Goal: Task Accomplishment & Management: Manage account settings

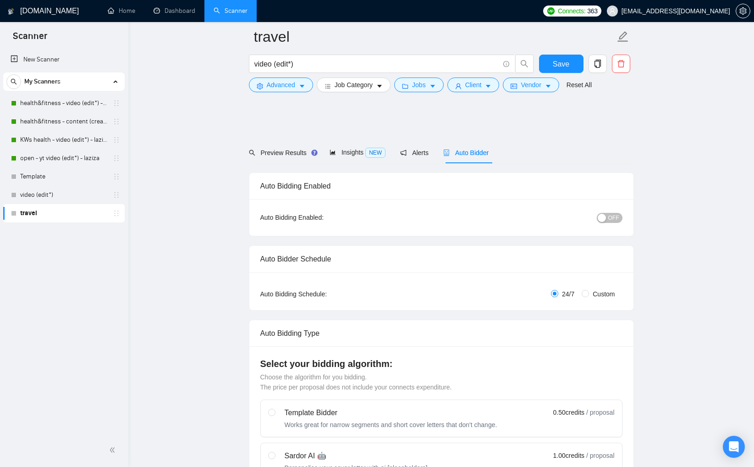
scroll to position [1842, 0]
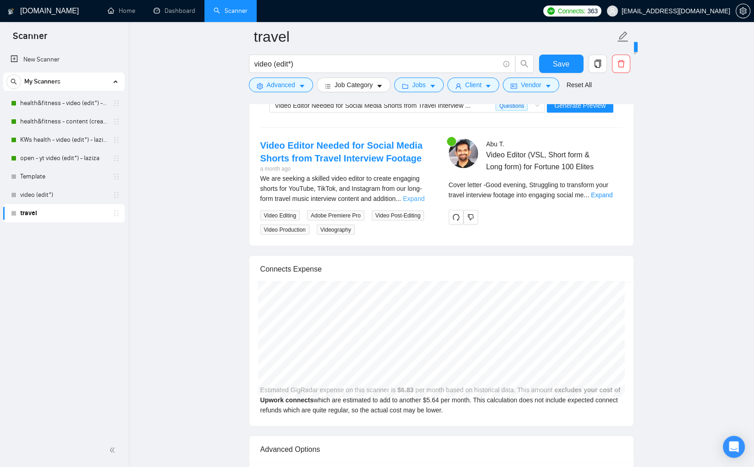
click at [411, 195] on link "Expand" at bounding box center [414, 197] width 22 height 7
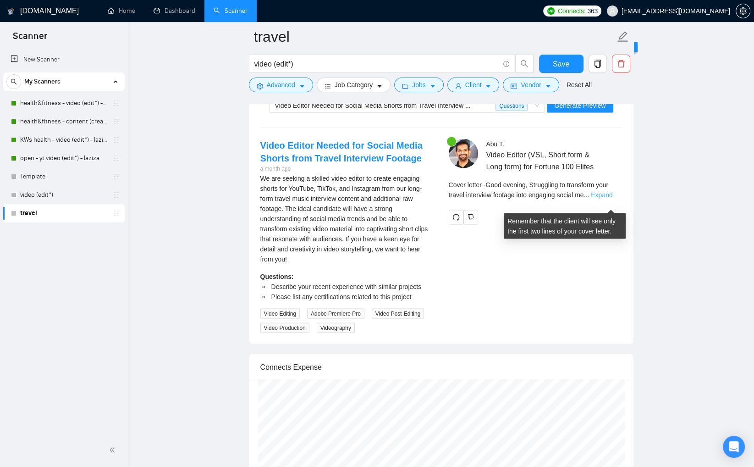
click at [606, 198] on link "Expand" at bounding box center [602, 194] width 22 height 7
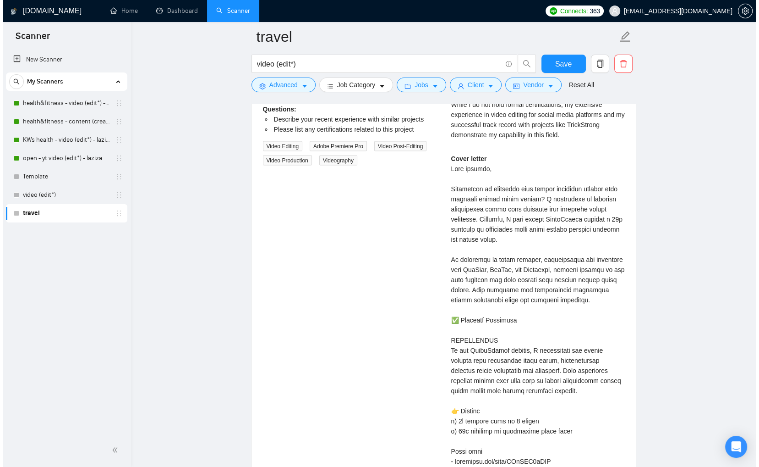
scroll to position [1705, 0]
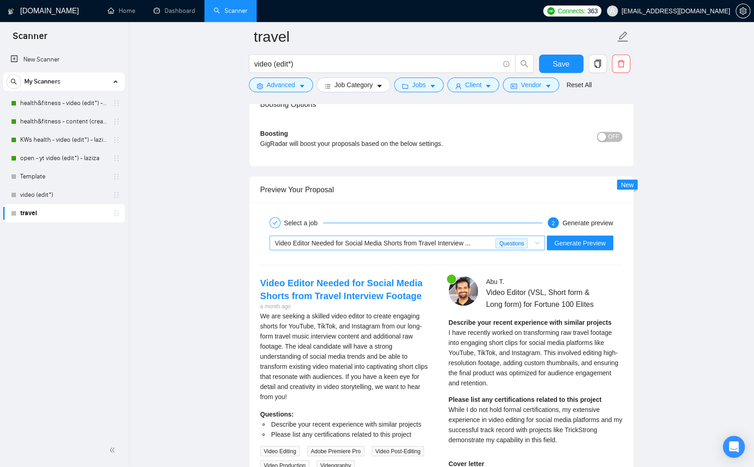
click at [387, 240] on span "Video Editor Needed for Social Media Shorts from Travel Interview ..." at bounding box center [373, 242] width 196 height 7
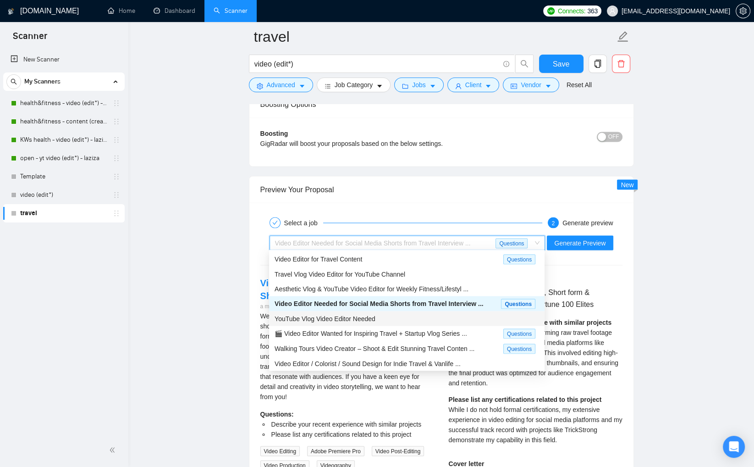
click at [374, 319] on span "YouTube Vlog Video Editor Needed" at bounding box center [325, 317] width 101 height 7
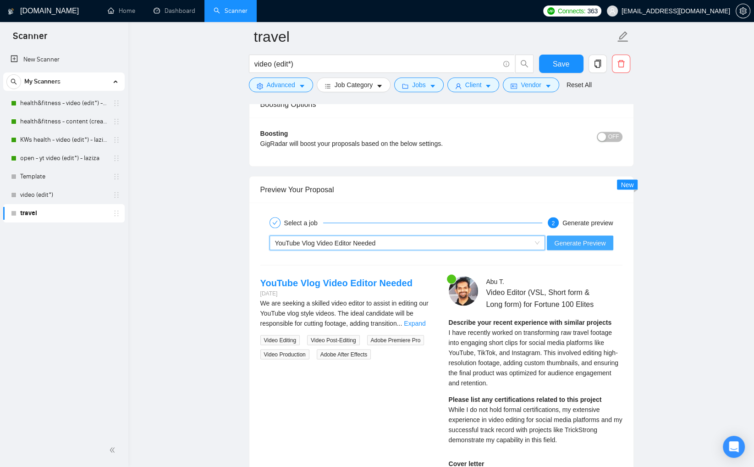
click at [586, 239] on span "Generate Preview" at bounding box center [579, 242] width 51 height 10
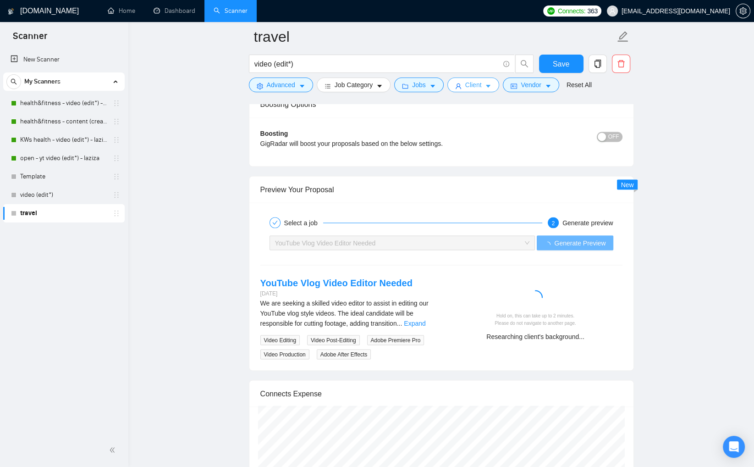
click at [489, 89] on icon "caret-down" at bounding box center [488, 86] width 6 height 6
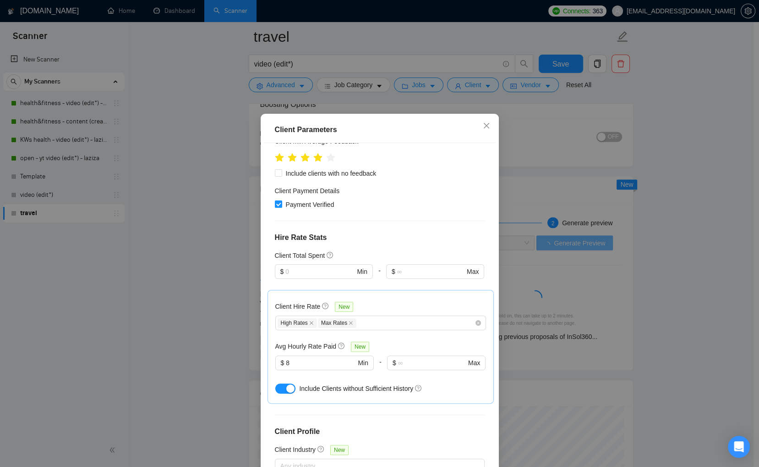
scroll to position [275, 0]
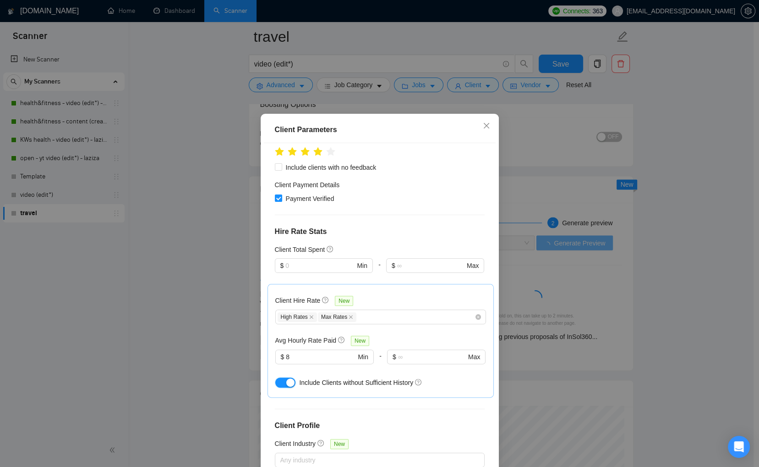
drag, startPoint x: 282, startPoint y: 329, endPoint x: 431, endPoint y: 324, distance: 149.1
click at [282, 377] on button "button" at bounding box center [285, 382] width 20 height 10
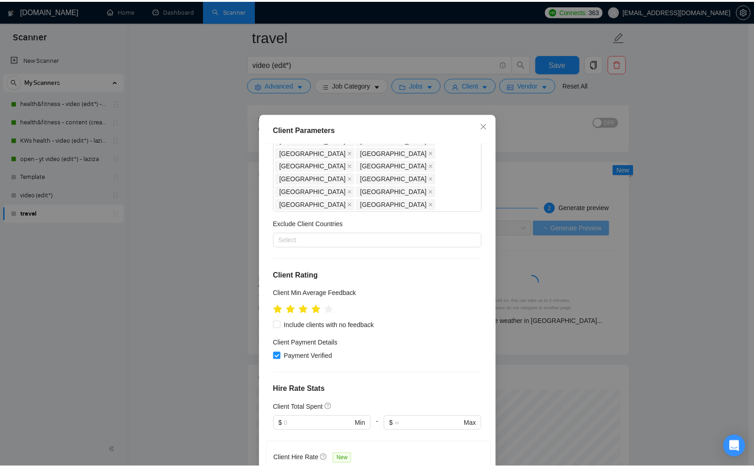
scroll to position [0, 0]
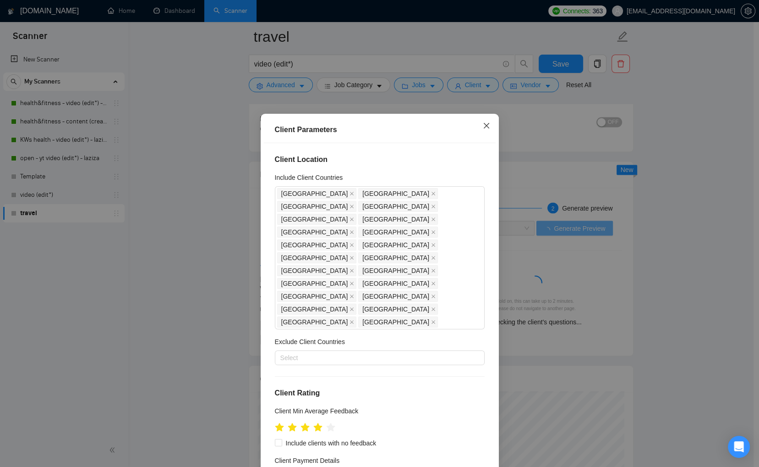
click at [485, 125] on icon "close" at bounding box center [486, 125] width 7 height 7
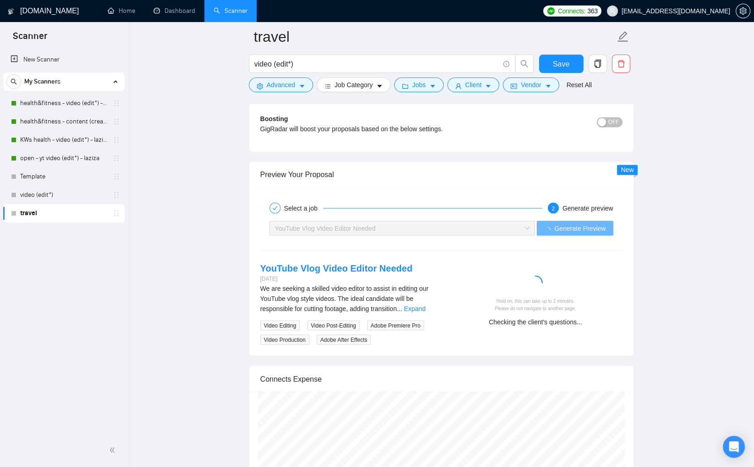
click at [411, 305] on div "We are seeking a skilled video editor to assist in editing our YouTube vlog sty…" at bounding box center [347, 298] width 174 height 30
click at [412, 305] on link "Expand" at bounding box center [415, 307] width 22 height 7
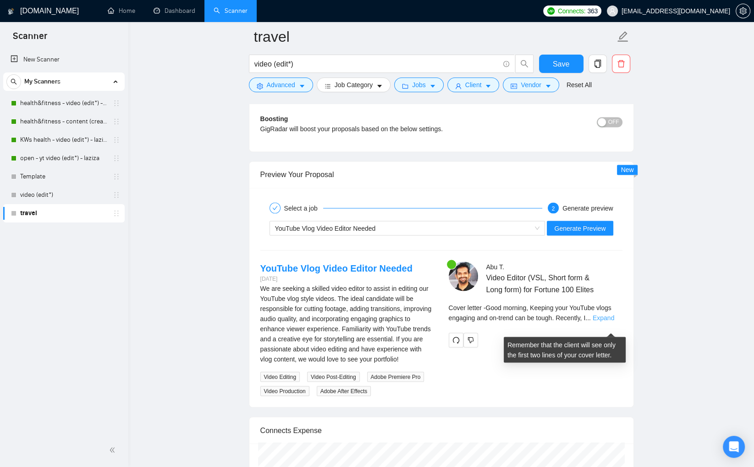
click at [614, 321] on link "Expand" at bounding box center [604, 316] width 22 height 7
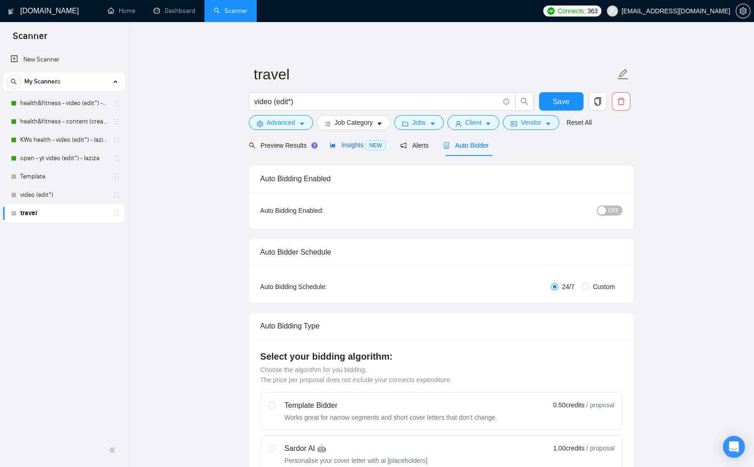
click at [341, 147] on span "Insights NEW" at bounding box center [358, 144] width 56 height 7
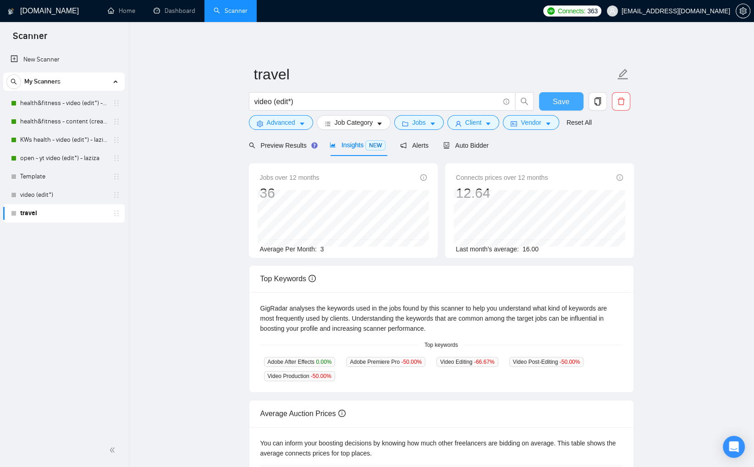
click at [568, 99] on span "Save" at bounding box center [561, 101] width 16 height 11
click at [489, 147] on span "Auto Bidder" at bounding box center [465, 145] width 45 height 7
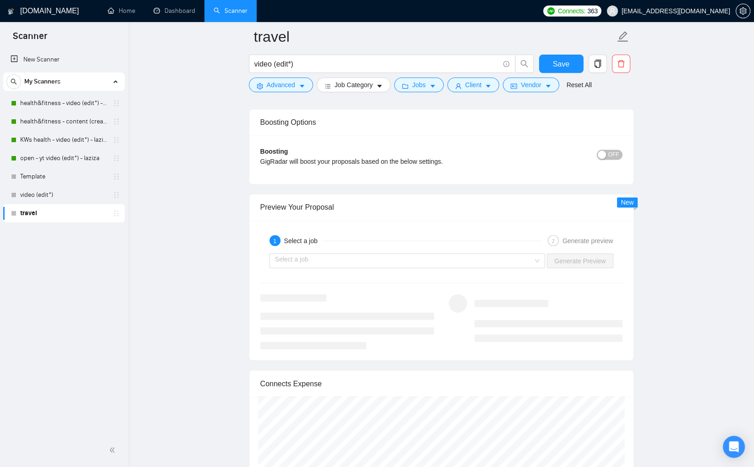
scroll to position [1676, 0]
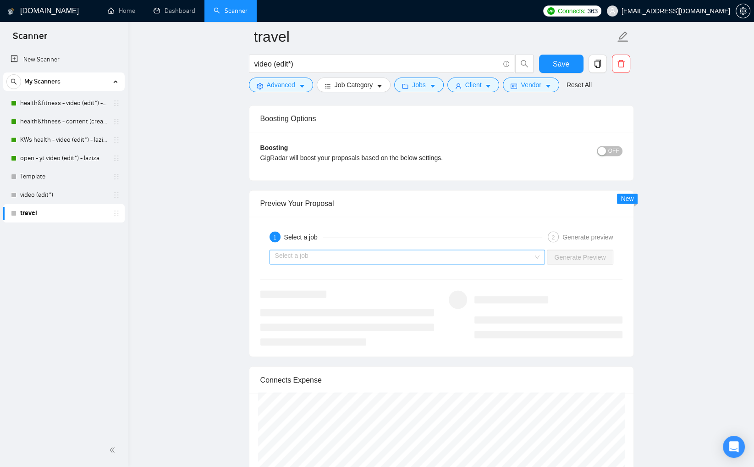
click at [513, 255] on input "search" at bounding box center [404, 257] width 258 height 14
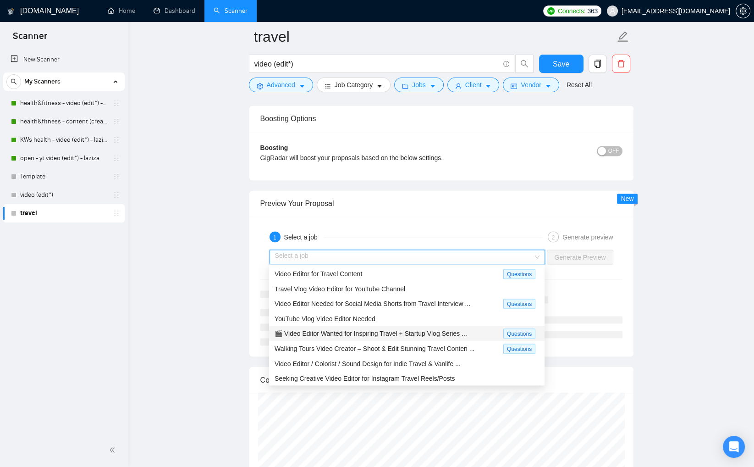
click at [444, 331] on span "🎬 Video Editor Wanted for Inspiring Travel + Startup Vlog Series ..." at bounding box center [371, 332] width 192 height 7
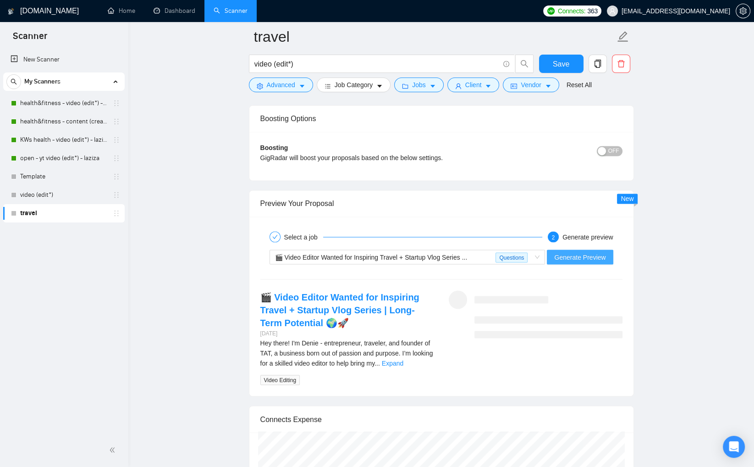
click at [585, 259] on button "Generate Preview" at bounding box center [580, 256] width 66 height 15
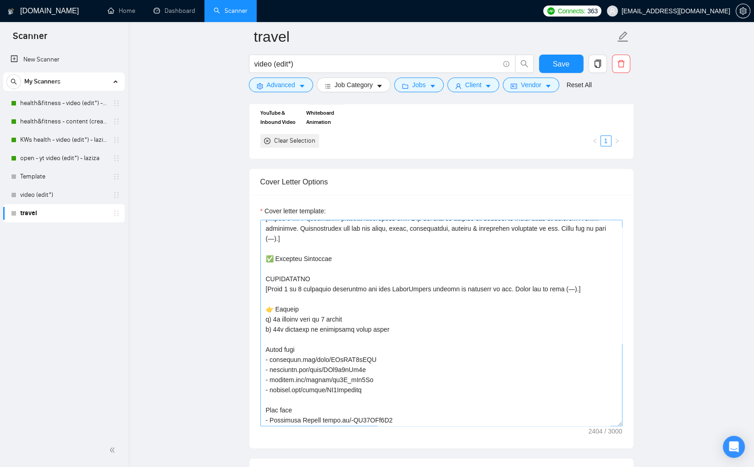
scroll to position [0, 0]
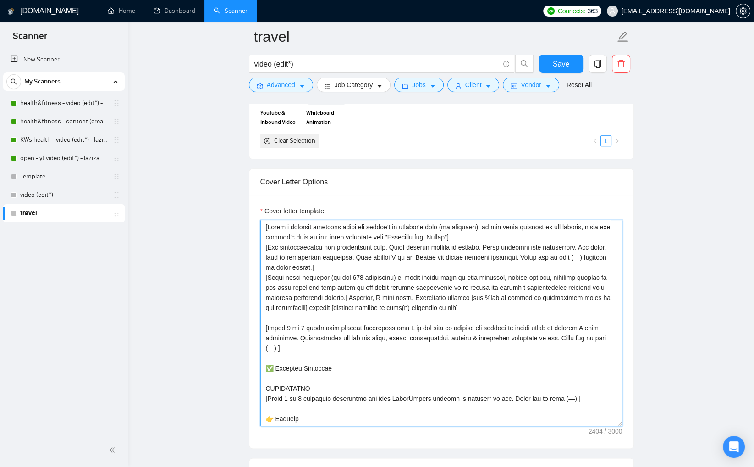
click at [299, 327] on textarea "Cover letter template:" at bounding box center [441, 323] width 362 height 206
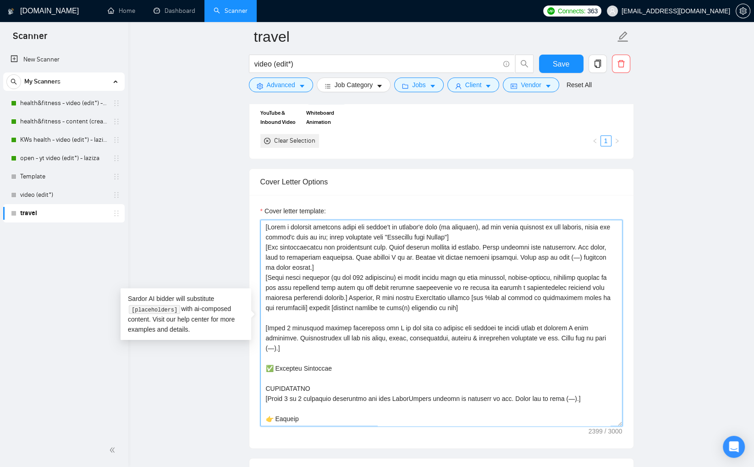
type textarea "[Write a personal greeting using the client's or company's name (if provided), …"
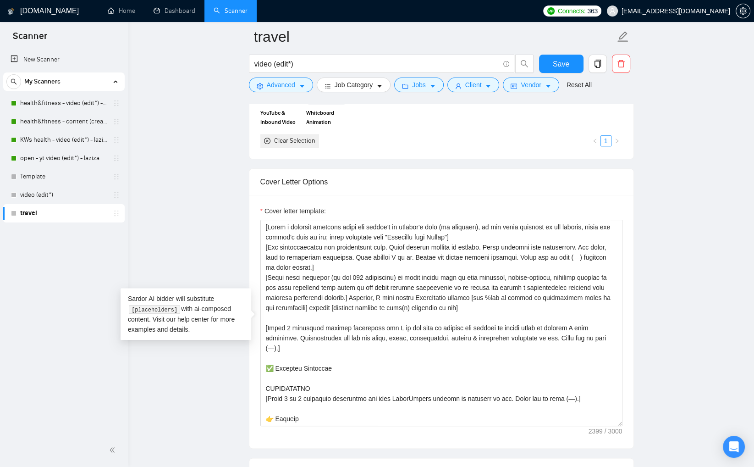
click at [629, 291] on div "Cover letter template:" at bounding box center [441, 321] width 384 height 253
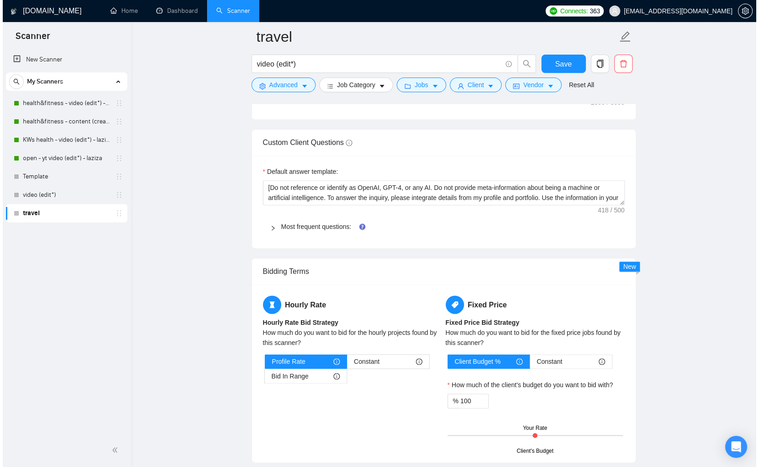
scroll to position [1653, 0]
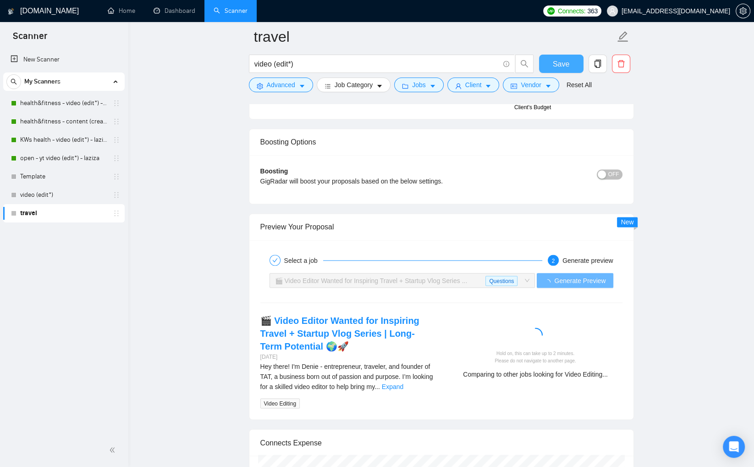
click at [550, 64] on button "Save" at bounding box center [561, 64] width 44 height 18
click at [403, 385] on link "Expand" at bounding box center [393, 385] width 22 height 7
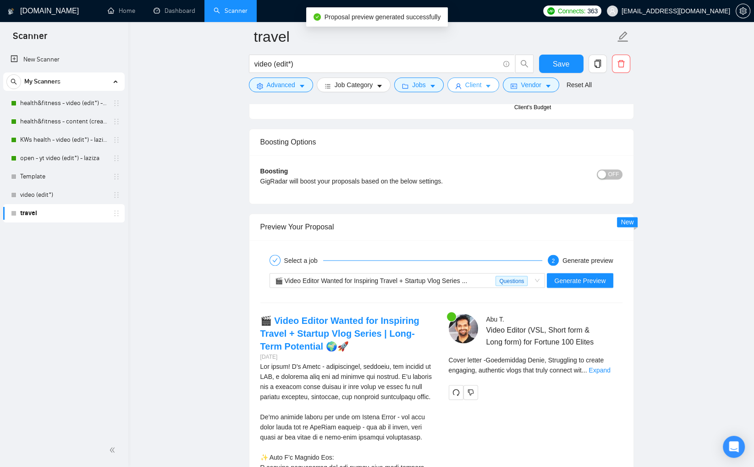
click at [487, 90] on button "Client" at bounding box center [473, 84] width 52 height 15
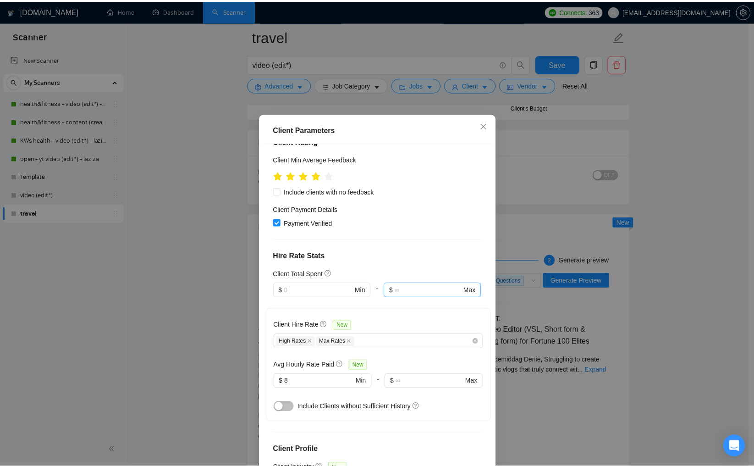
scroll to position [288, 0]
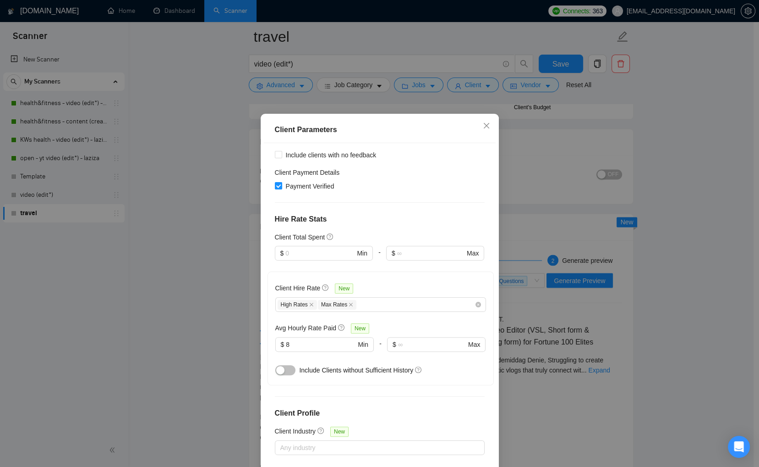
click at [640, 243] on div "Client Parameters Client Location Include Client Countries United States United…" at bounding box center [379, 233] width 759 height 467
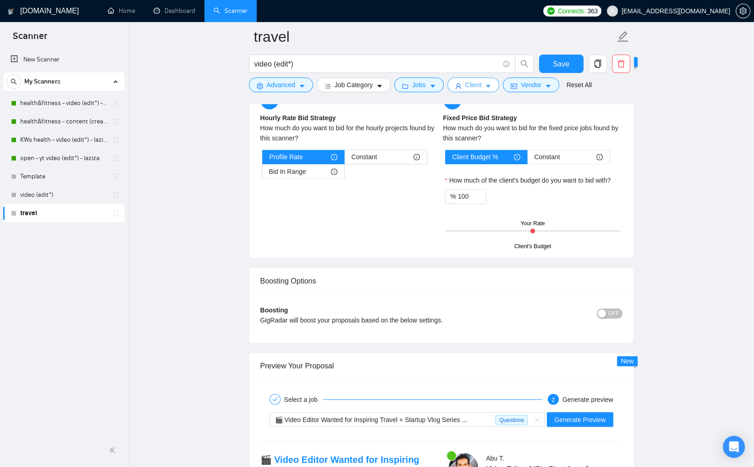
scroll to position [1667, 0]
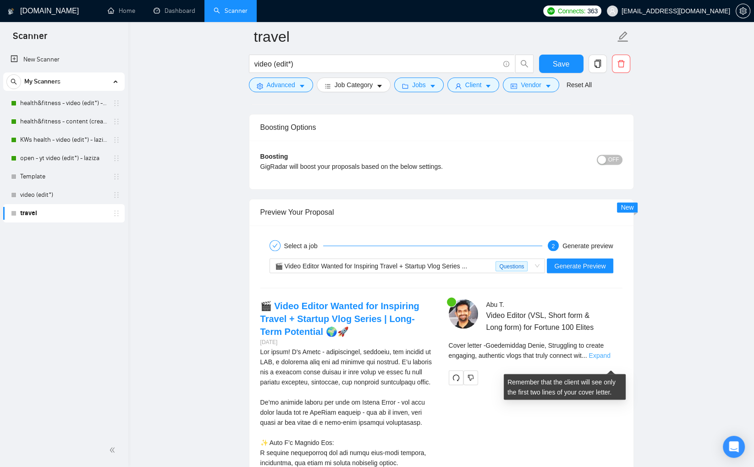
click at [610, 358] on link "Expand" at bounding box center [599, 354] width 22 height 7
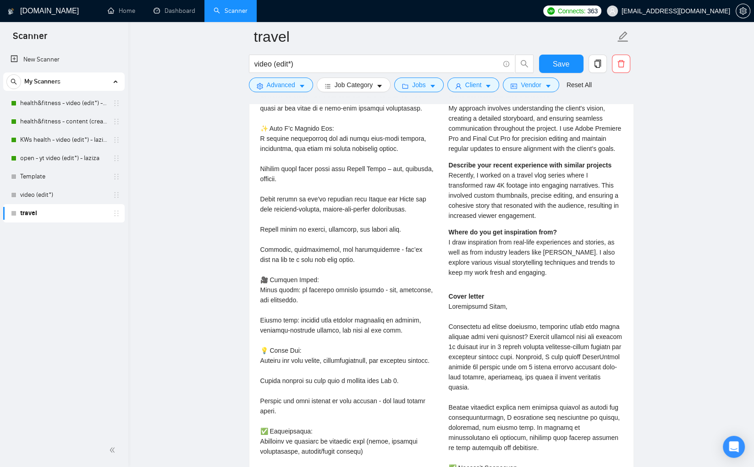
scroll to position [2066, 0]
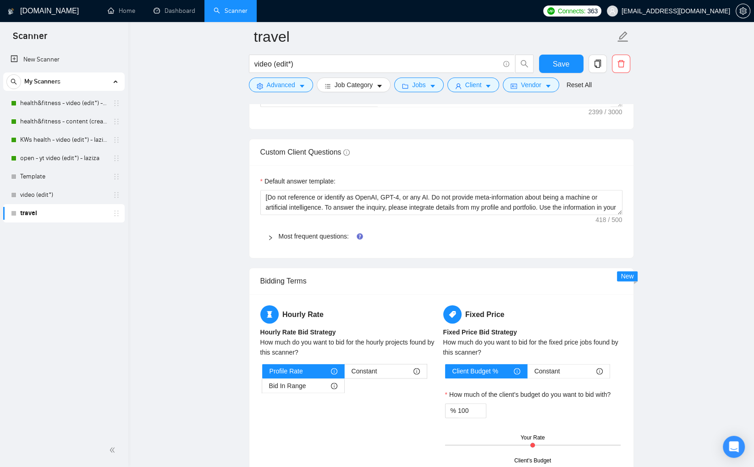
scroll to position [1611, 0]
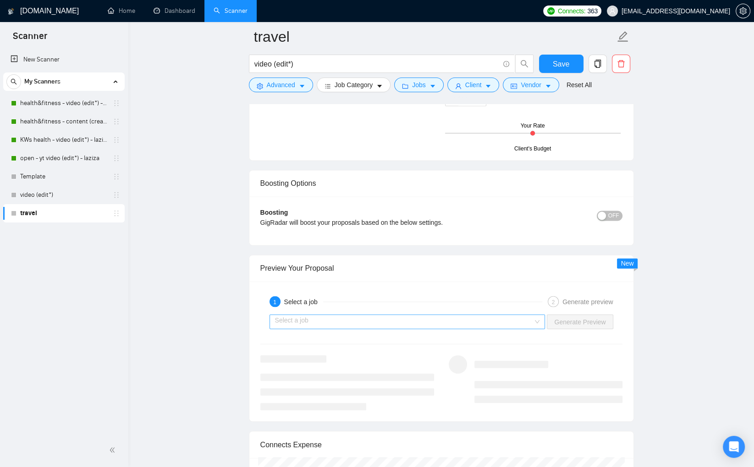
click at [490, 316] on input "search" at bounding box center [404, 321] width 258 height 14
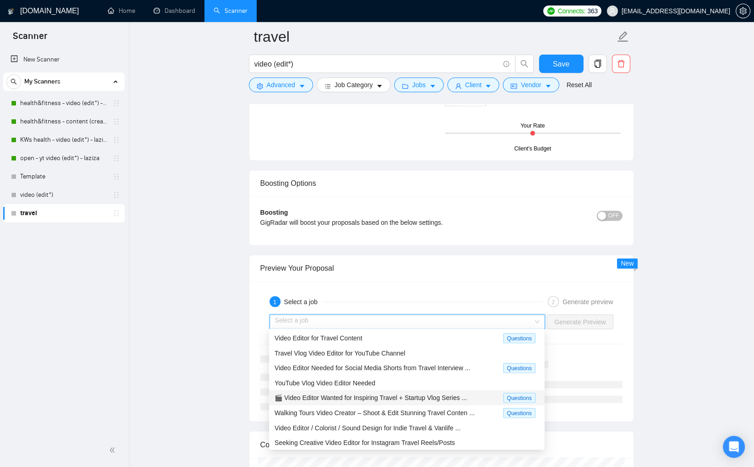
click at [463, 390] on div "🎬 Video Editor Wanted for Inspiring Travel + Startup Vlog Series ... Questions" at bounding box center [406, 397] width 275 height 15
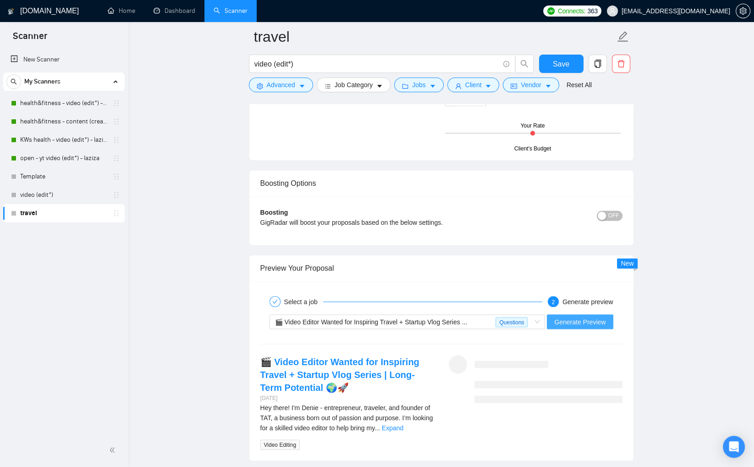
click at [559, 318] on span "Generate Preview" at bounding box center [579, 321] width 51 height 10
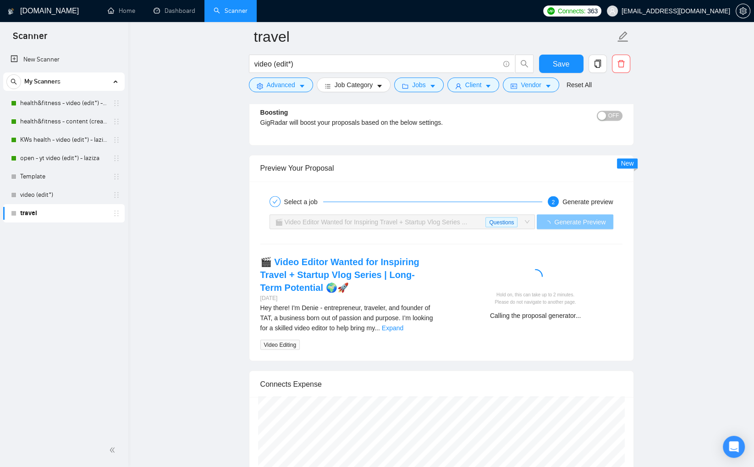
scroll to position [1726, 0]
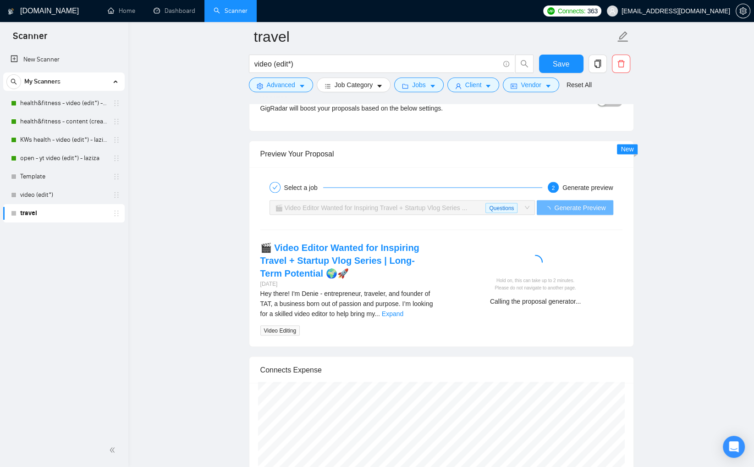
drag, startPoint x: 430, startPoint y: 308, endPoint x: 385, endPoint y: 297, distance: 46.7
click at [403, 309] on link "Expand" at bounding box center [393, 312] width 22 height 7
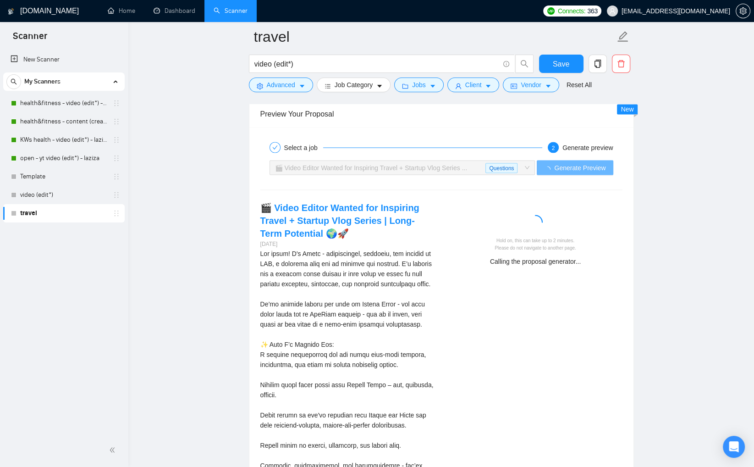
scroll to position [1859, 0]
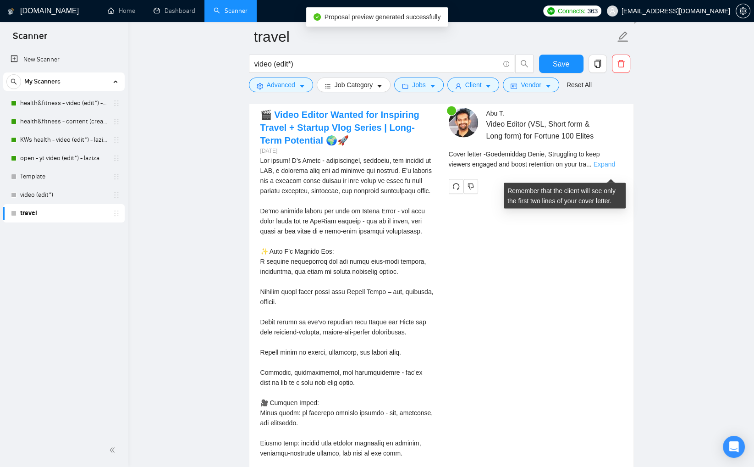
click at [612, 167] on link "Expand" at bounding box center [605, 163] width 22 height 7
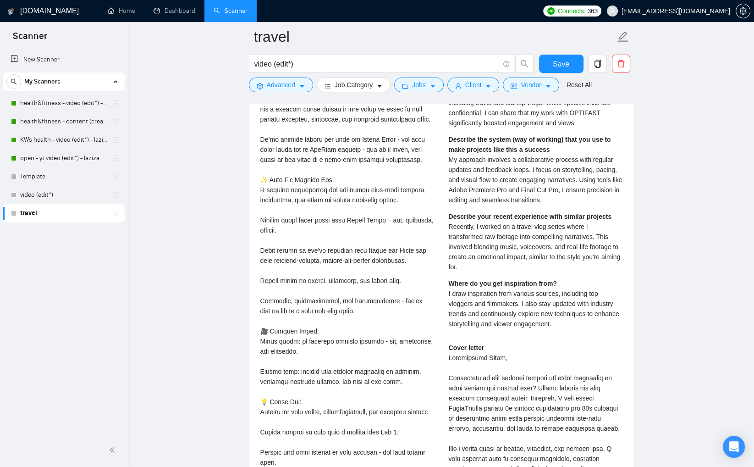
scroll to position [1929, 0]
drag, startPoint x: 357, startPoint y: 228, endPoint x: 393, endPoint y: 227, distance: 36.2
click at [393, 227] on div "Hey there! I'm Denie - entrepreneur, traveler, and founder of TAT, a business b…" at bounding box center [347, 332] width 174 height 494
copy div "Daniel Dalen"
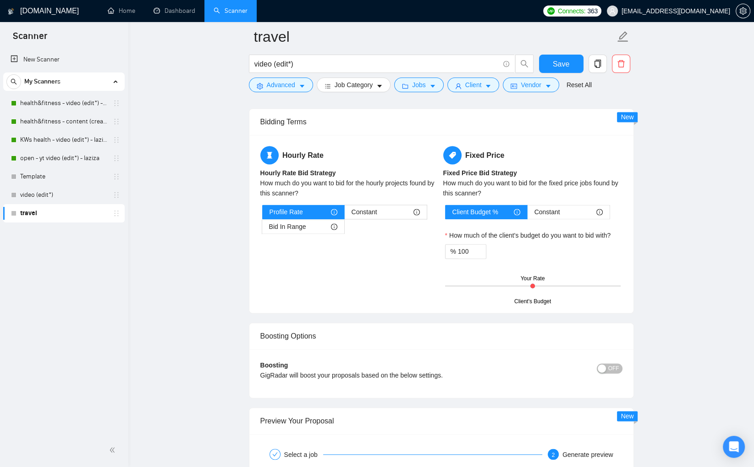
scroll to position [1662, 0]
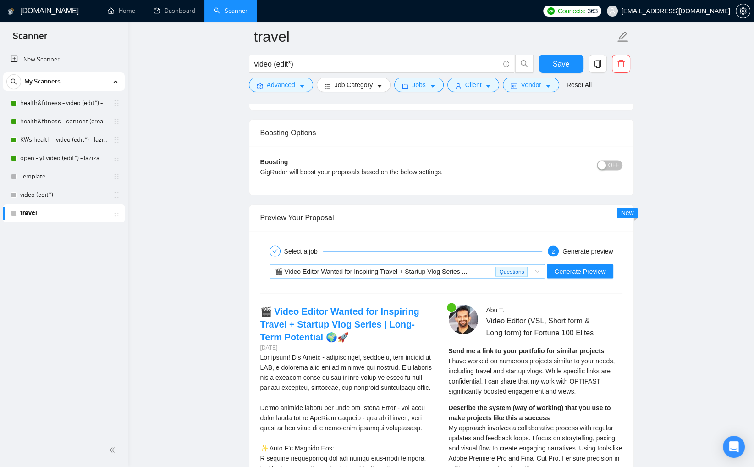
click at [480, 271] on div "🎬 Video Editor Wanted for Inspiring Travel + Startup Vlog Series ..." at bounding box center [385, 271] width 221 height 14
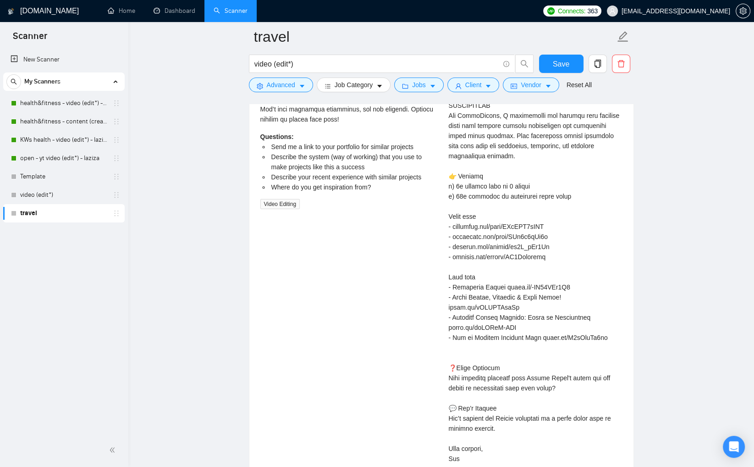
scroll to position [2526, 0]
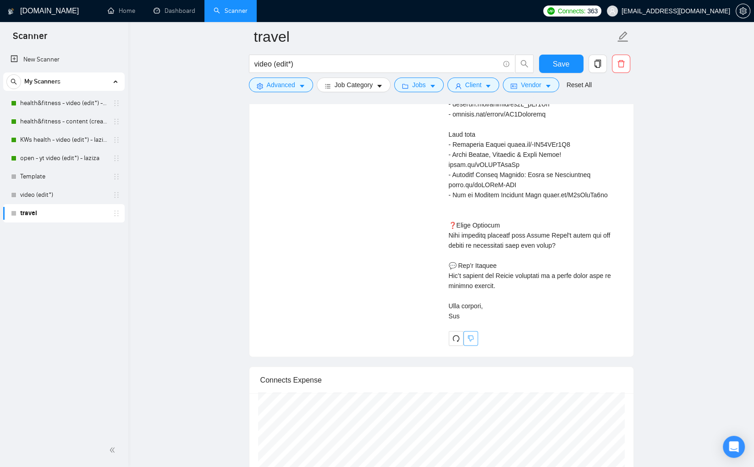
click at [471, 346] on button "button" at bounding box center [470, 338] width 15 height 15
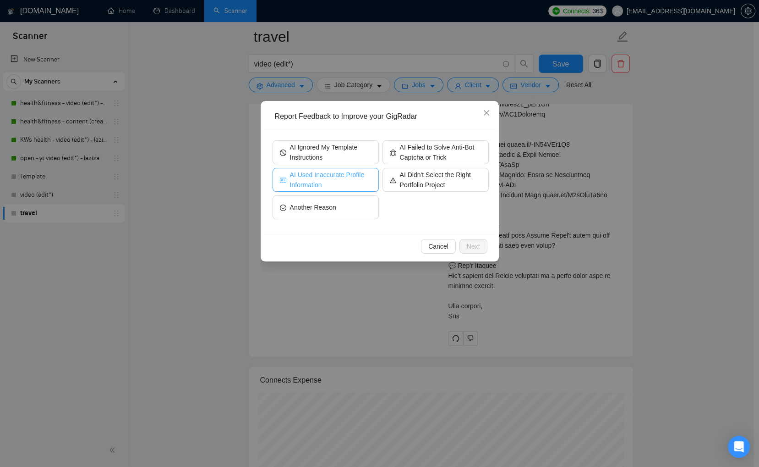
drag, startPoint x: 337, startPoint y: 182, endPoint x: 342, endPoint y: 185, distance: 6.1
click at [337, 182] on span "AI Used Inaccurate Profile Information" at bounding box center [331, 180] width 82 height 20
click at [481, 247] on button "Next" at bounding box center [474, 246] width 28 height 15
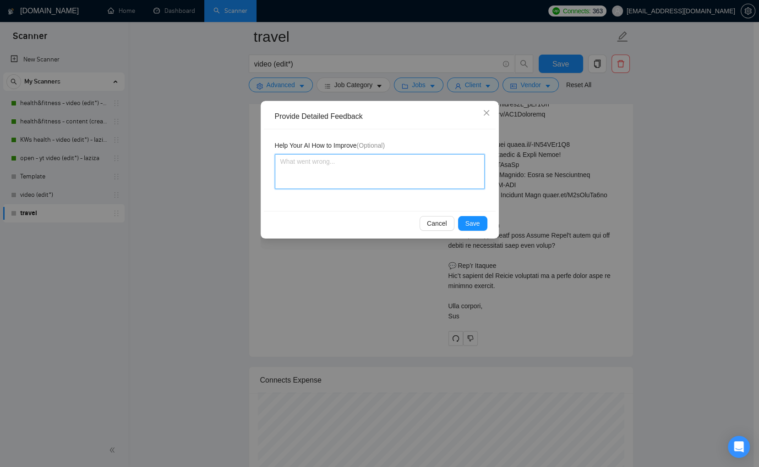
click at [393, 167] on textarea at bounding box center [380, 171] width 210 height 35
type textarea "o"
type textarea "op"
type textarea "opt"
type textarea "opti"
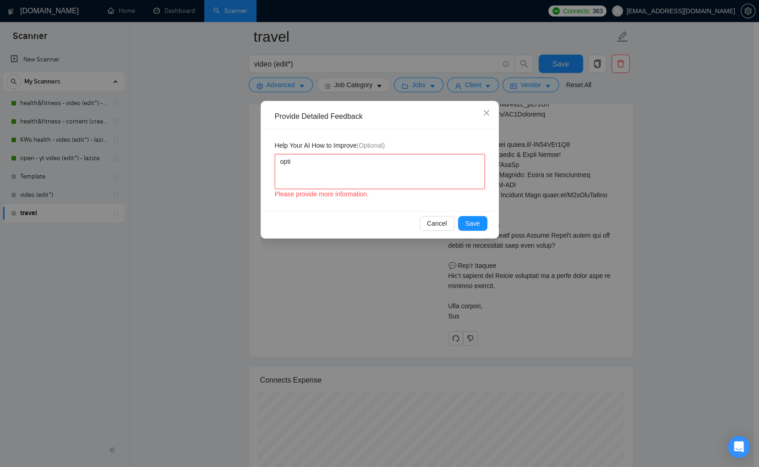
type textarea "optif"
type textarea "optifs"
type textarea "optifst"
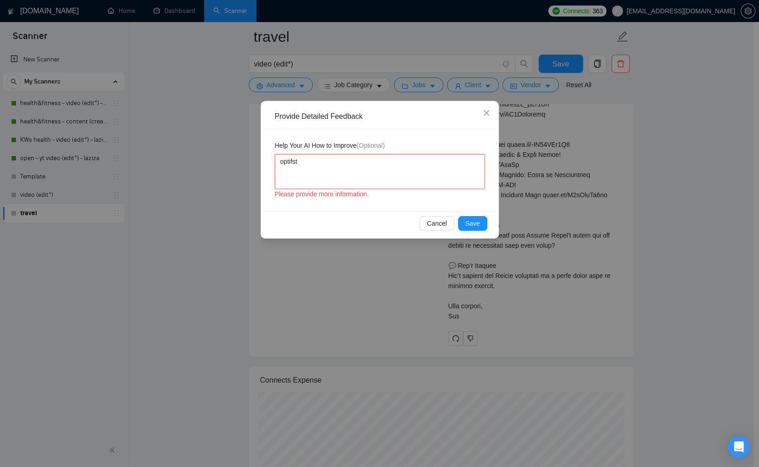
type textarea "optifs"
type textarea "optif"
type textarea "optifa"
type textarea "optifas"
type textarea "optifas t"
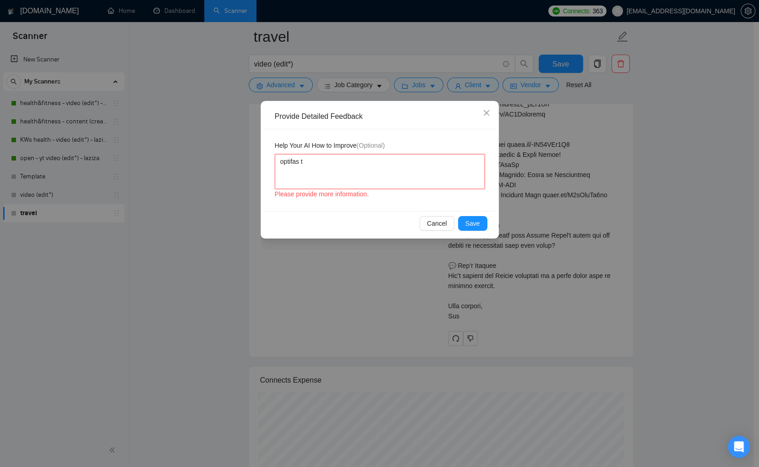
type textarea "optifas"
type textarea "optifast"
type textarea "optifast i"
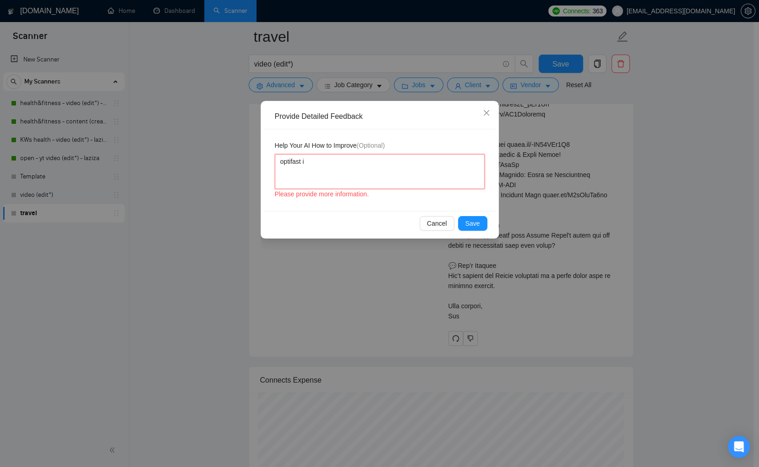
type textarea "optifast is"
type textarea "optifast is n"
type textarea "optifast is no"
type textarea "optifast is not"
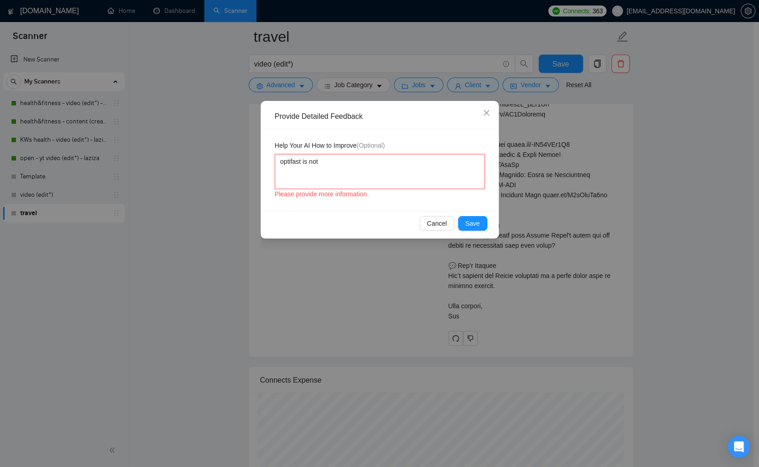
type textarea "optifast is not"
type textarea "optifast is not a"
type textarea "optifast is not ab"
type textarea "optifast is not abo"
type textarea "optifast is not abou"
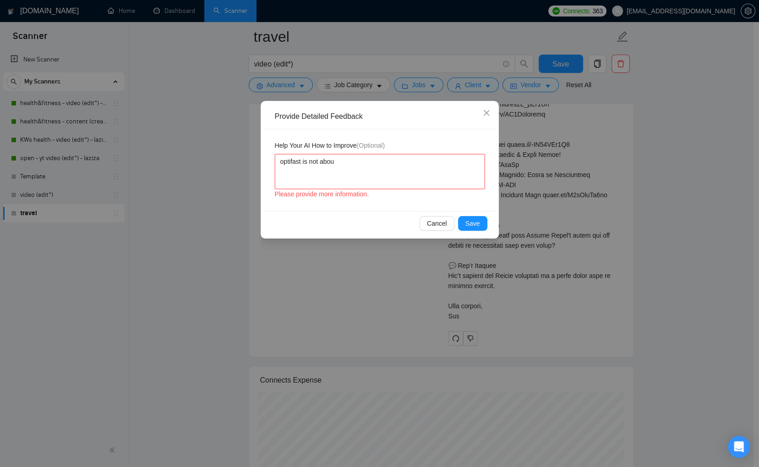
type textarea "optifast is not about"
type textarea "optifast is not about v"
type textarea "optifast is not about vl"
type textarea "optifast is not about vlo"
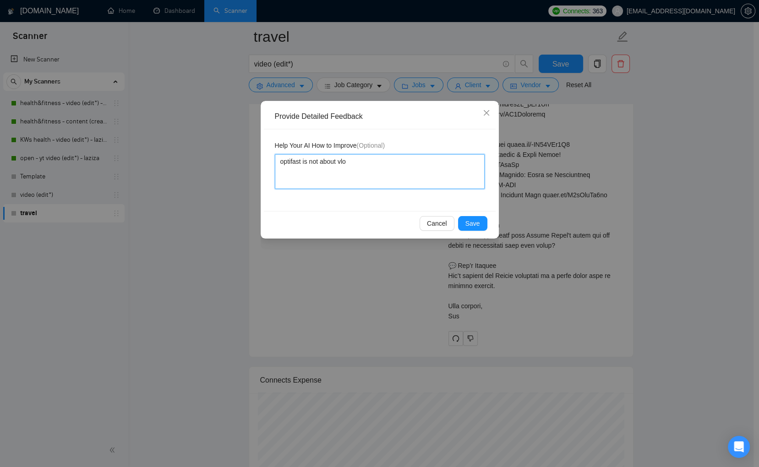
type textarea "optifast is not about vlog"
type textarea "optifast is not about vlog,"
type textarea "optifast is not about vlog, e"
type textarea "optifast is not about vlog, en"
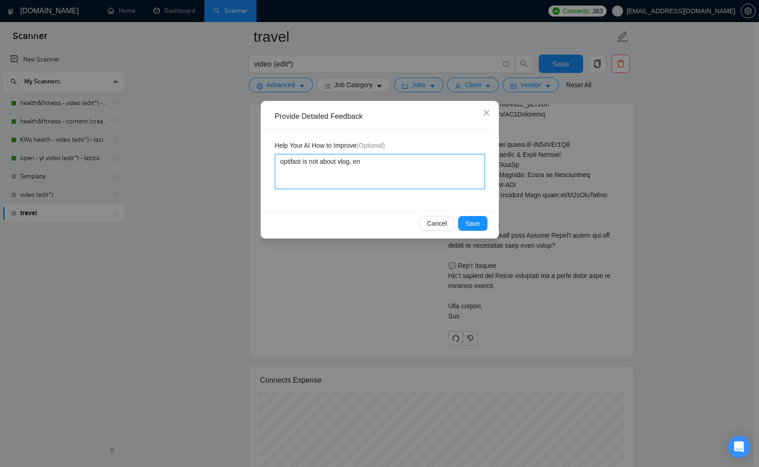
type textarea "optifast is not about vlog, ent"
type textarea "optifast is not about vlog, entr"
type textarea "optifast is not about vlog, entre"
type textarea "optifast is not about vlog, entrep"
type textarea "optifast is not about vlog, entrepr"
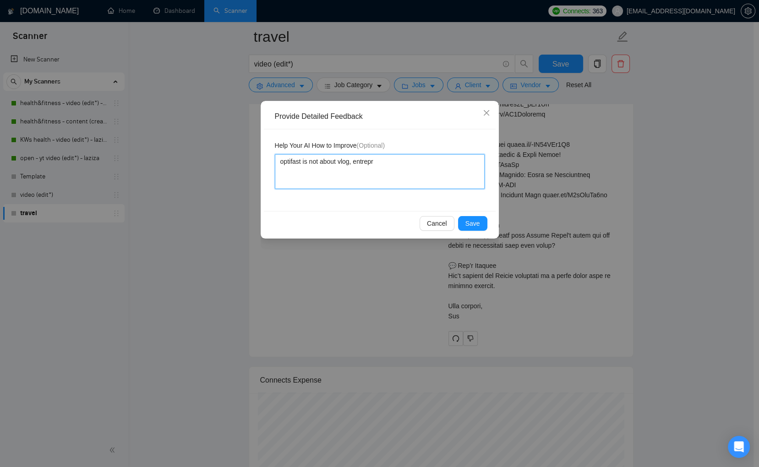
type textarea "optifast is not about vlog, entrepre"
type textarea "optifast is not about vlog, entrepren"
type textarea "optifast is not about vlog, entreprene"
type textarea "optifast is not about vlog, entreprener"
type textarea "optifast is not about vlog, entrepreneru"
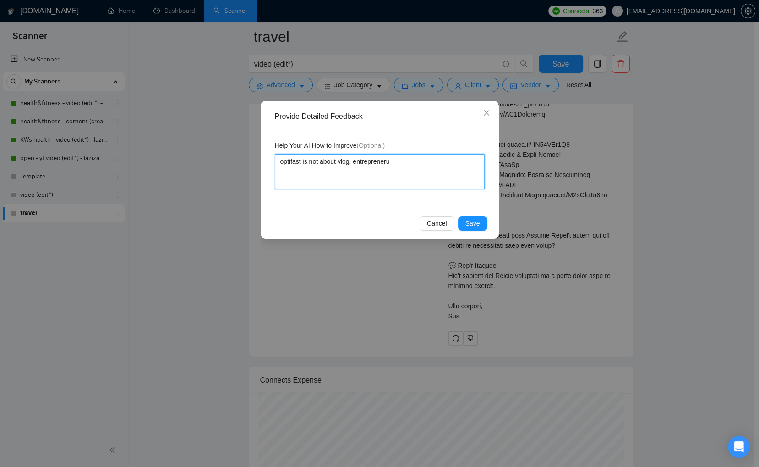
type textarea "optifast is not about vlog, entreprener"
type textarea "optifast is not about vlog, entreprene"
type textarea "optifast is not about vlog, entrepreneu"
type textarea "optifast is not about vlog, entrepreneur"
type textarea "optifast is not about vlog, entrepreneurs"
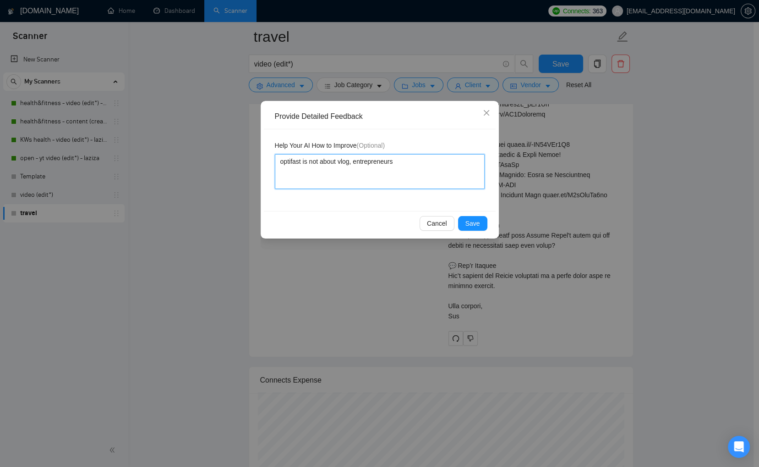
type textarea "optifast is not about vlog, entrepreneursh"
type textarea "optifast is not about vlog, entrepreneurshi"
type textarea "optifast is not about vlog, entrepreneurship"
type textarea "optifast is not about vlog, entrepreneurship,"
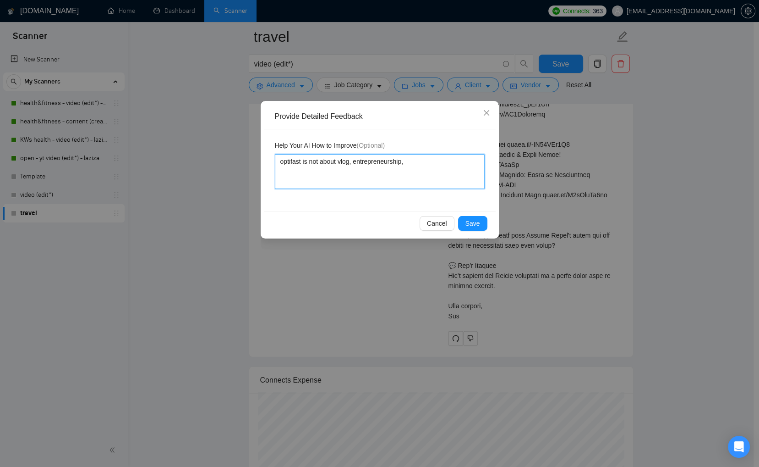
type textarea "optifast is not about vlog, entrepreneurship, o"
type textarea "optifast is not about vlog, entrepreneurship, or"
type textarea "optifast is not about vlog, entrepreneurship, or t"
type textarea "optifast is not about vlog, entrepreneurship, or tr"
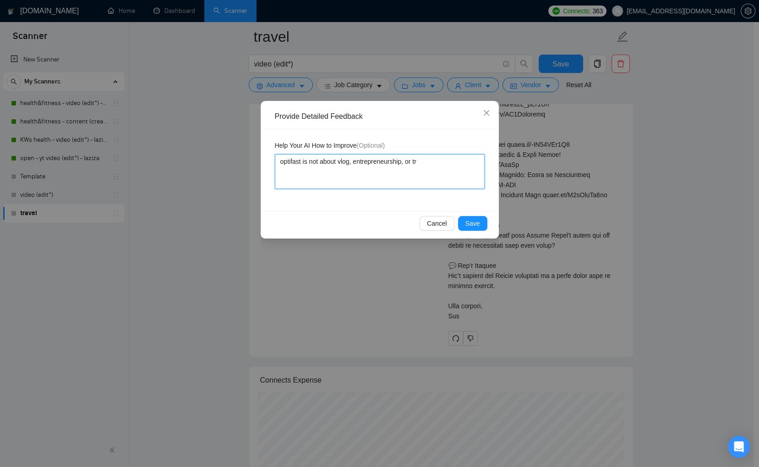
type textarea "optifast is not about vlog, entrepreneurship, or tra"
type textarea "optifast is not about vlog, entrepreneurship, or trav"
type textarea "optifast is not about vlog, entrepreneurship, or trave"
type textarea "optifast is not about vlog, entrepreneurship, or travel"
type textarea "optifast is not about vlog, entrepreneurship, or travel."
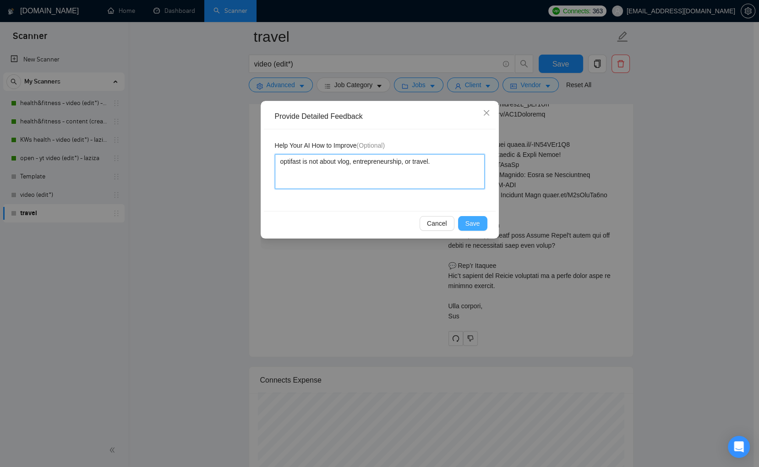
type textarea "optifast is not about vlog, entrepreneurship, or travel."
click at [468, 218] on span "Save" at bounding box center [473, 223] width 15 height 10
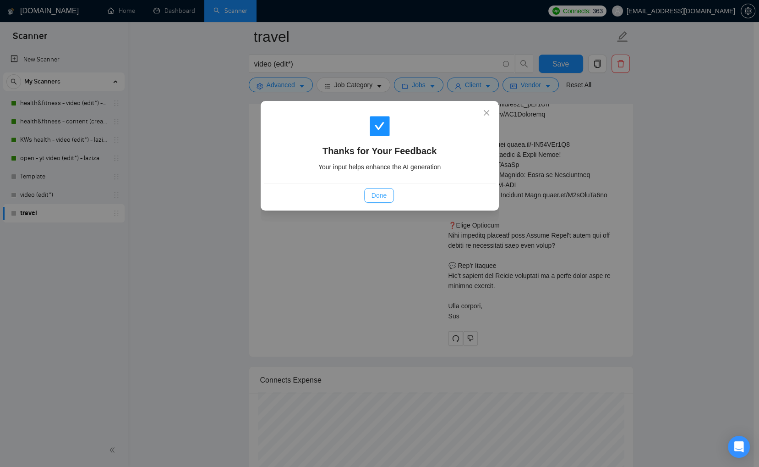
click at [380, 200] on span "Done" at bounding box center [379, 195] width 15 height 10
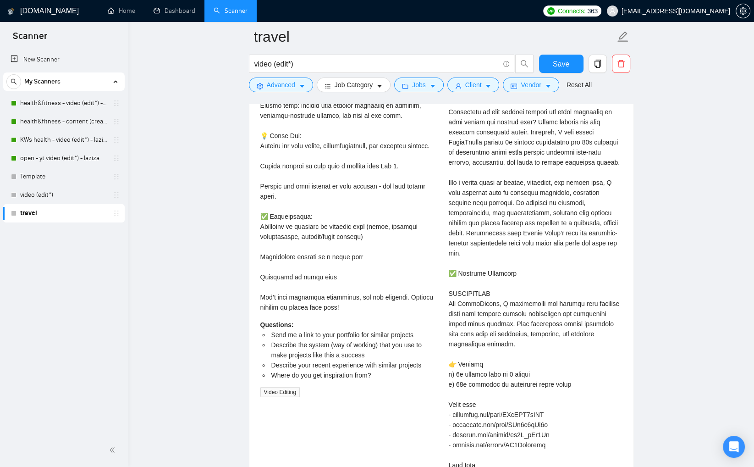
scroll to position [1677, 0]
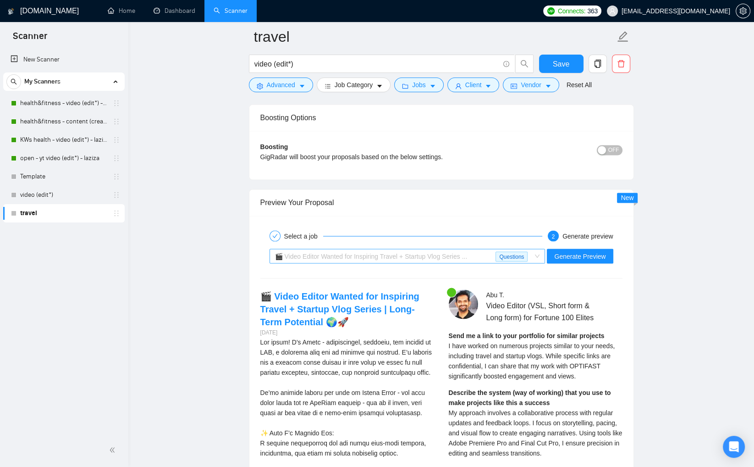
click at [395, 252] on span "🎬 Video Editor Wanted for Inspiring Travel + Startup Vlog Series ..." at bounding box center [371, 255] width 192 height 7
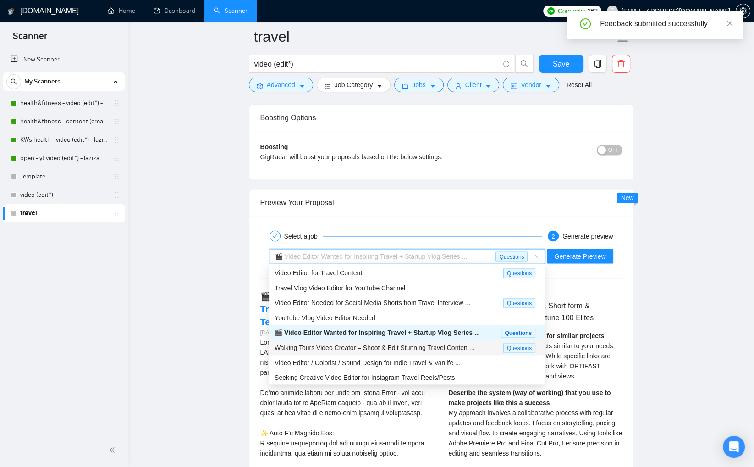
click at [411, 343] on span "Walking Tours Video Creator – Shoot & Edit Stunning Travel Conten ..." at bounding box center [375, 346] width 200 height 7
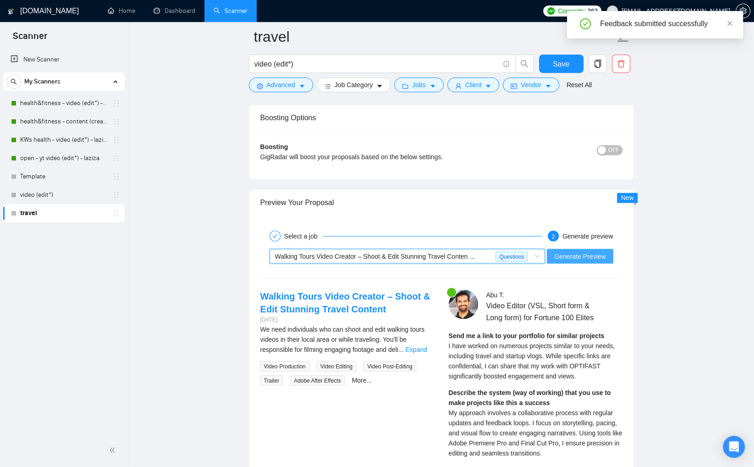
drag, startPoint x: 595, startPoint y: 255, endPoint x: 602, endPoint y: 256, distance: 6.9
click at [595, 255] on span "Generate Preview" at bounding box center [579, 256] width 51 height 10
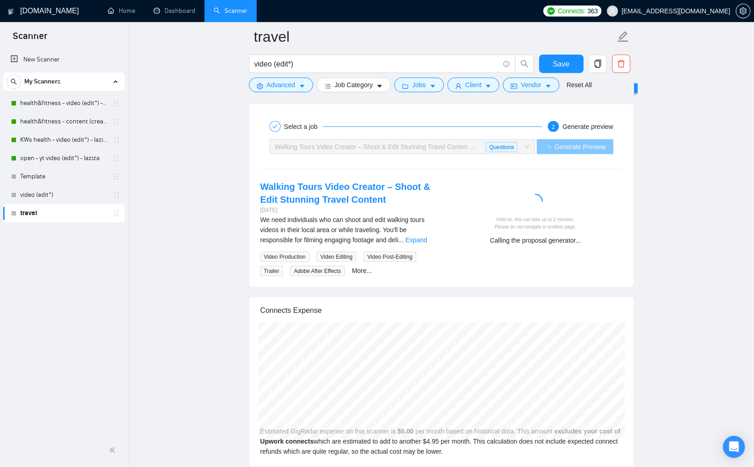
scroll to position [1797, 0]
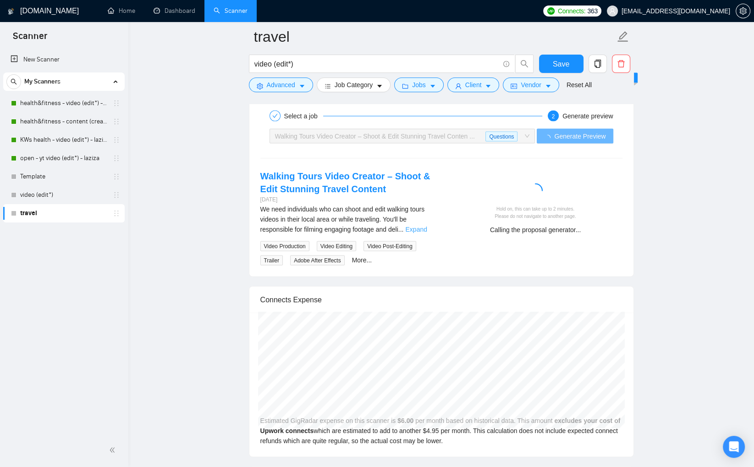
click at [422, 228] on link "Expand" at bounding box center [416, 228] width 22 height 7
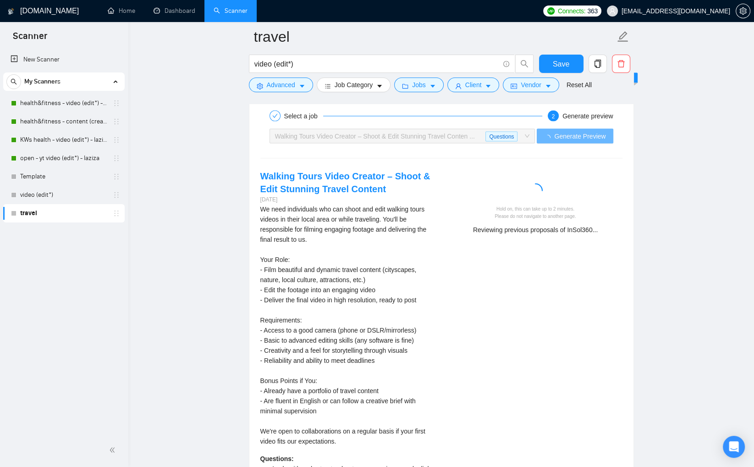
click at [526, 133] on span "Walking Tours Video Creator – Shoot & Edit Stunning Travel Conten ... Questions" at bounding box center [402, 136] width 255 height 14
click at [413, 132] on span "Walking Tours Video Creator – Shoot & Edit Stunning Travel Conten ..." at bounding box center [375, 135] width 200 height 7
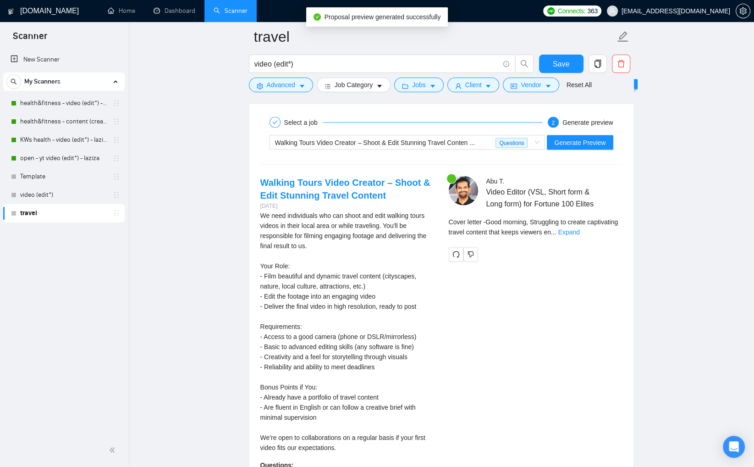
scroll to position [1785, 0]
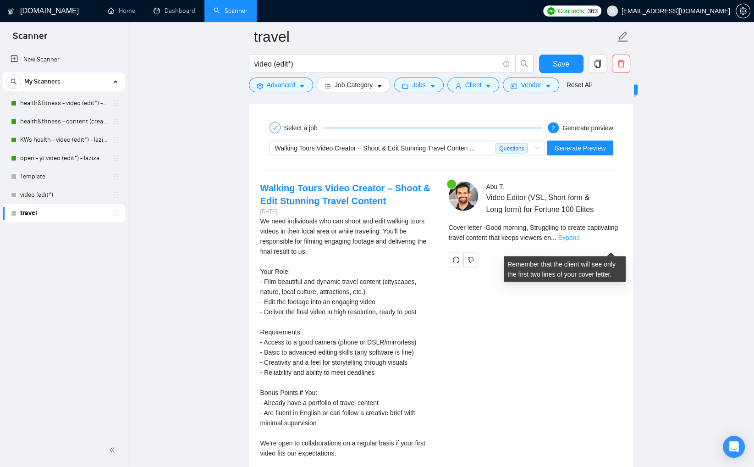
click at [580, 241] on link "Expand" at bounding box center [569, 236] width 22 height 7
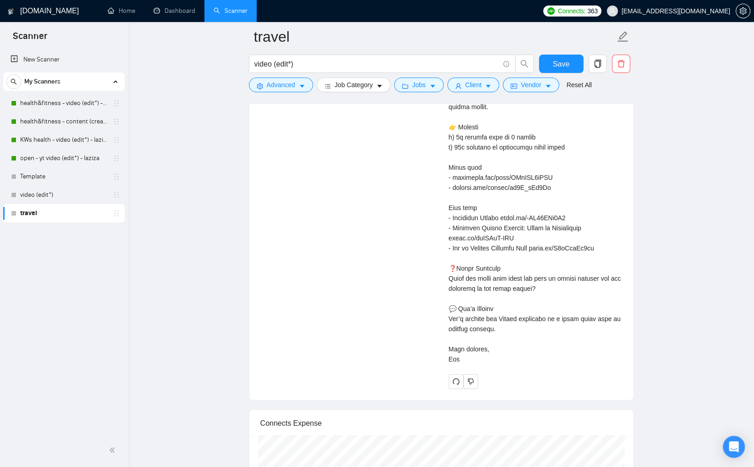
scroll to position [2260, 0]
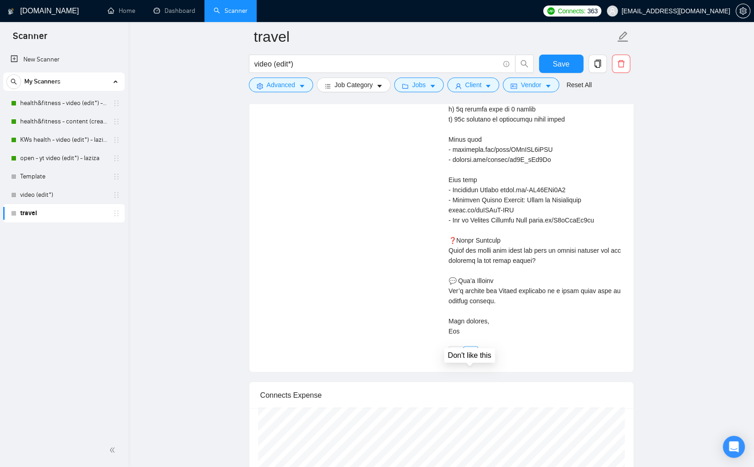
click at [470, 357] on icon "dislike" at bounding box center [470, 353] width 6 height 7
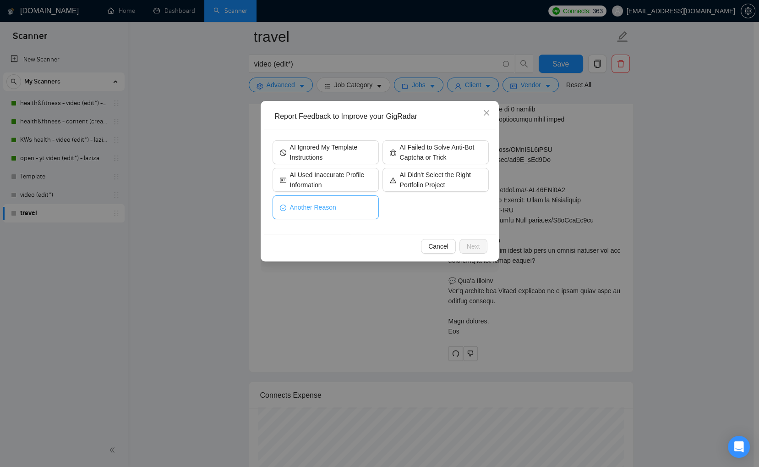
click at [312, 208] on span "Another Reason" at bounding box center [313, 207] width 46 height 10
click at [462, 249] on button "Next" at bounding box center [474, 246] width 28 height 15
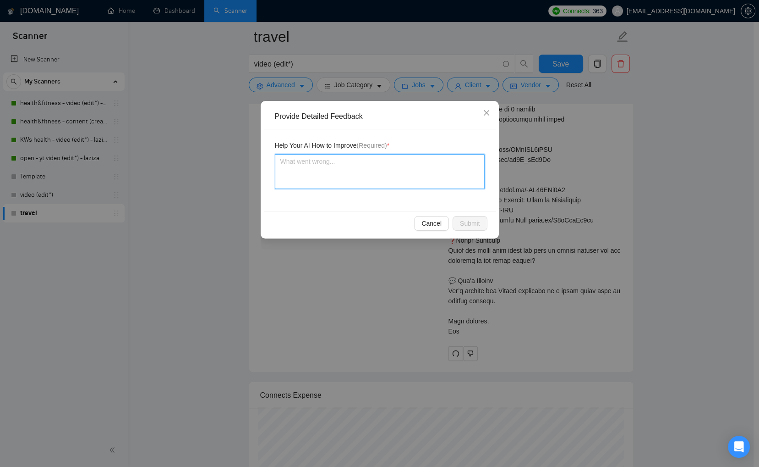
click at [421, 168] on textarea at bounding box center [380, 171] width 210 height 35
type textarea "p"
type textarea "pr"
type textarea "pro"
type textarea "prov"
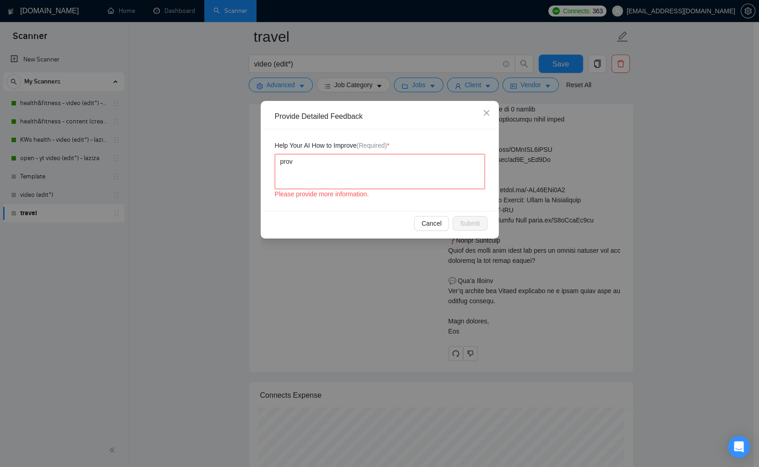
type textarea "provd"
type textarea "provdi"
type textarea "provdie"
type textarea "provdie t"
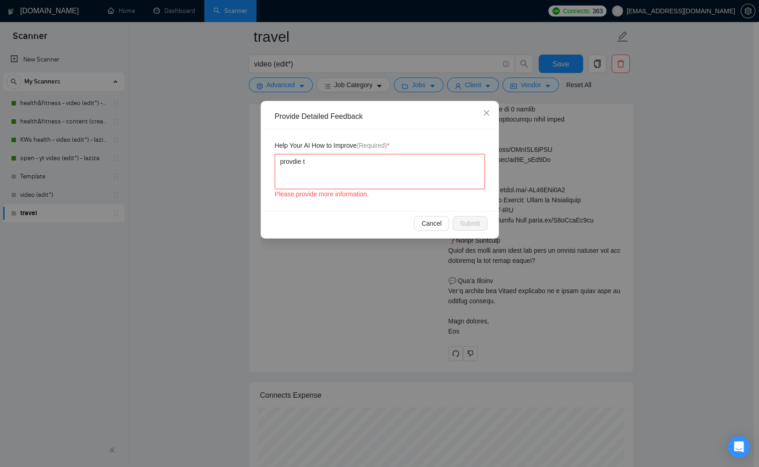
type textarea "provdie th"
type textarea "provdie the"
type textarea "provdie th"
type textarea "provdie t"
type textarea "provdie"
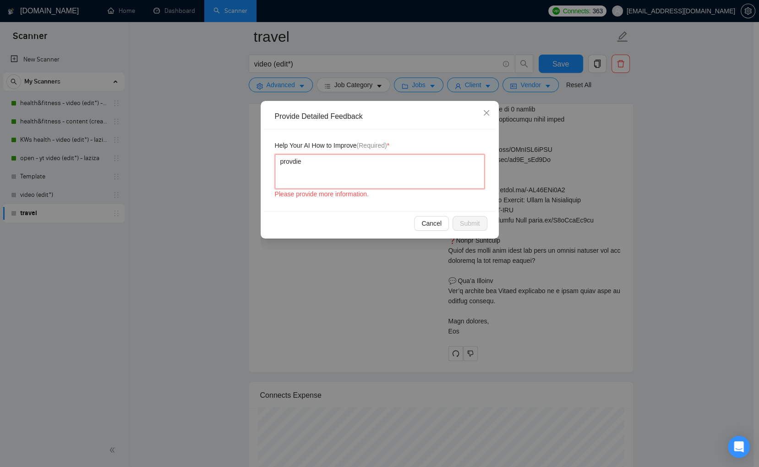
type textarea "provdie"
type textarea "provdi"
type textarea "provd"
type textarea "prov"
type textarea "pro"
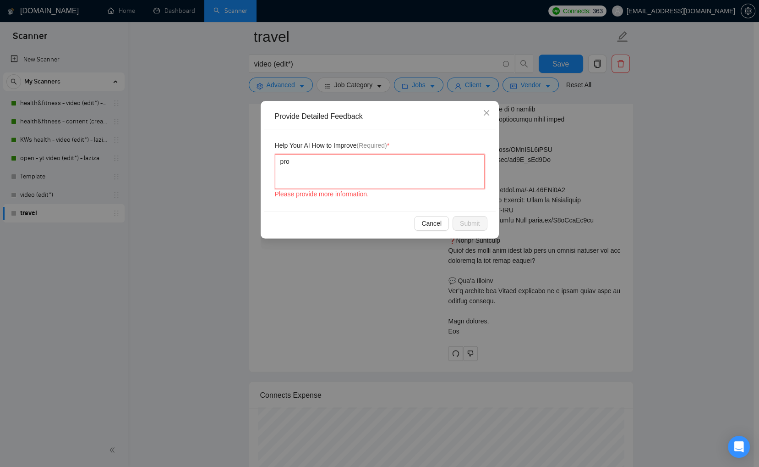
type textarea "pr"
type textarea "p"
click at [492, 114] on span "Close" at bounding box center [486, 113] width 25 height 25
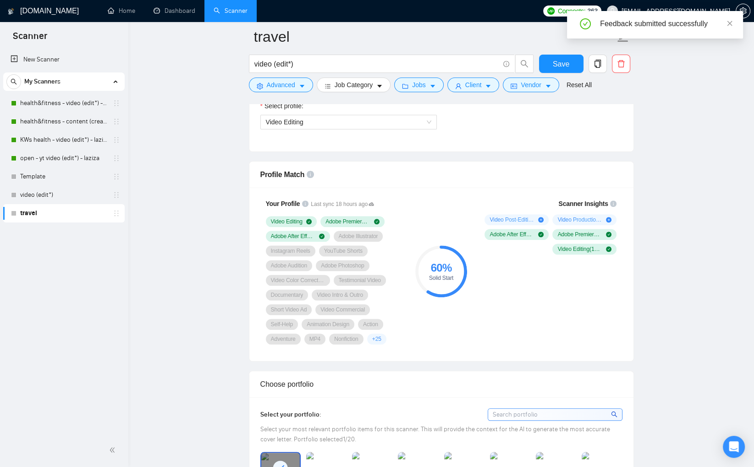
scroll to position [539, 0]
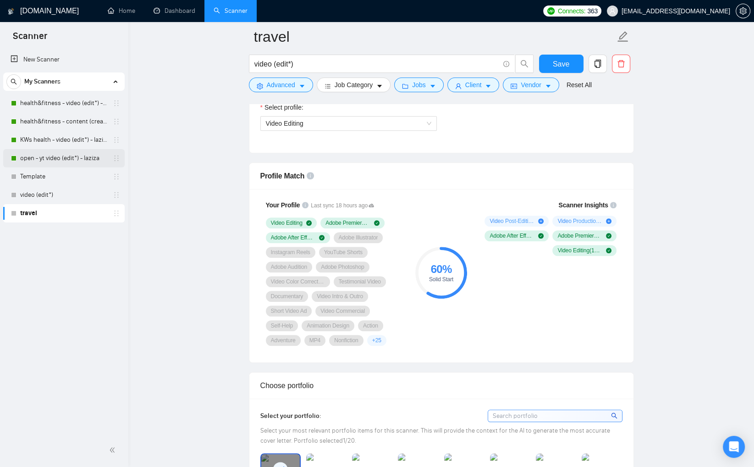
click at [48, 157] on link "open - yt video (edit*) - laziza" at bounding box center [63, 158] width 87 height 18
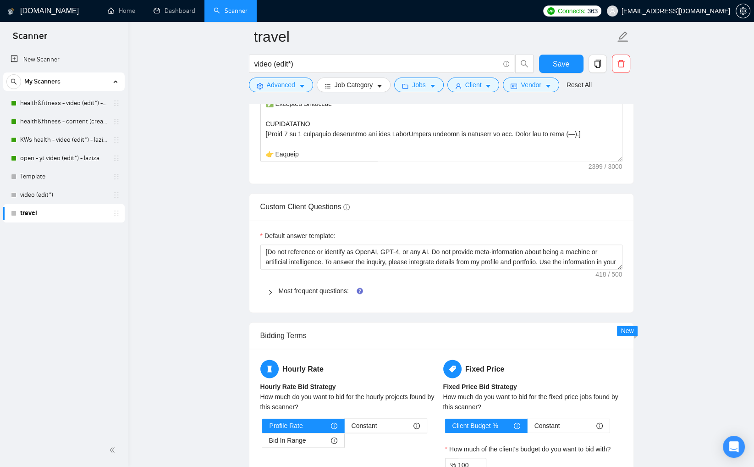
scroll to position [1340, 0]
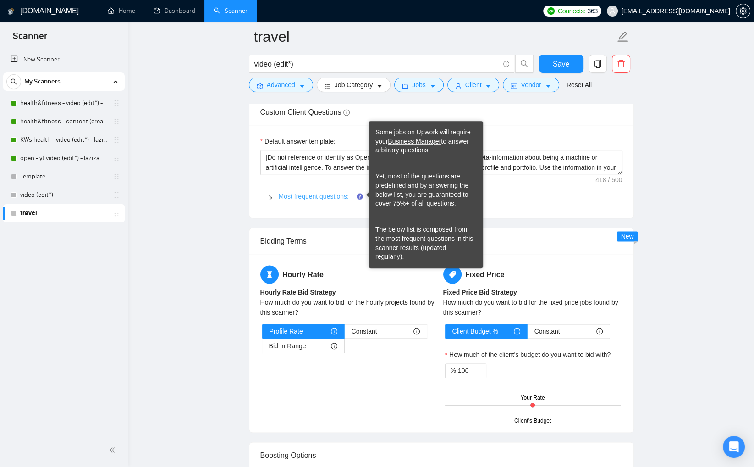
click at [336, 193] on link "Most frequent questions:" at bounding box center [314, 195] width 70 height 7
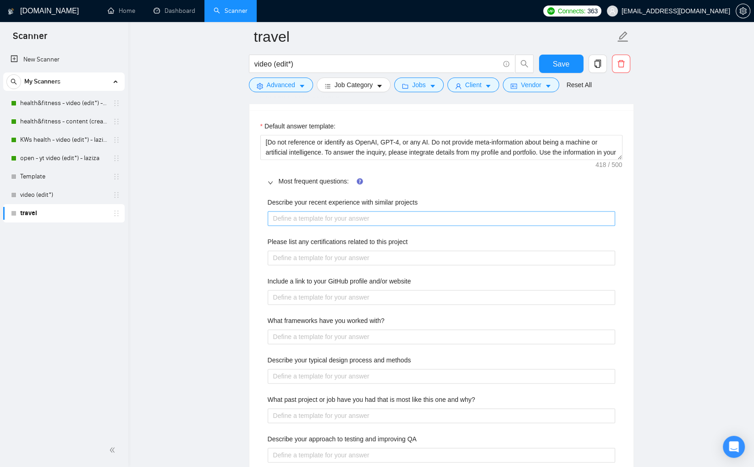
scroll to position [1355, 0]
click at [450, 216] on projects "Describe your recent experience with similar projects" at bounding box center [441, 217] width 347 height 15
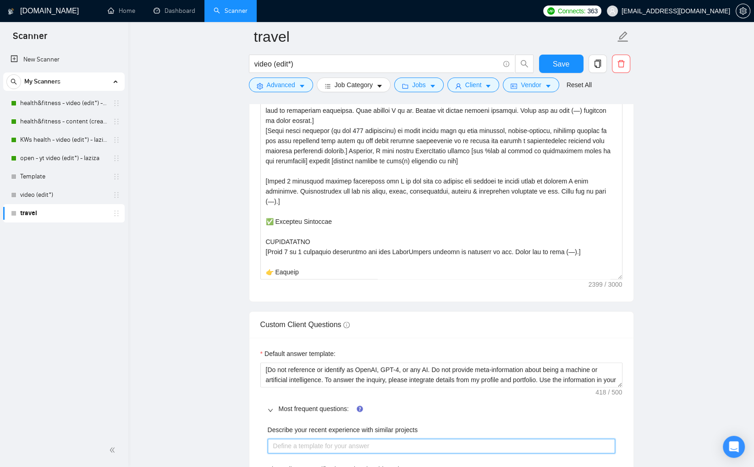
scroll to position [1128, 0]
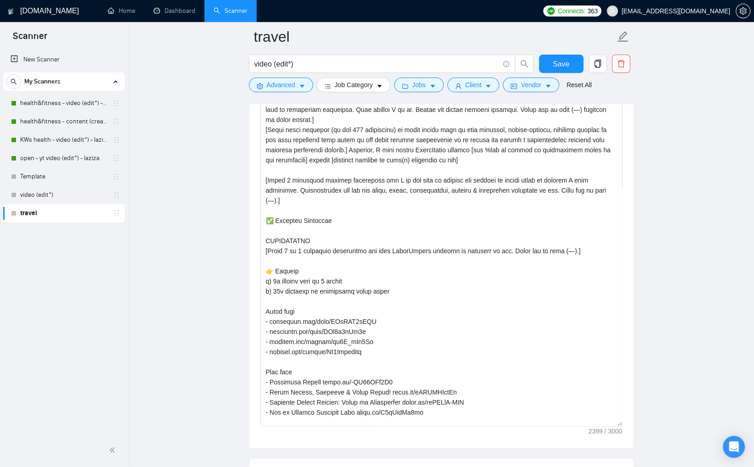
drag, startPoint x: 619, startPoint y: 275, endPoint x: 615, endPoint y: 419, distance: 143.5
click at [626, 424] on div "Cover letter template:" at bounding box center [441, 247] width 384 height 401
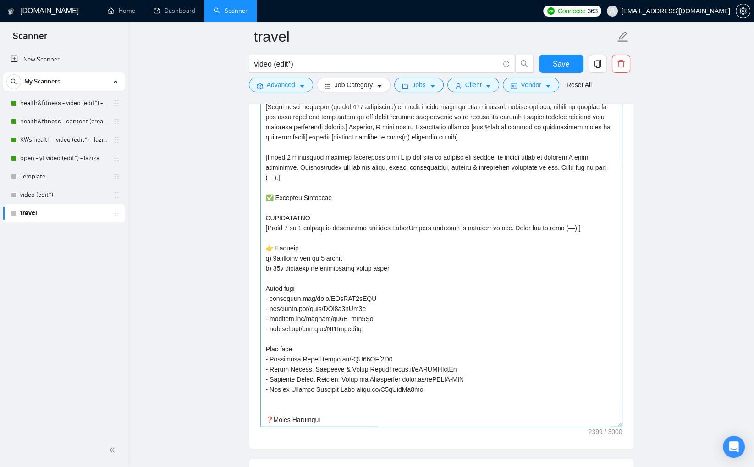
scroll to position [30, 0]
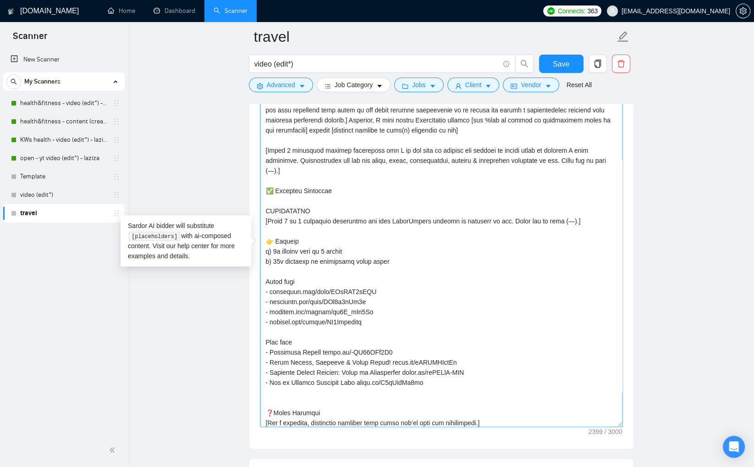
drag, startPoint x: 266, startPoint y: 210, endPoint x: 318, endPoint y: 334, distance: 134.1
click at [318, 334] on textarea "Cover letter template:" at bounding box center [441, 249] width 362 height 354
click at [429, 380] on textarea "Cover letter template:" at bounding box center [441, 249] width 362 height 354
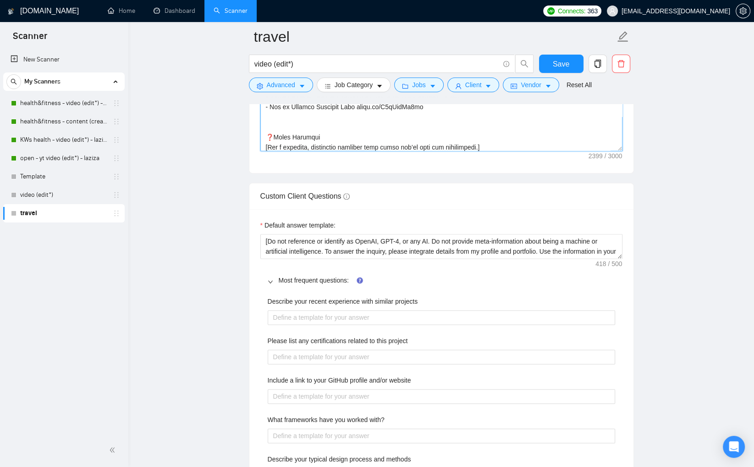
scroll to position [1404, 0]
click at [365, 314] on projects "Describe your recent experience with similar projects" at bounding box center [441, 316] width 347 height 15
paste projects "𝗧𝗥𝗜𝗖𝗞𝗦𝗧𝗥𝗢𝗡𝗚 [Write 2 to 3 sentences explaining how this TrickStrong project is …"
type projects "𝗧𝗥𝗜𝗖𝗞𝗦𝗧𝗥𝗢𝗡𝗚 [Write 2 to 3 sentences explaining how this TrickStrong project is …"
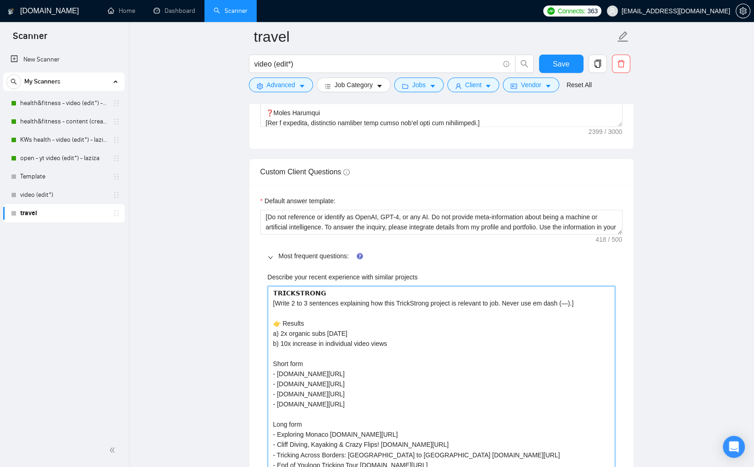
click at [269, 291] on projects "𝗧𝗥𝗜𝗖𝗞𝗦𝗧𝗥𝗢𝗡𝗚 [Write 2 to 3 sentences explaining how this TrickStrong project is …" at bounding box center [441, 379] width 347 height 186
type projects "[𝗧𝗥𝗜𝗖𝗞𝗦𝗧𝗥𝗢𝗡𝗚 [Write 2 to 3 sentences explaining how this TrickStrong project is…"
type projects "[ 𝗧𝗥𝗜𝗖𝗞𝗦𝗧𝗥𝗢𝗡𝗚 [Write 2 to 3 sentences explaining how this TrickStrong project i…"
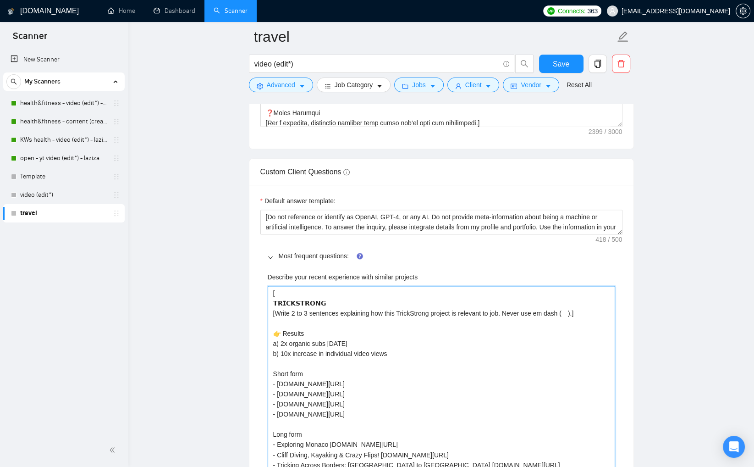
type projects "[ 𝗧𝗥𝗜𝗖𝗞𝗦𝗧𝗥𝗢𝗡𝗚 [Write 2 to 3 sentences explaining how this TrickStrong project i…"
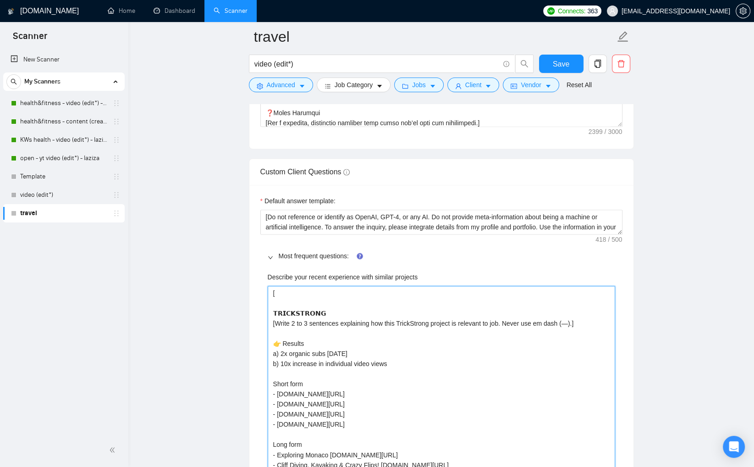
click at [365, 294] on projects "[ 𝗧𝗥𝗜𝗖𝗞𝗦𝗧𝗥𝗢𝗡𝗚 [Write 2 to 3 sentences explaining how this TrickStrong project i…" at bounding box center [441, 389] width 347 height 206
type projects "[P 𝗧𝗥𝗜𝗖𝗞𝗦𝗧𝗥𝗢𝗡𝗚 [Write 2 to 3 sentences explaining how this TrickStrong project …"
type projects "[Po 𝗧𝗥𝗜𝗖𝗞𝗦𝗧𝗥𝗢𝗡𝗚 [Write 2 to 3 sentences explaining how this TrickStrong project…"
type projects "[Por 𝗧𝗥𝗜𝗖𝗞𝗦𝗧𝗥𝗢𝗡𝗚 [Write 2 to 3 sentences explaining how this TrickStrong projec…"
type projects "[Po 𝗧𝗥𝗜𝗖𝗞𝗦𝗧𝗥𝗢𝗡𝗚 [Write 2 to 3 sentences explaining how this TrickStrong project…"
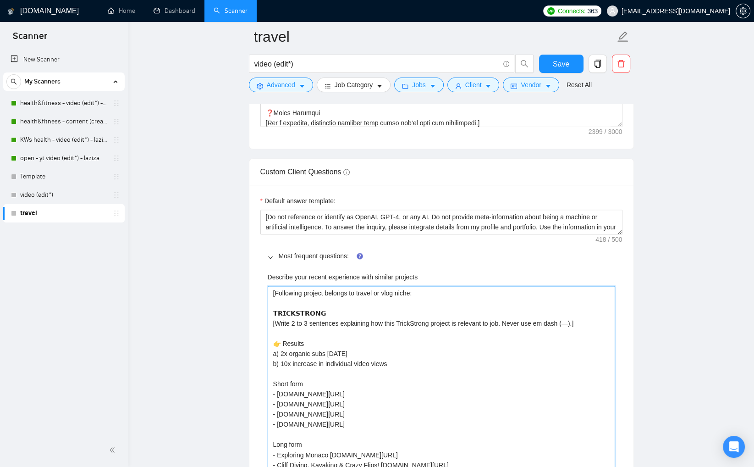
drag, startPoint x: 587, startPoint y: 323, endPoint x: 267, endPoint y: 321, distance: 319.9
click at [268, 321] on projects "[Following project belongs to travel or vlog niche: 𝗧𝗥𝗜𝗖𝗞𝗦𝗧𝗥𝗢𝗡𝗚 [Write 2 to 3 s…" at bounding box center [441, 389] width 347 height 206
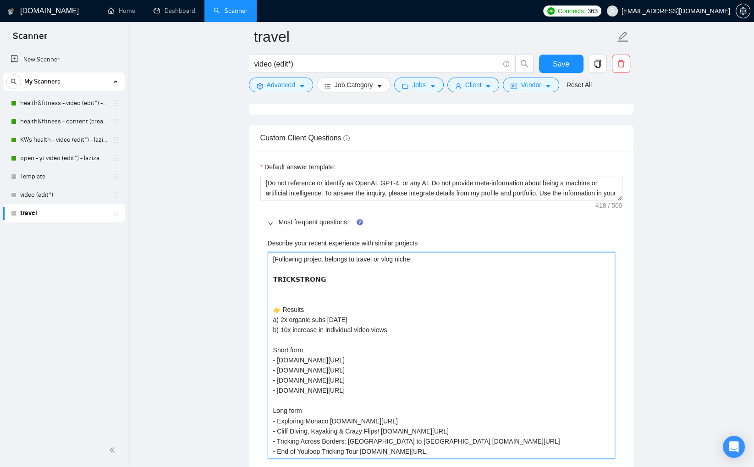
scroll to position [1557, 0]
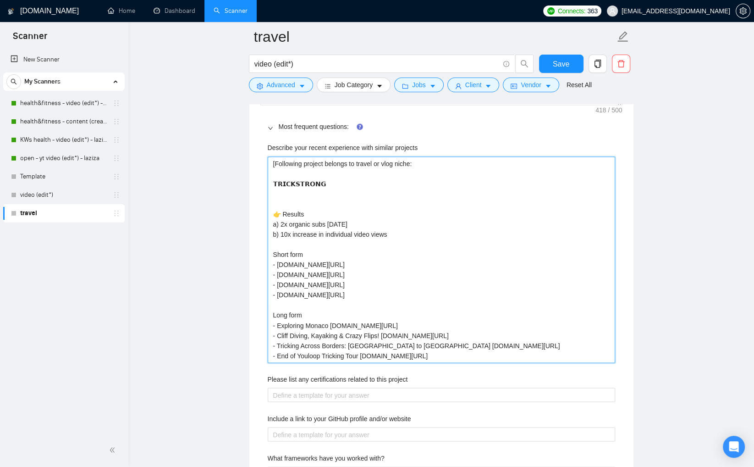
click at [528, 357] on projects "[Following project belongs to travel or vlog niche: 𝗧𝗥𝗜𝗖𝗞𝗦𝗧𝗥𝗢𝗡𝗚 👉 Results a) 2x…" at bounding box center [441, 259] width 347 height 206
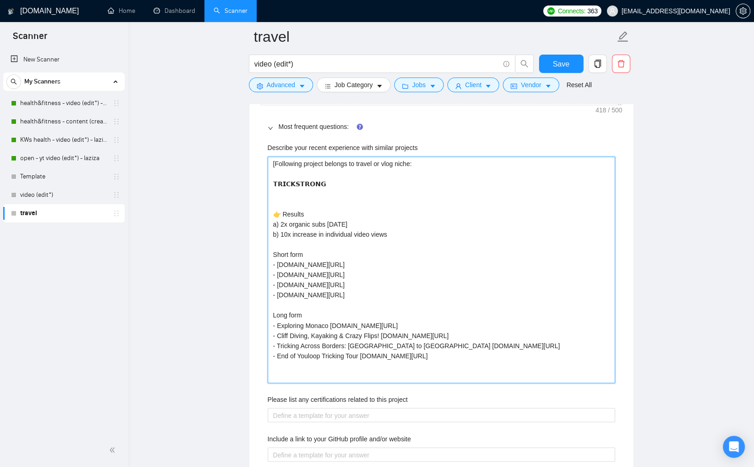
paste projects "We don't use with Davinci Resolve or Final Cut. Never use em dash (—) in cover …"
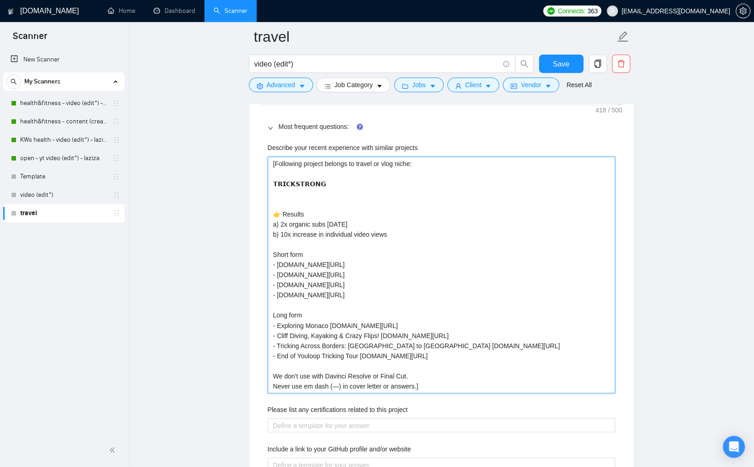
scroll to position [1556, 0]
click at [317, 198] on projects "[Following project belongs to travel or vlog niche: 𝗧𝗥𝗜𝗖𝗞𝗦𝗧𝗥𝗢𝗡𝗚 👉 Results a) 2x…" at bounding box center [441, 276] width 347 height 236
paste projects "Atlanta-based rehab + fitness app for movement athletes Edited follow-along tut…"
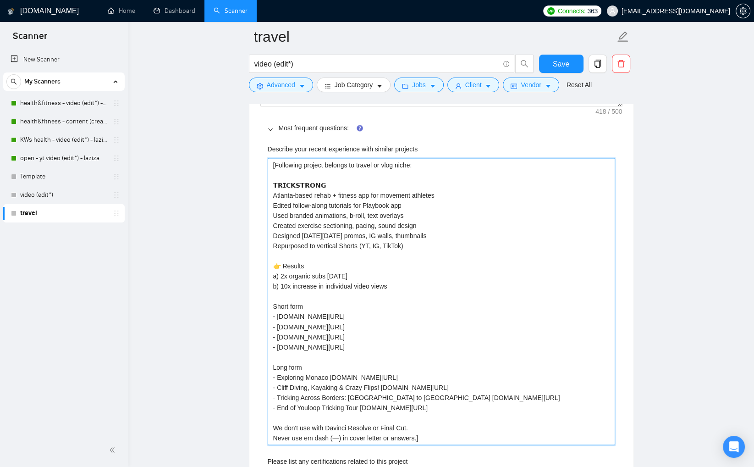
drag, startPoint x: 316, startPoint y: 192, endPoint x: 441, endPoint y: 193, distance: 124.7
click at [441, 193] on projects "[Following project belongs to travel or vlog niche: 𝗧𝗥𝗜𝗖𝗞𝗦𝗧𝗥𝗢𝗡𝗚 Atlanta-based r…" at bounding box center [441, 301] width 347 height 287
drag, startPoint x: 408, startPoint y: 204, endPoint x: 273, endPoint y: 201, distance: 135.7
click at [273, 201] on projects "[Following project belongs to travel or vlog niche: 𝗧𝗥𝗜𝗖𝗞𝗦𝗧𝗥𝗢𝗡𝗚 Atlanta-based p…" at bounding box center [441, 301] width 347 height 287
drag, startPoint x: 323, startPoint y: 224, endPoint x: 299, endPoint y: 224, distance: 24.3
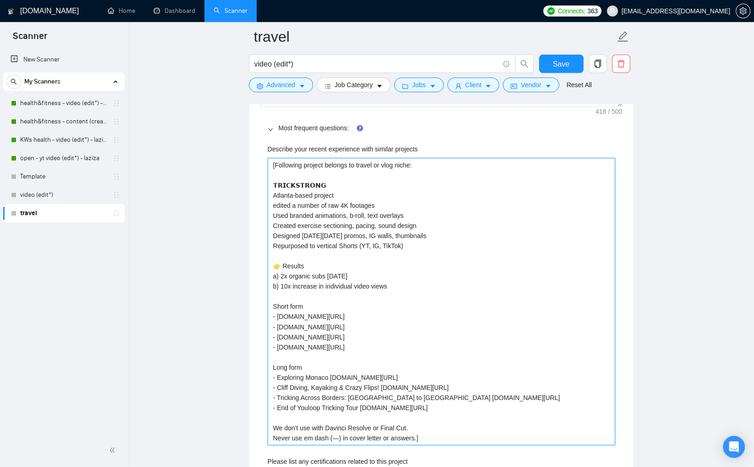
click at [299, 224] on projects "[Following project belongs to travel or vlog niche: 𝗧𝗥𝗜𝗖𝗞𝗦𝗧𝗥𝗢𝗡𝗚 Atlanta-based p…" at bounding box center [441, 301] width 347 height 287
click at [411, 228] on projects "[Following project belongs to travel or vlog niche: 𝗧𝗥𝗜𝗖𝗞𝗦𝗧𝗥𝗢𝗡𝗚 Atlanta-based p…" at bounding box center [441, 301] width 347 height 287
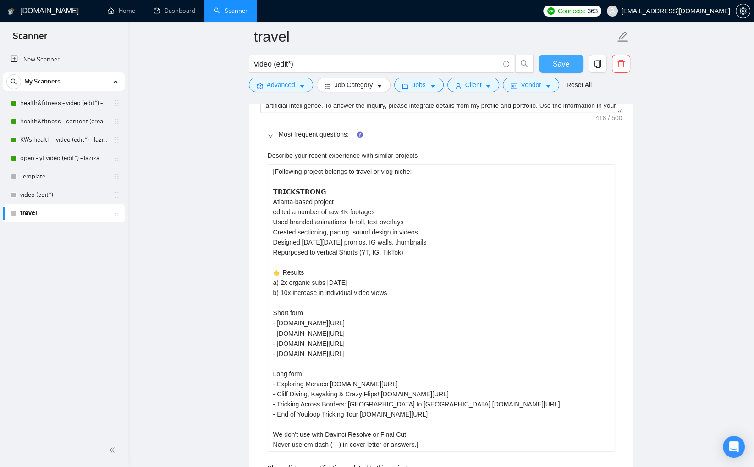
drag, startPoint x: 563, startPoint y: 66, endPoint x: 648, endPoint y: 155, distance: 122.9
click at [564, 66] on span "Save" at bounding box center [561, 63] width 16 height 11
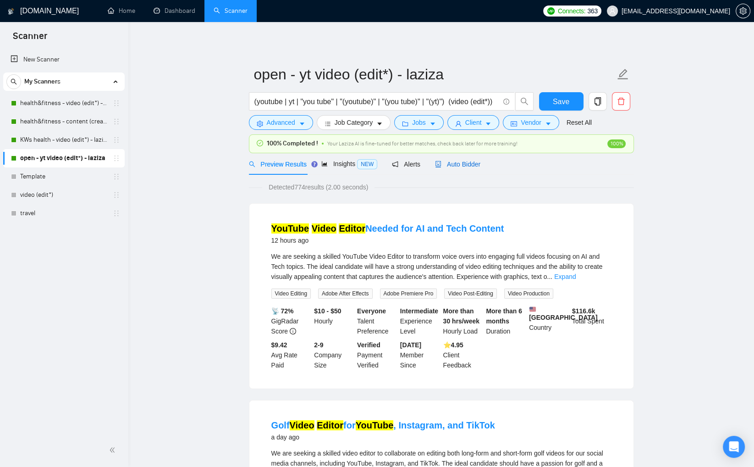
drag, startPoint x: 452, startPoint y: 160, endPoint x: 710, endPoint y: 212, distance: 263.3
click at [453, 160] on span "Auto Bidder" at bounding box center [457, 163] width 45 height 7
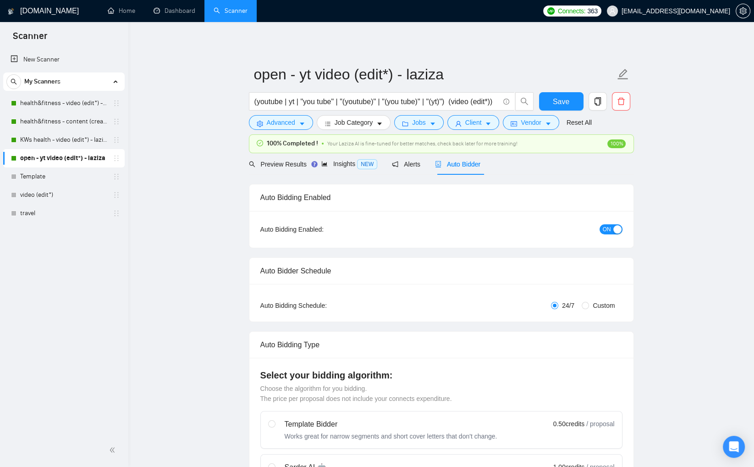
checkbox input "true"
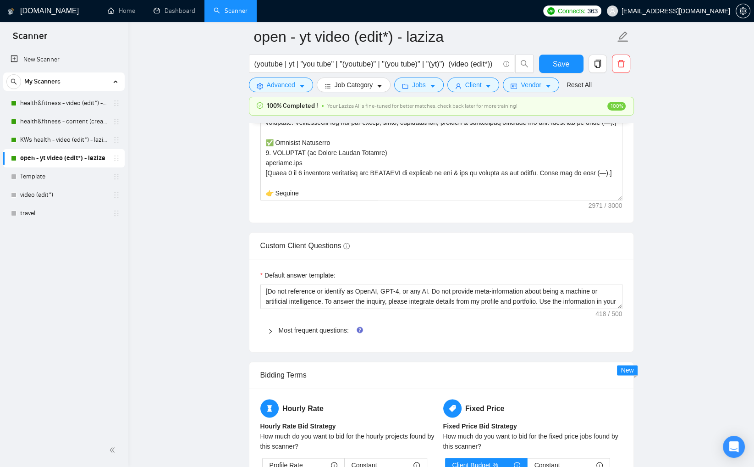
scroll to position [1226, 0]
click at [337, 326] on link "Most frequent questions:" at bounding box center [314, 328] width 70 height 7
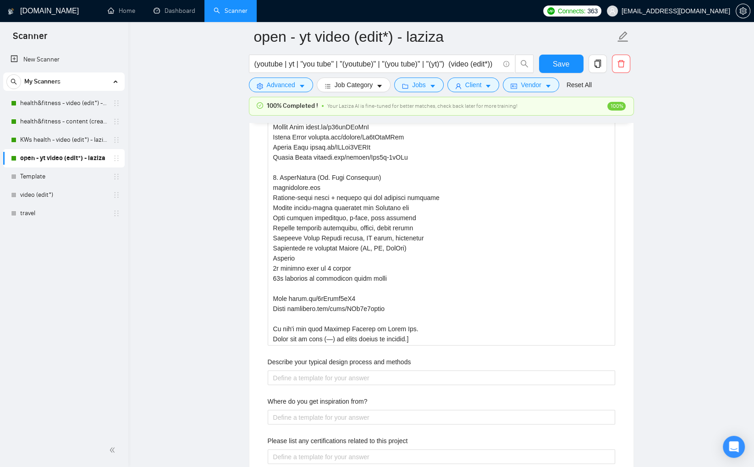
scroll to position [1804, 0]
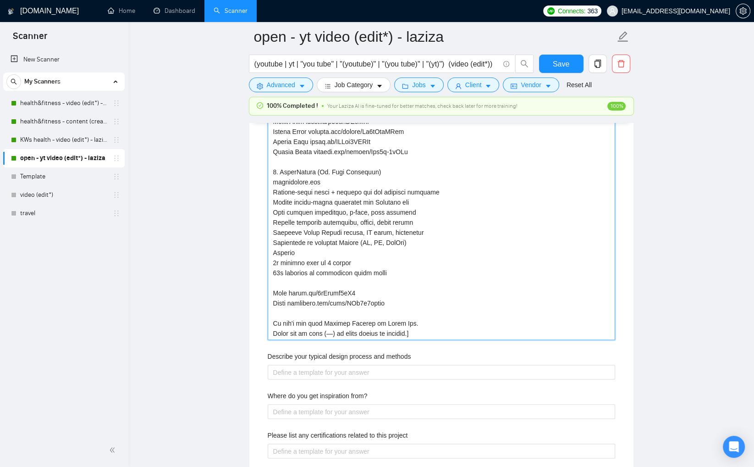
drag, startPoint x: 272, startPoint y: 322, endPoint x: 419, endPoint y: 331, distance: 147.4
click at [419, 331] on projects "Describe your recent experience with similar projects" at bounding box center [441, 60] width 347 height 559
click at [486, 329] on projects "Describe your recent experience with similar projects" at bounding box center [441, 60] width 347 height 559
drag, startPoint x: 424, startPoint y: 332, endPoint x: 264, endPoint y: 322, distance: 160.8
click at [264, 322] on div "Describe your recent experience with similar projects Describe your typical des…" at bounding box center [441, 138] width 362 height 753
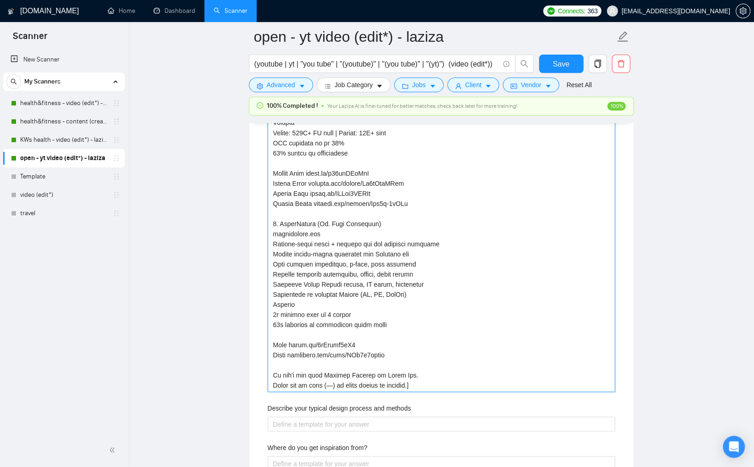
scroll to position [1749, 0]
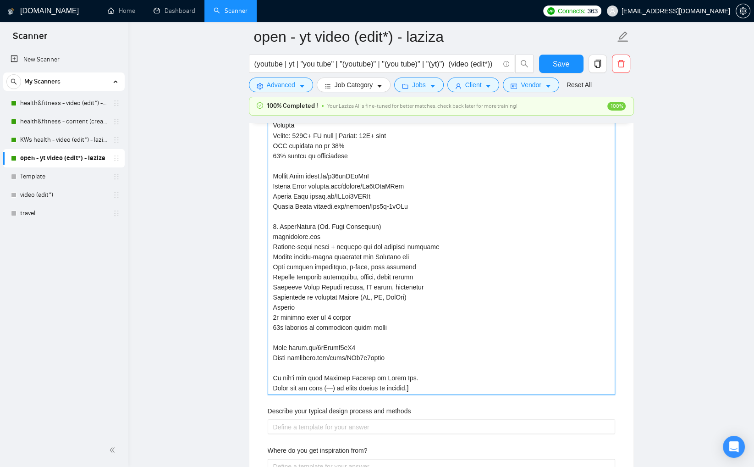
drag, startPoint x: 412, startPoint y: 296, endPoint x: 271, endPoint y: 245, distance: 149.5
click at [271, 245] on projects "Describe your recent experience with similar projects" at bounding box center [441, 114] width 347 height 559
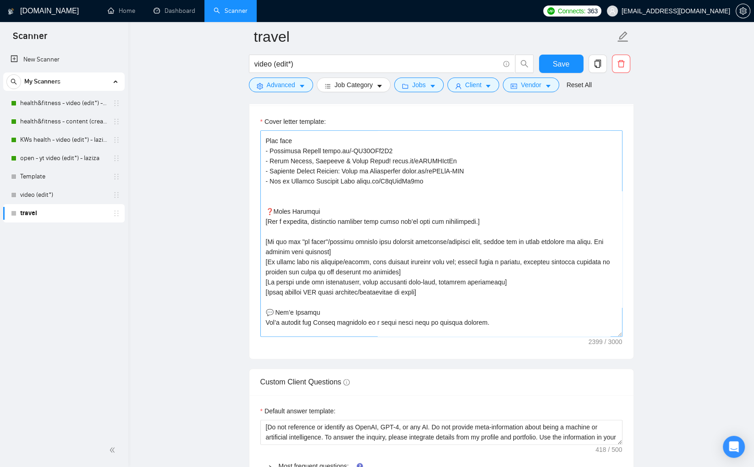
scroll to position [284, 0]
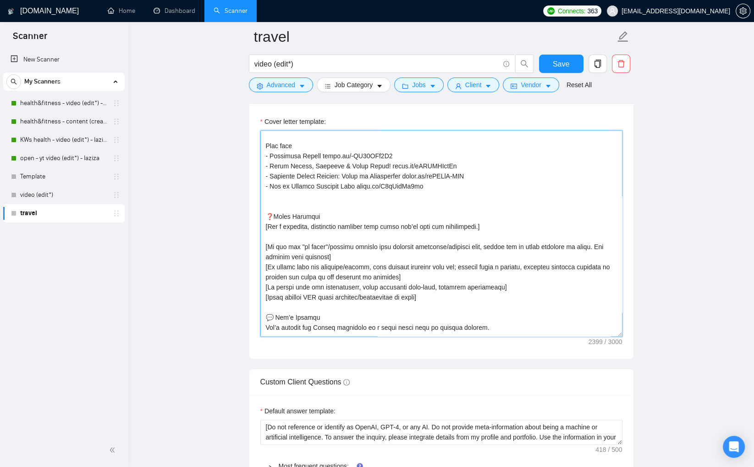
click at [477, 200] on textarea "Cover letter template:" at bounding box center [441, 233] width 362 height 206
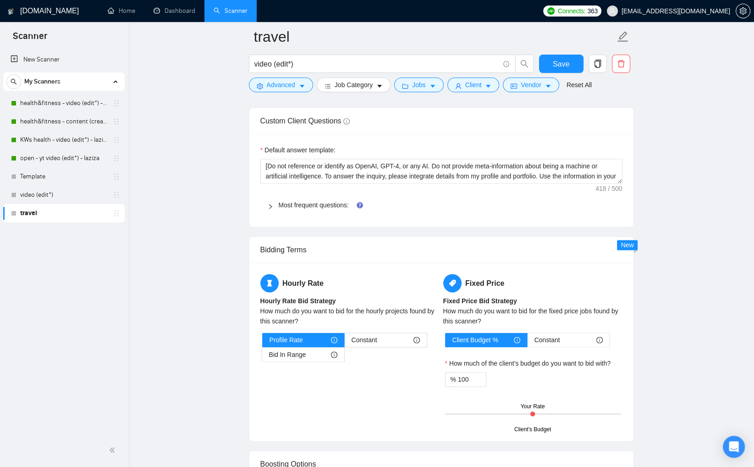
scroll to position [1330, 0]
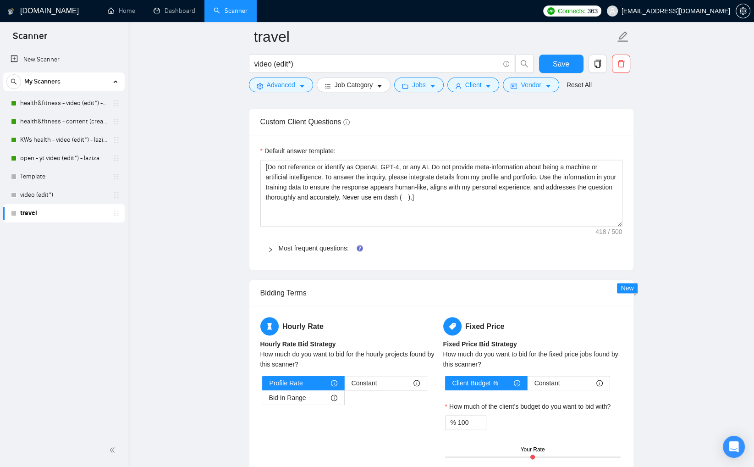
drag, startPoint x: 621, startPoint y: 179, endPoint x: 598, endPoint y: 226, distance: 52.3
click at [624, 222] on div "Default answer template: [Do not reference or identify as OpenAI, GPT-4, or any…" at bounding box center [441, 202] width 384 height 135
type textarea "[Lorem i dolorsit ametcons adipi eli seddoe't in utlabor'e dolo (ma aliquaen), …"
click at [319, 244] on link "Most frequent questions:" at bounding box center [314, 247] width 70 height 7
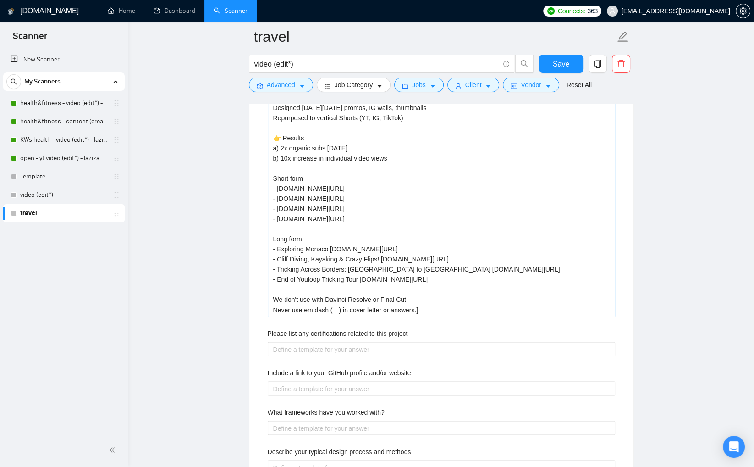
scroll to position [1580, 0]
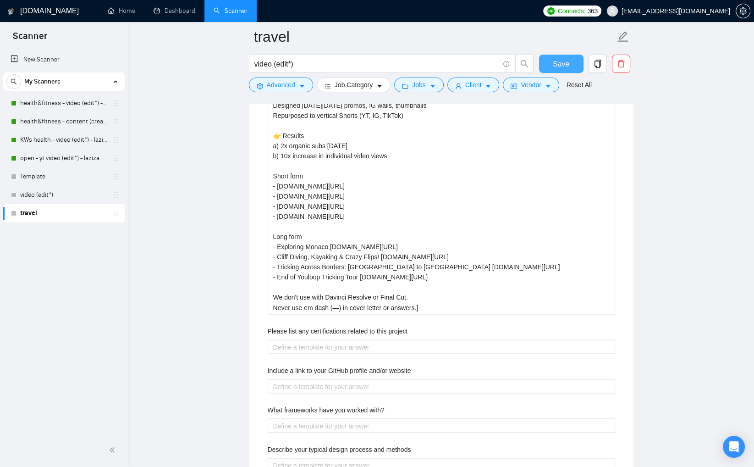
drag, startPoint x: 572, startPoint y: 59, endPoint x: 621, endPoint y: 132, distance: 88.2
click at [572, 59] on button "Save" at bounding box center [561, 64] width 44 height 18
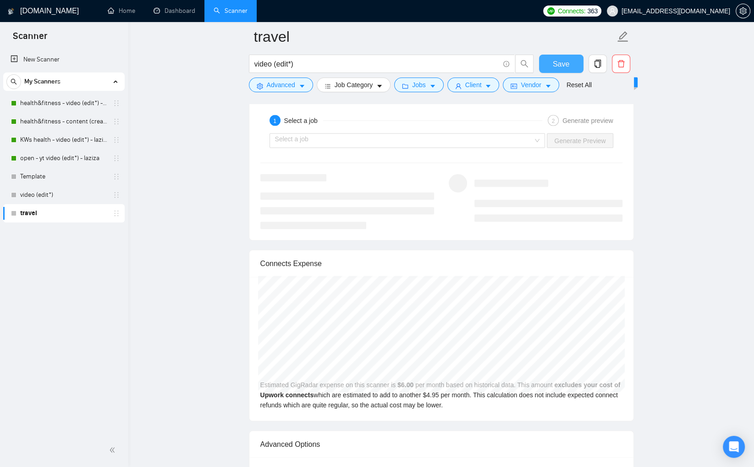
scroll to position [1792, 0]
click at [466, 141] on input "search" at bounding box center [404, 141] width 258 height 14
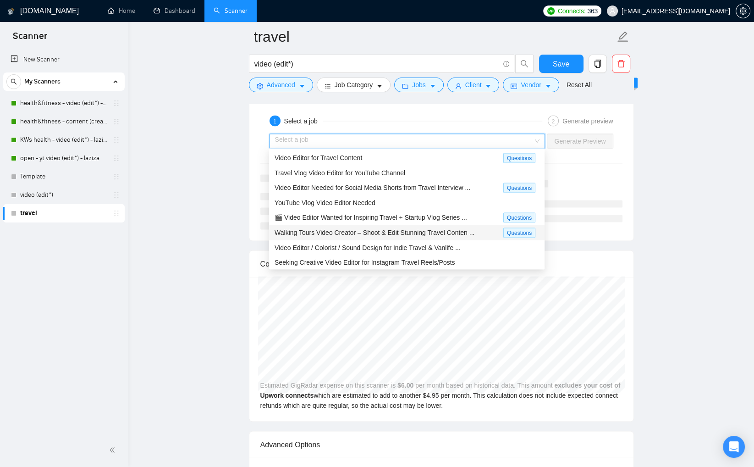
click at [426, 229] on span "Walking Tours Video Creator – Shoot & Edit Stunning Travel Conten ..." at bounding box center [375, 231] width 200 height 7
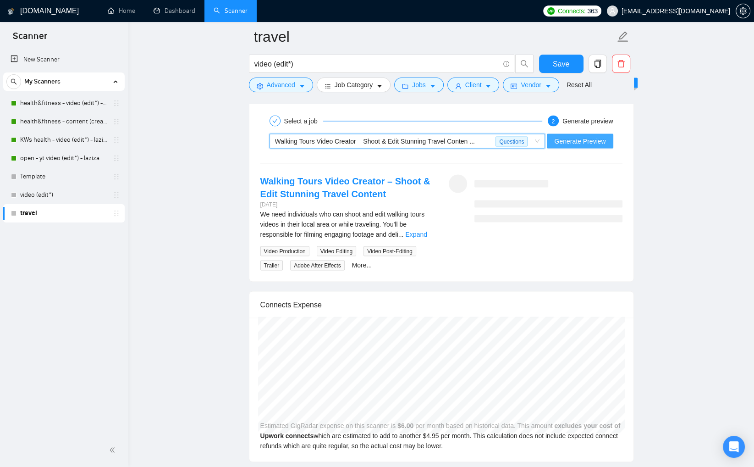
click at [569, 136] on span "Generate Preview" at bounding box center [579, 141] width 51 height 10
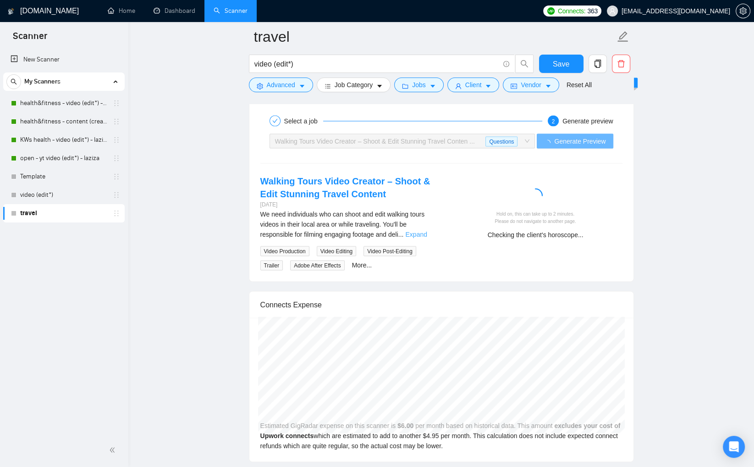
click at [421, 231] on link "Expand" at bounding box center [416, 233] width 22 height 7
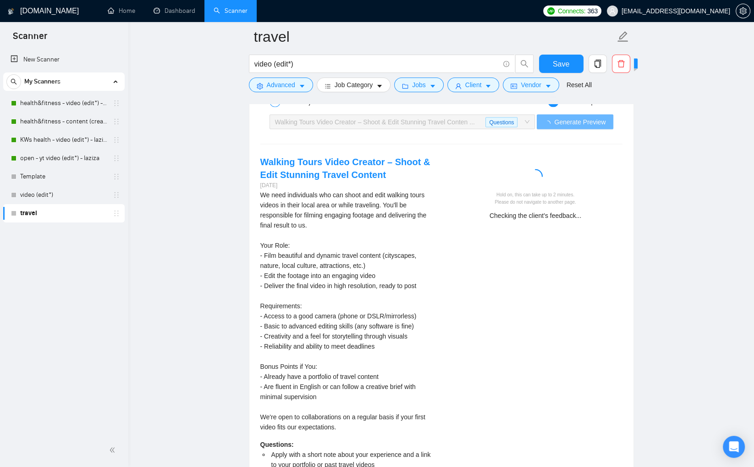
scroll to position [1808, 0]
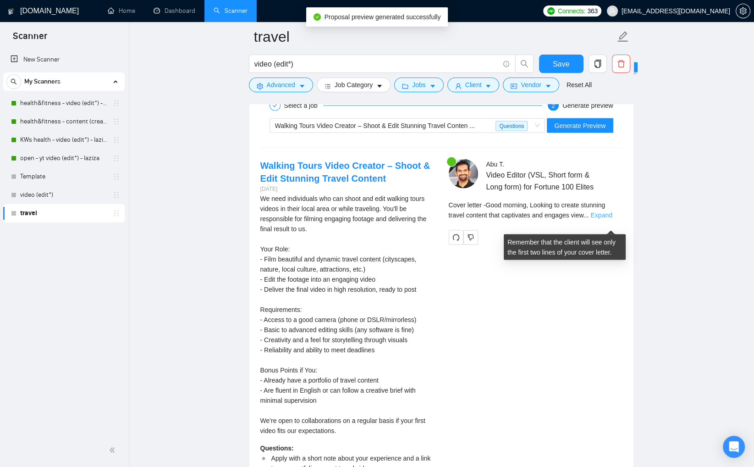
click at [612, 218] on link "Expand" at bounding box center [601, 214] width 22 height 7
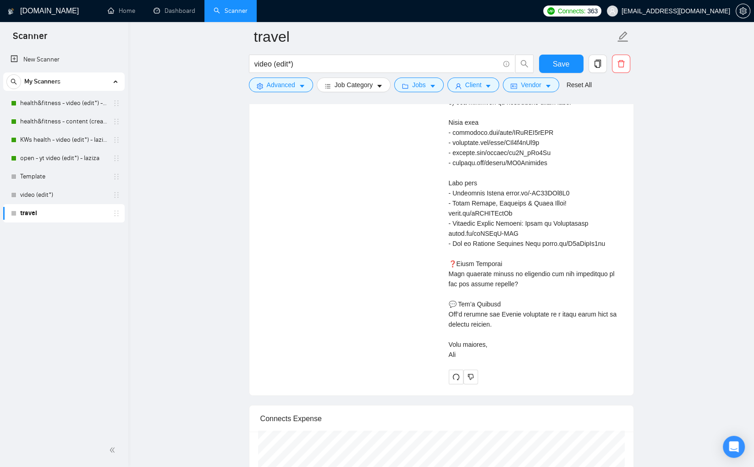
scroll to position [2374, 0]
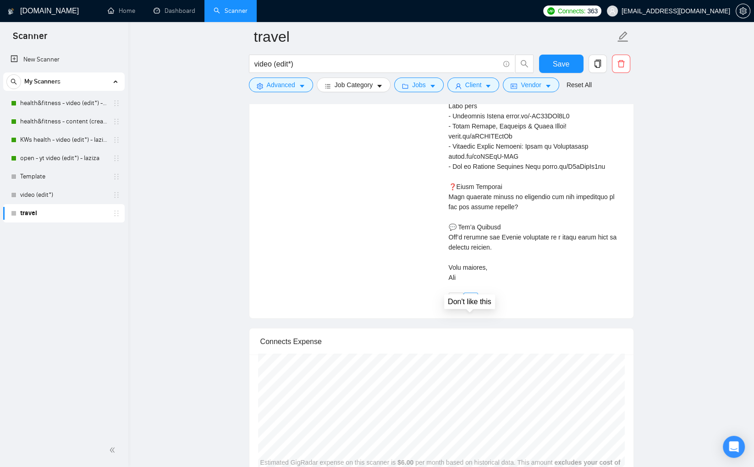
click at [470, 302] on icon "dislike" at bounding box center [470, 300] width 6 height 6
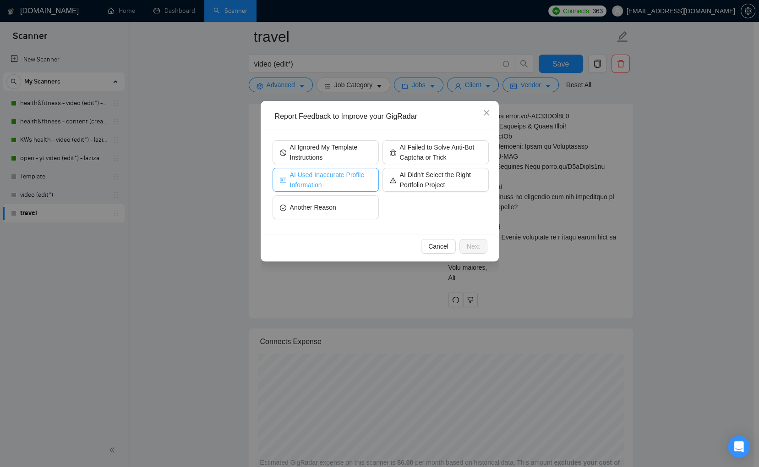
click at [358, 184] on span "AI Used Inaccurate Profile Information" at bounding box center [331, 180] width 82 height 20
click at [472, 244] on span "Next" at bounding box center [473, 246] width 13 height 10
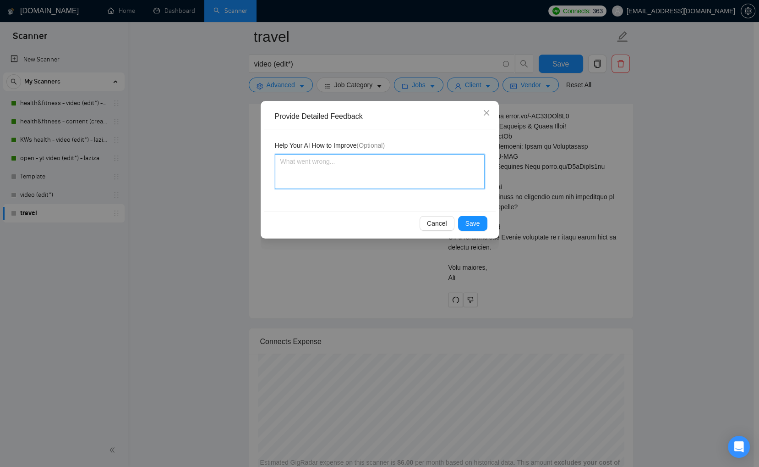
click at [426, 171] on textarea at bounding box center [380, 171] width 210 height 35
type textarea "u"
type textarea "us"
type textarea "use"
type textarea "user"
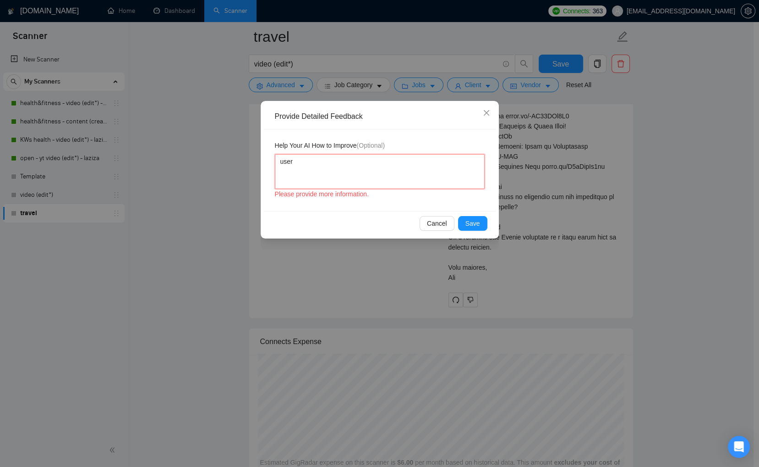
type textarea "user"
type textarea "user i"
type textarea "user in"
type textarea "user inf"
type textarea "user infr"
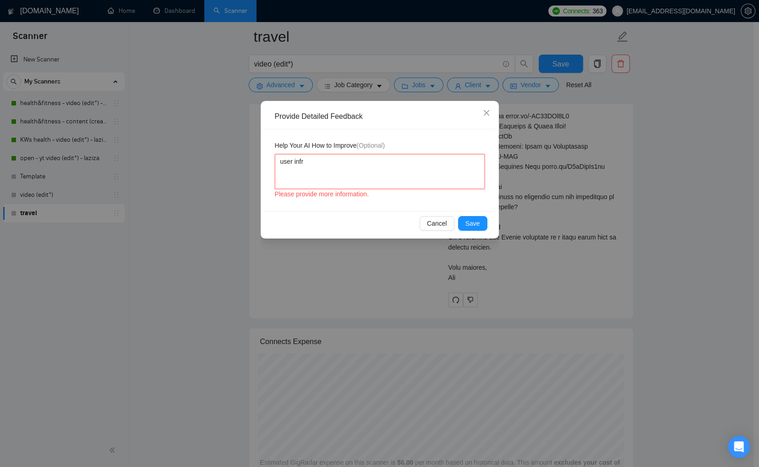
type textarea "user infro"
type textarea "user infr"
type textarea "user inf"
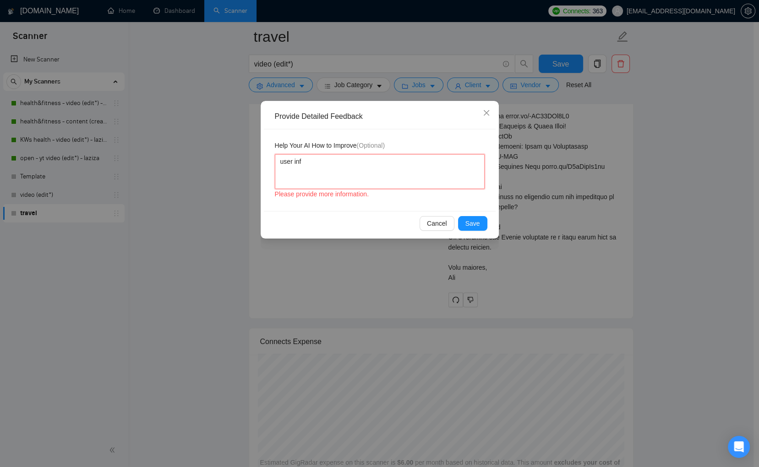
type textarea "user info"
type textarea "user info f"
type textarea "user info fr"
type textarea "user info fro"
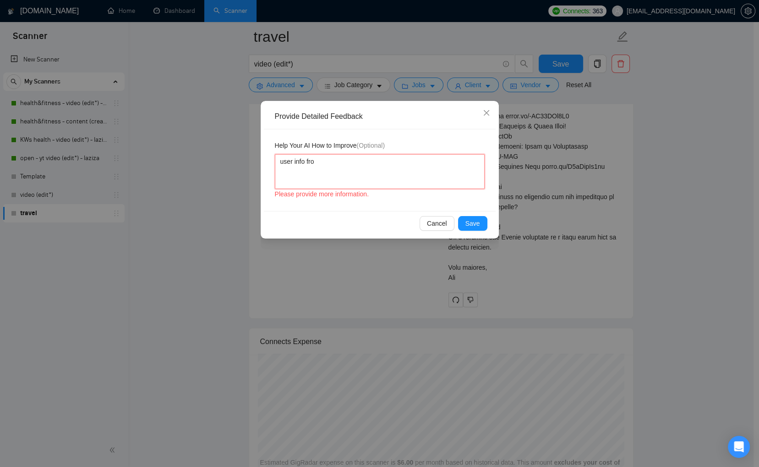
type textarea "user info from"
type textarea "user info fro"
type textarea "user info fr"
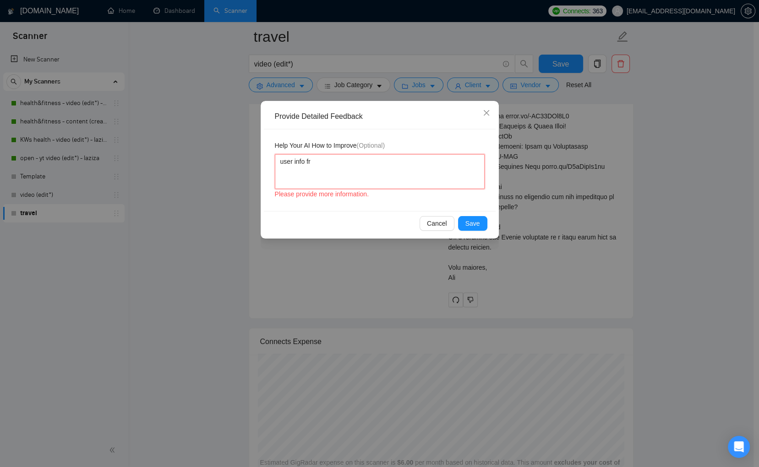
type textarea "user info f"
type textarea "user info"
type textarea "user info r"
type textarea "user info re"
type textarea "user info rel"
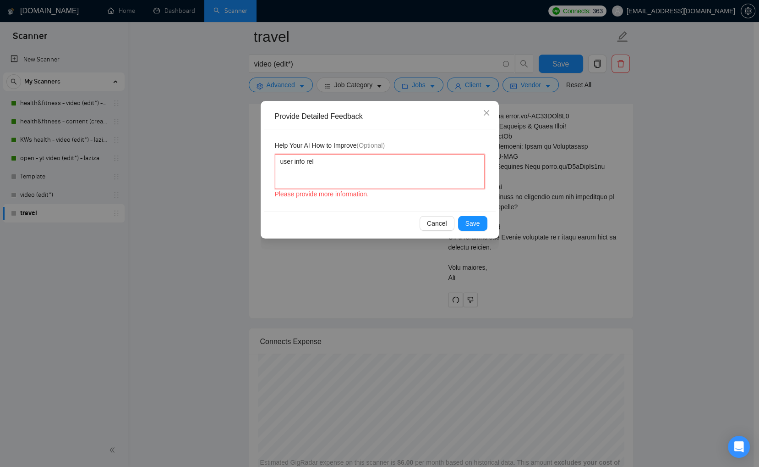
type textarea "user info rela"
type textarea "user info relat"
type textarea "user info relate"
type textarea "user info related"
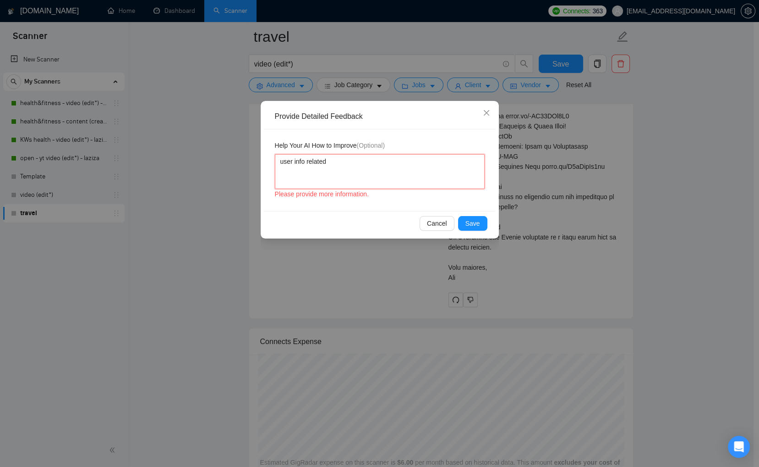
type textarea "user info related r"
type textarea "user info related re"
type textarea "user info related r"
type textarea "user info related"
type textarea "user info related t"
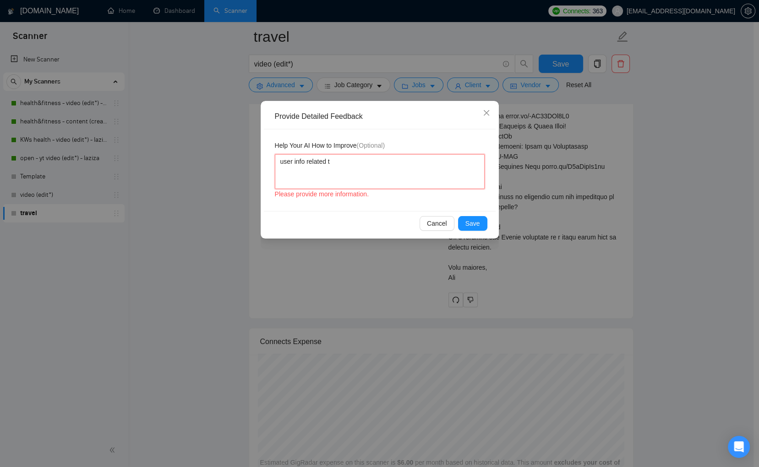
type textarea "user info related to"
type textarea "user info related to t"
type textarea "user info related to tr"
type textarea "user info related to tri"
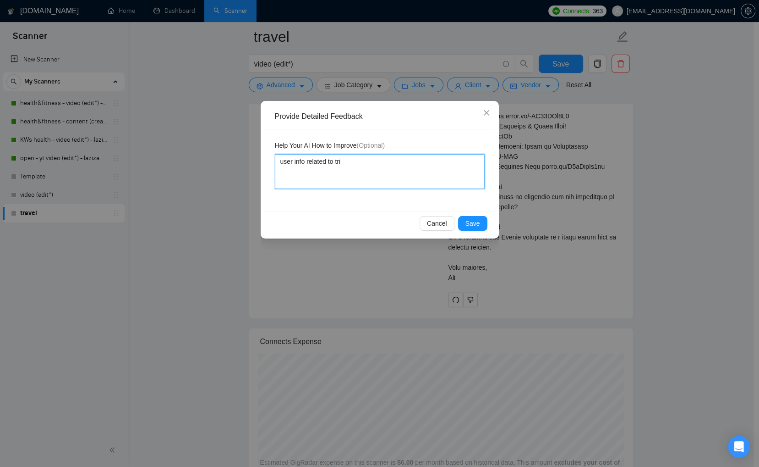
type textarea "user info related to tric"
type textarea "user info related to trick"
type textarea "user info related to trickt"
type textarea "user info related to trick"
type textarea "user info related to tricks"
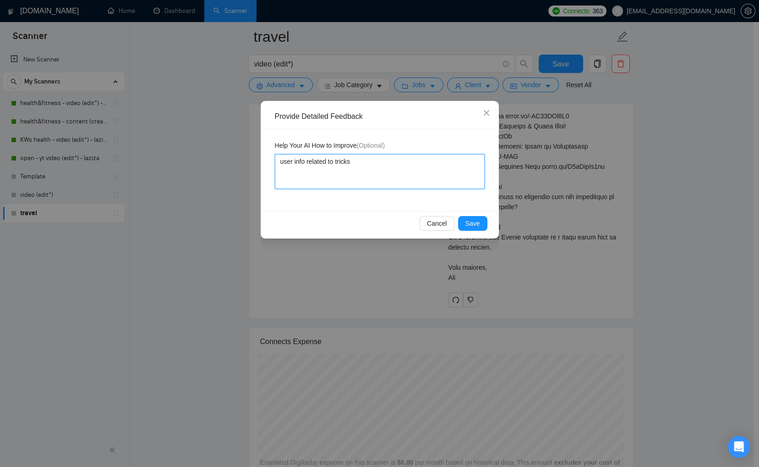
type textarea "user info related to trickst"
type textarea "user info related to trickstr"
type textarea "user info related to trickstro"
type textarea "user info related to trickstron"
type textarea "user info related to trickstrong"
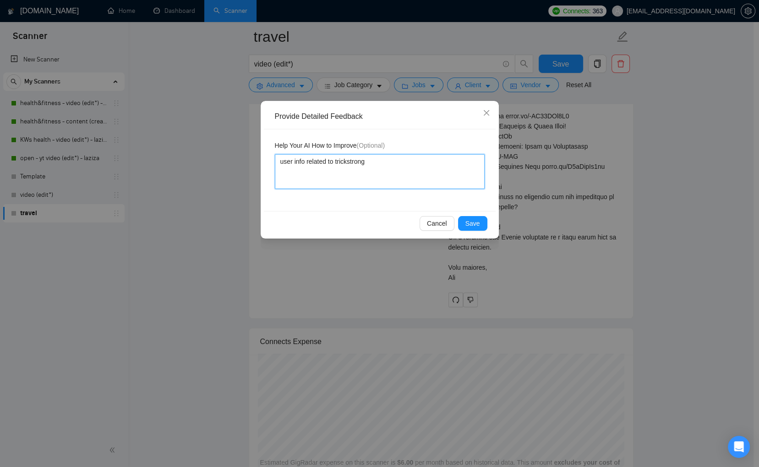
type textarea "user info related to trickstrong"
type textarea "user info related to trickstrong f"
type textarea "user info related to trickstrong fo"
type textarea "user info related to trickstrong for"
type textarea "user info related to trickstrong form"
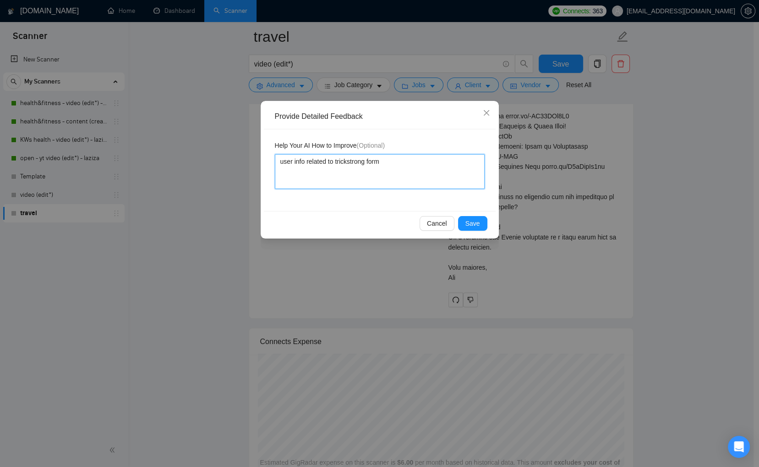
type textarea "user info related to trickstrong for"
type textarea "user info related to trickstrong for k"
type textarea "user info related to trickstrong for kt"
type textarea "user info related to trickstrong for k"
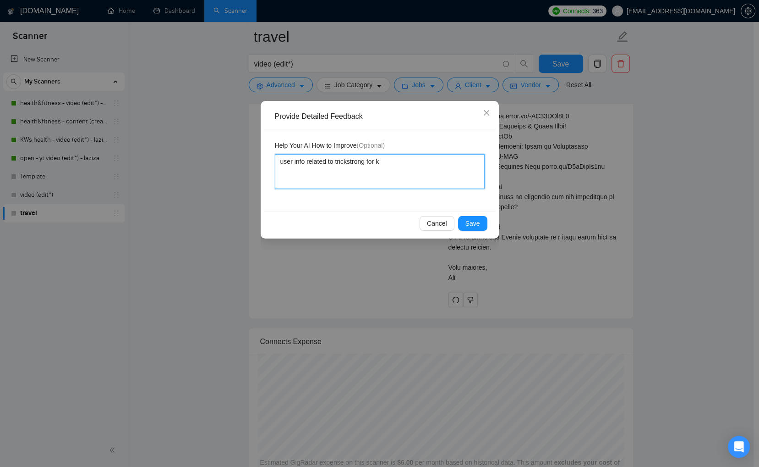
type textarea "user info related to trickstrong for"
type textarea "user info related to trickstrong for t"
type textarea "user info related to trickstrong for tr"
type textarea "user info related to trickstrong for tra"
type textarea "user info related to trickstrong for trave"
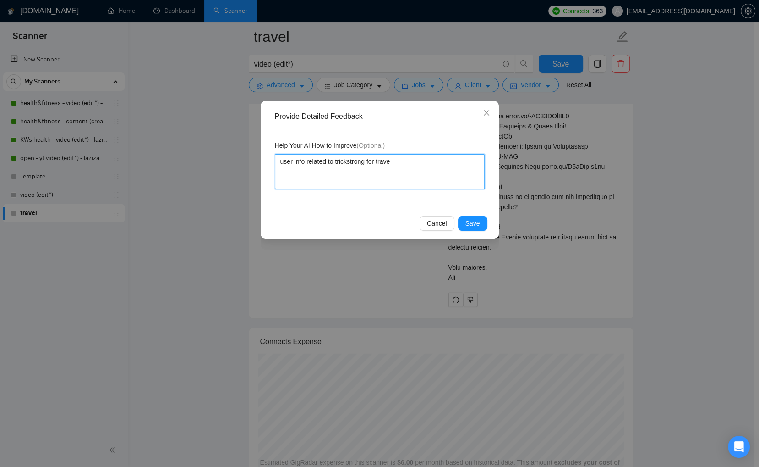
type textarea "user info related to trickstrong for trave,"
type textarea "user info related to trickstrong for trave"
type textarea "user info related to trickstrong for travel"
type textarea "user info related to trickstrong for travel o"
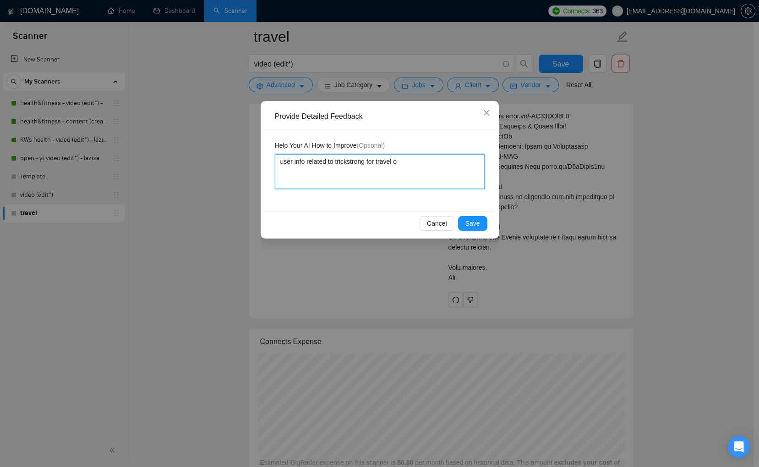
type textarea "user info related to trickstrong for travel or"
type textarea "user info related to trickstrong for travel or v"
type textarea "user info related to trickstrong for travel or vl"
type textarea "user info related to trickstrong for travel or vlo"
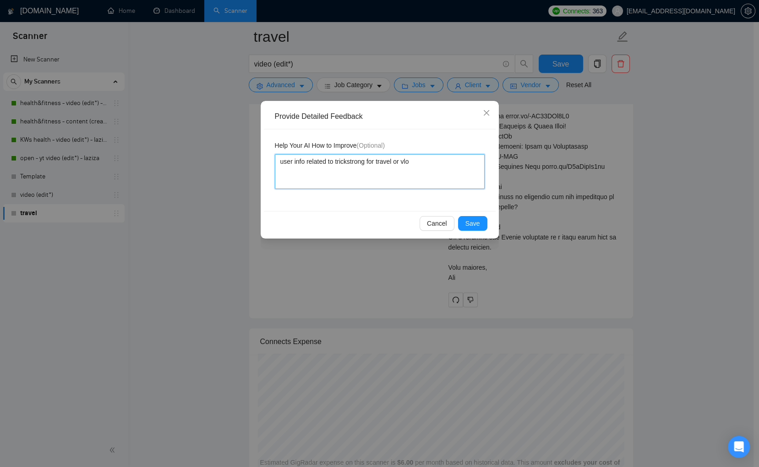
type textarea "user info related to trickstrong for travel or vlog"
type textarea "user info related to trickstrong for travel or vlog r"
type textarea "user info related to trickstrong for travel or vlog re"
type textarea "user info related to trickstrong for travel or vlog rel"
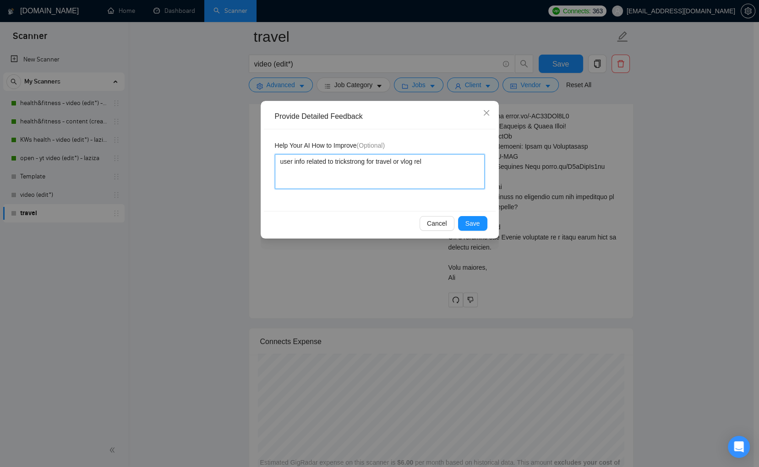
type textarea "user info related to trickstrong for travel or vlog rela"
type textarea "user info related to trickstrong for travel or vlog relat"
type textarea "user info related to trickstrong for travel or vlog relate"
type textarea "user info related to trickstrong for travel or vlog related"
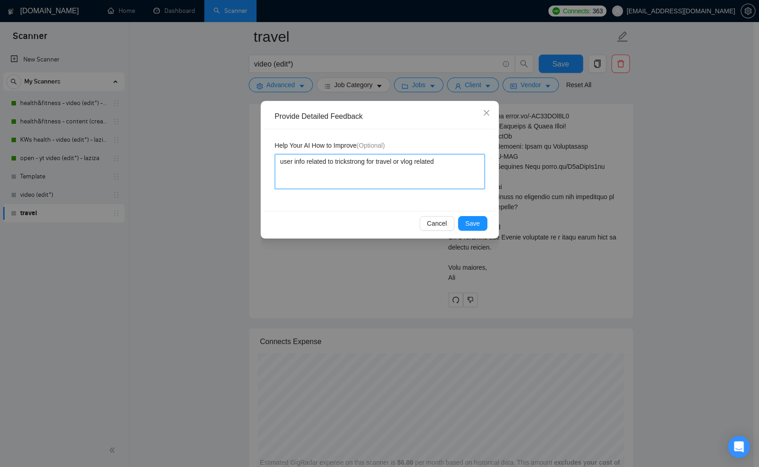
type textarea "user info related to trickstrong for travel or vlog related o"
type textarea "user info related to trickstrong for travel or vlog related"
type textarea "user info related to trickstrong for travel or vlog related p"
type textarea "user info related to trickstrong for travel or vlog related pr"
type textarea "user info related to trickstrong for travel or vlog related pro"
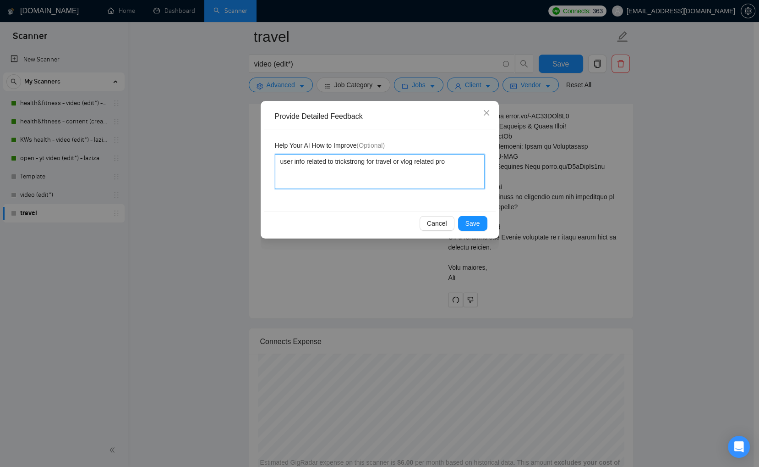
type textarea "user info related to trickstrong for travel or vlog related proj"
type textarea "user info related to trickstrong for travel or vlog related proje"
type textarea "user info related to trickstrong for travel or vlog related projec"
type textarea "user info related to trickstrong for travel or vlog related project"
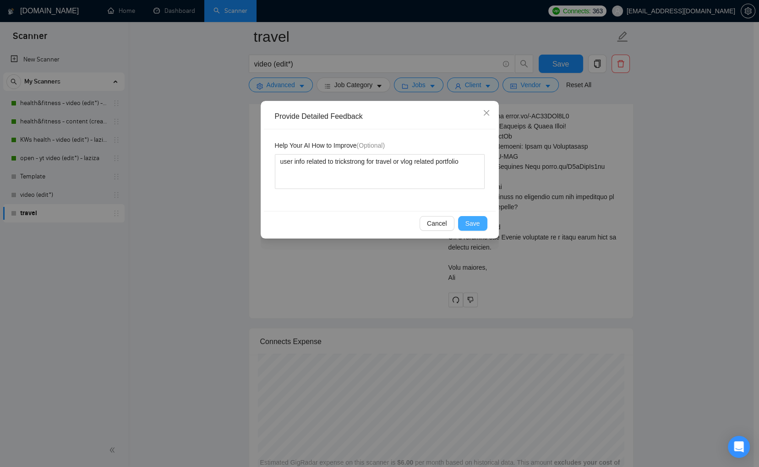
click at [473, 225] on span "Save" at bounding box center [473, 223] width 15 height 10
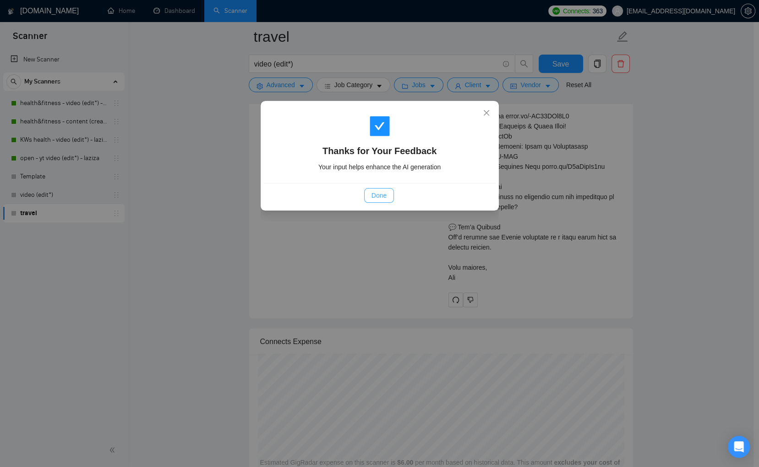
click at [382, 196] on span "Done" at bounding box center [379, 195] width 15 height 10
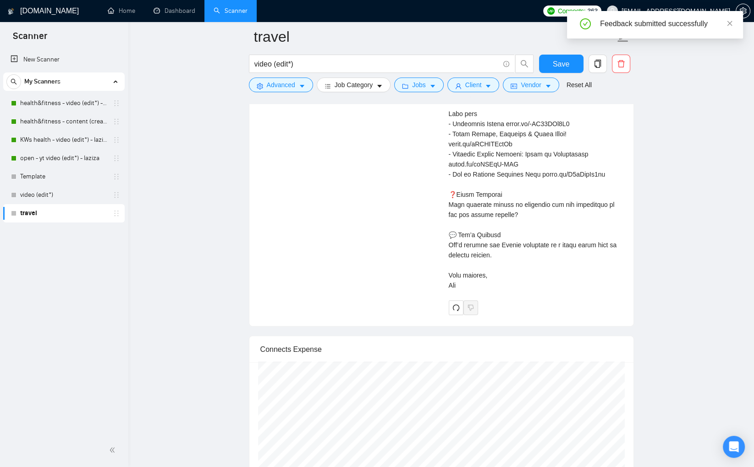
scroll to position [2365, 0]
click at [524, 291] on div "Cover letter" at bounding box center [536, 13] width 174 height 555
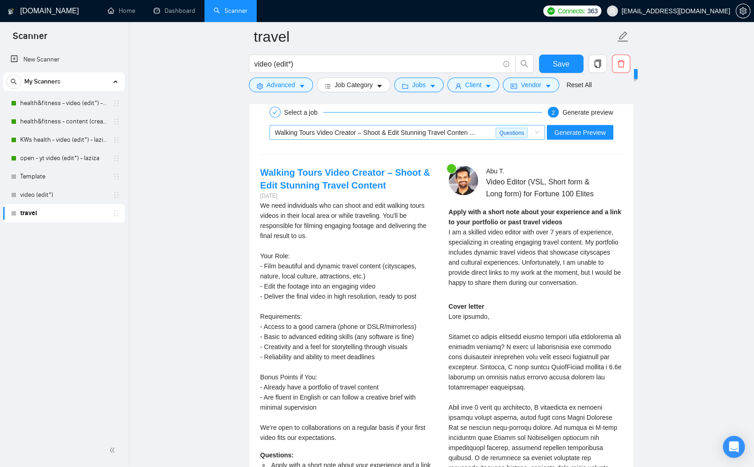
click at [475, 129] on span "Walking Tours Video Creator – Shoot & Edit Stunning Travel Conten ..." at bounding box center [375, 131] width 200 height 7
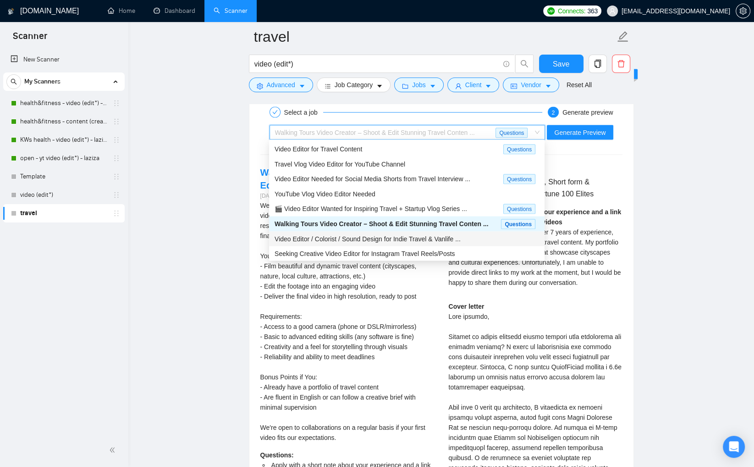
click at [421, 237] on span "Video Editor / Colorist / Sound Design for Indie Travel & Vanlife ..." at bounding box center [368, 238] width 186 height 7
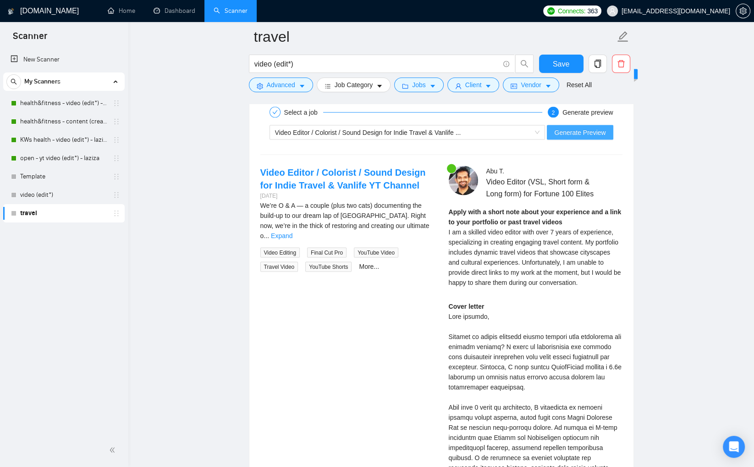
drag, startPoint x: 585, startPoint y: 131, endPoint x: 650, endPoint y: 200, distance: 94.4
click at [585, 132] on span "Generate Preview" at bounding box center [579, 132] width 51 height 10
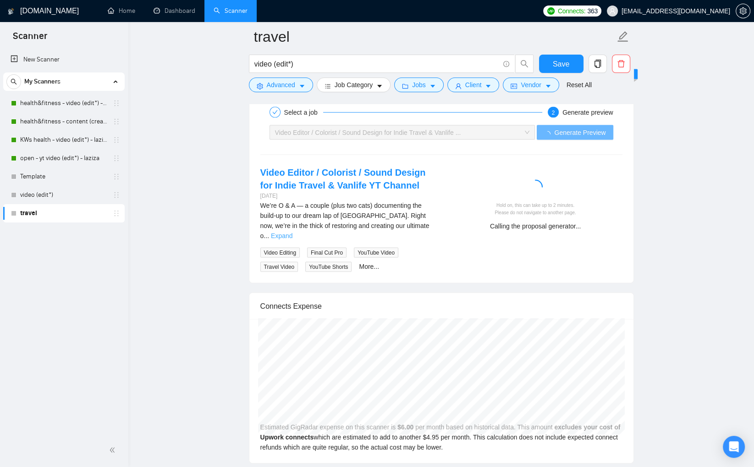
click at [292, 231] on link "Expand" at bounding box center [282, 234] width 22 height 7
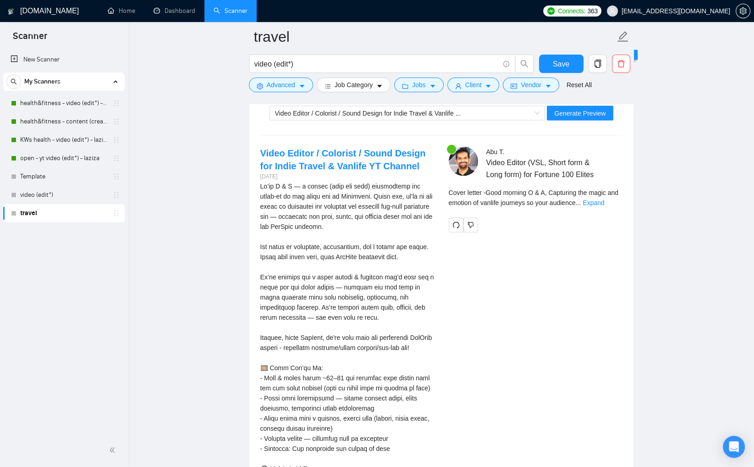
scroll to position [1821, 0]
click at [385, 148] on link "Video Editor / Colorist / Sound Design for Indie Travel & Vanlife YT Channel" at bounding box center [342, 158] width 165 height 23
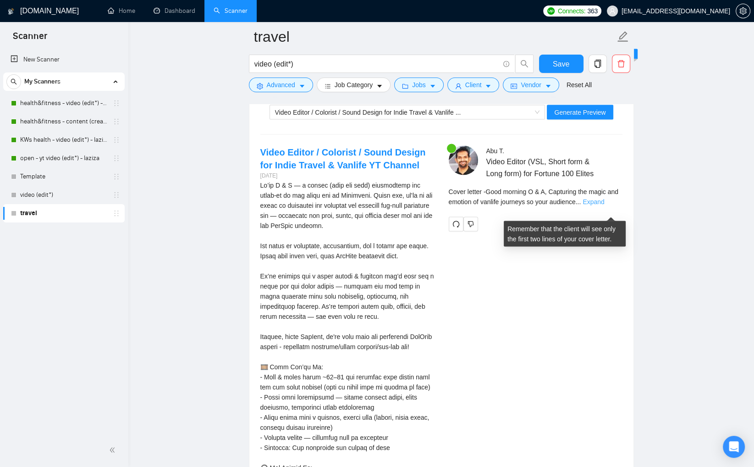
click at [604, 205] on link "Expand" at bounding box center [594, 201] width 22 height 7
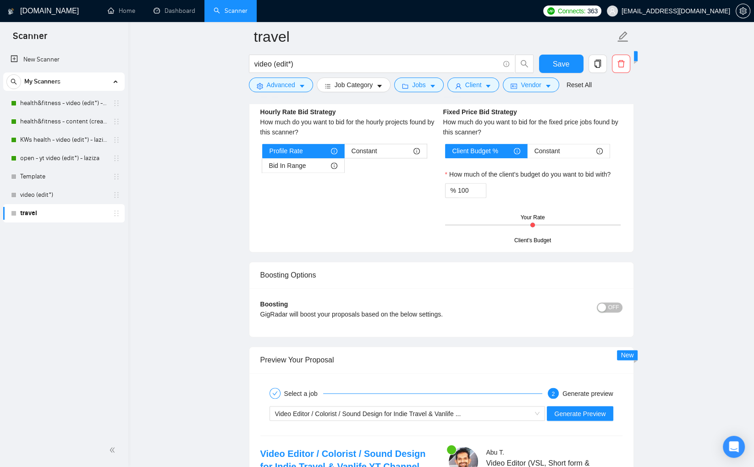
scroll to position [1659, 0]
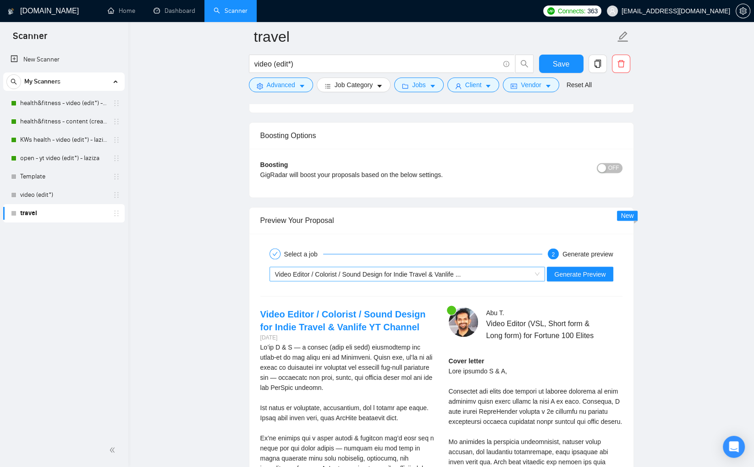
click at [457, 272] on span "Video Editor / Colorist / Sound Design for Indie Travel & Vanlife ..." at bounding box center [368, 273] width 186 height 7
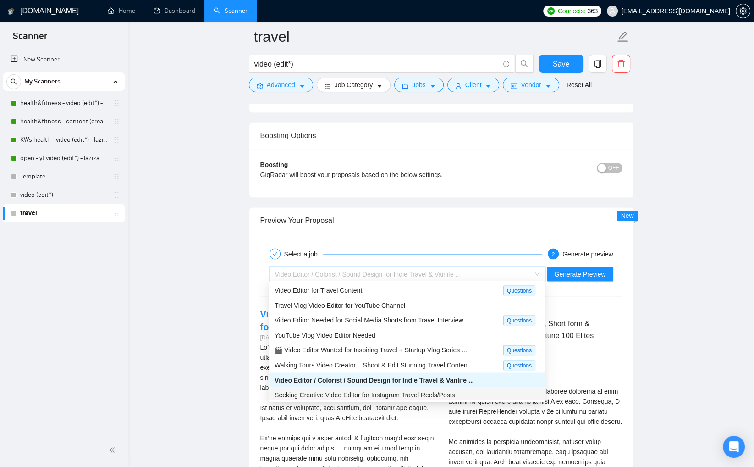
click at [434, 391] on span "Seeking Creative Video Editor for Instagram Travel Reels/Posts" at bounding box center [365, 393] width 180 height 7
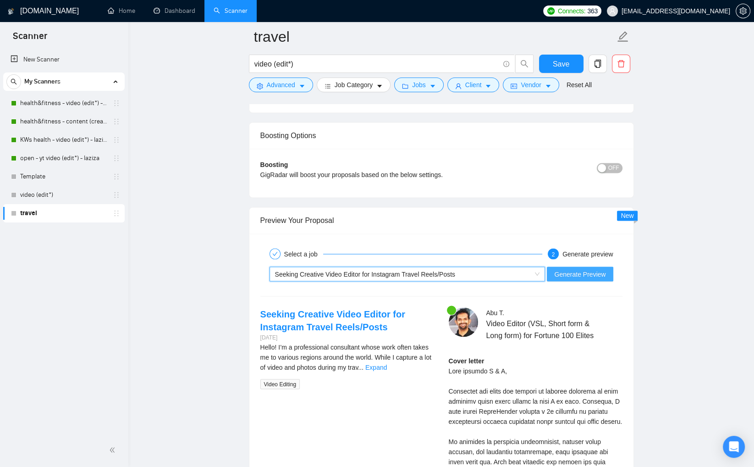
drag, startPoint x: 557, startPoint y: 277, endPoint x: 573, endPoint y: 278, distance: 16.5
click at [558, 277] on button "Generate Preview" at bounding box center [580, 273] width 66 height 15
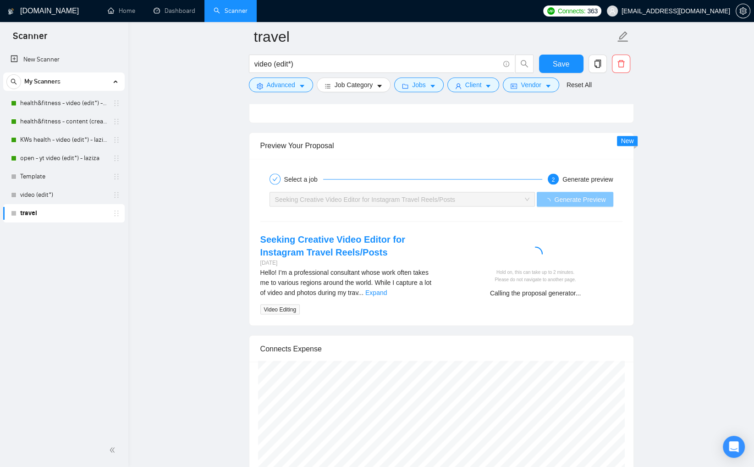
scroll to position [1760, 0]
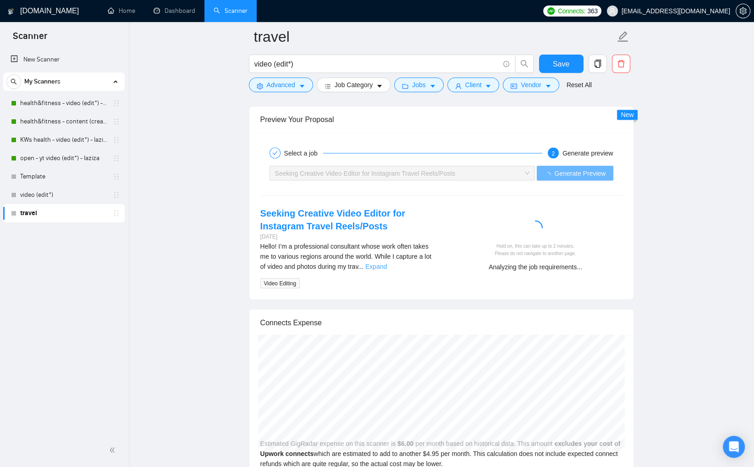
click at [387, 262] on link "Expand" at bounding box center [376, 265] width 22 height 7
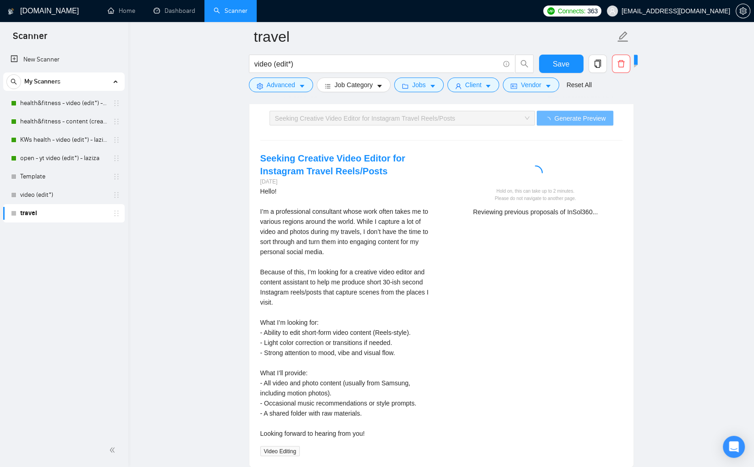
scroll to position [1840, 0]
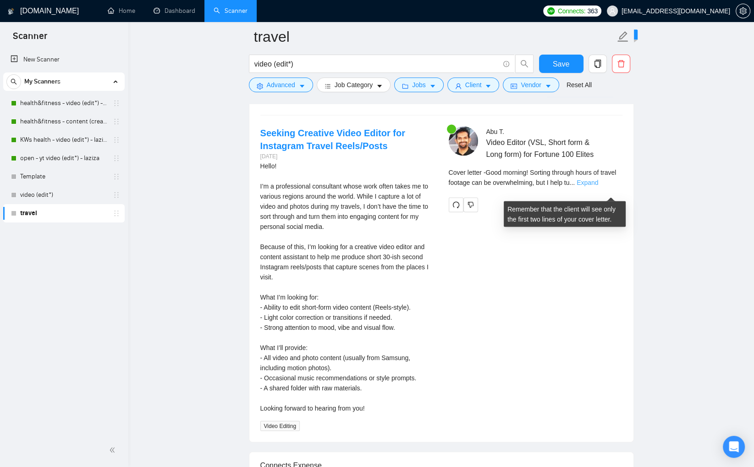
click at [598, 186] on link "Expand" at bounding box center [588, 181] width 22 height 7
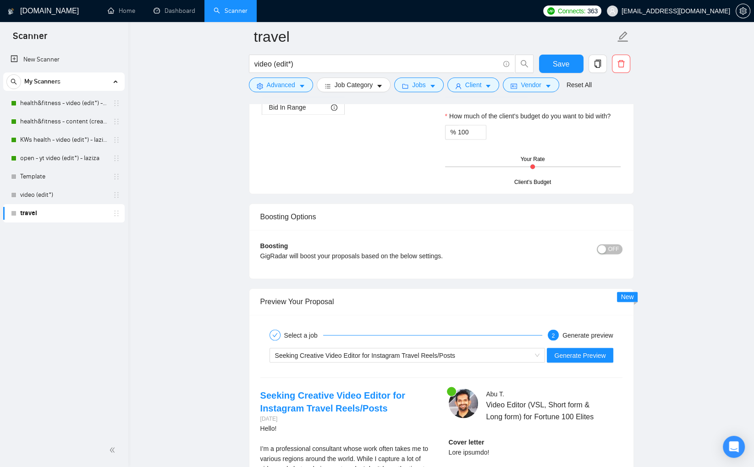
scroll to position [1582, 0]
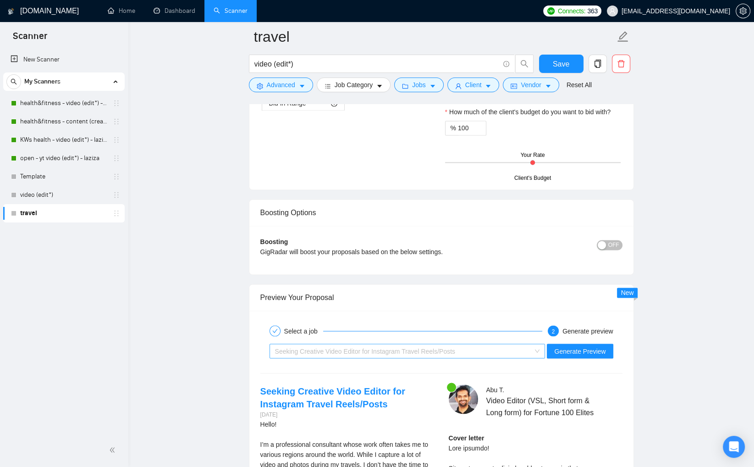
click at [507, 348] on div "Seeking Creative Video Editor for Instagram Travel Reels/Posts" at bounding box center [403, 351] width 257 height 14
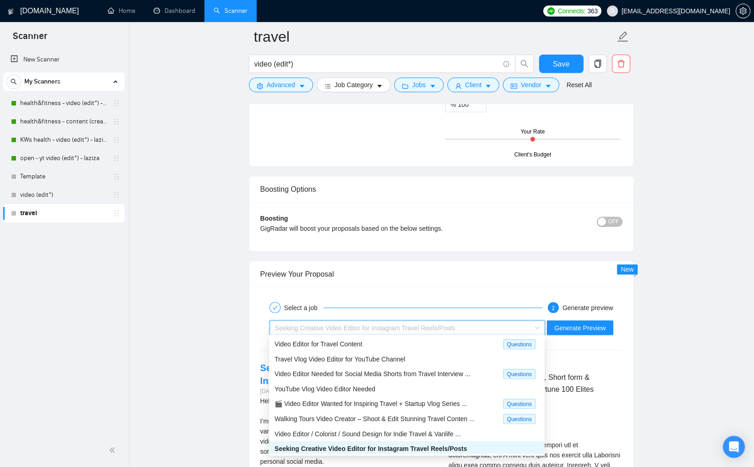
scroll to position [1643, 0]
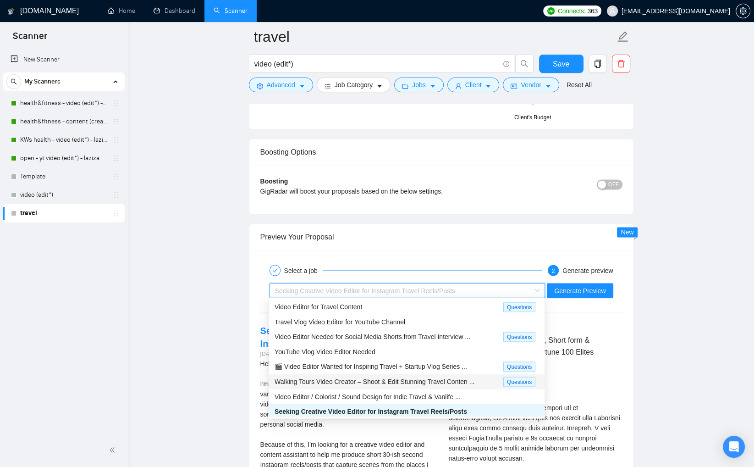
click at [341, 380] on span "Walking Tours Video Creator – Shoot & Edit Stunning Travel Conten ..." at bounding box center [375, 380] width 200 height 7
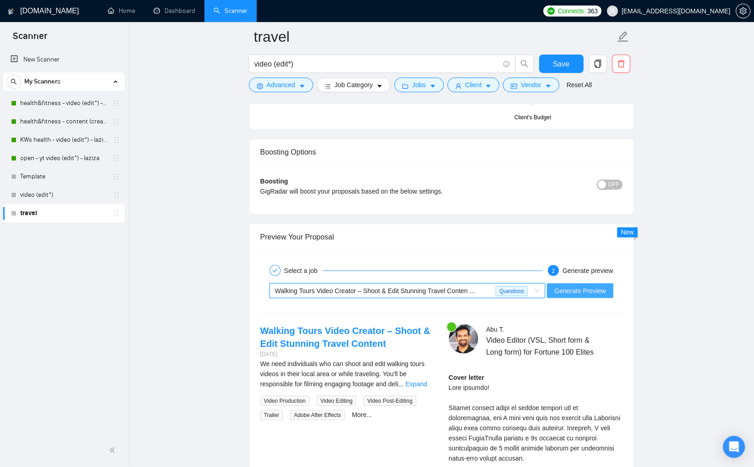
drag, startPoint x: 596, startPoint y: 288, endPoint x: 673, endPoint y: 308, distance: 79.6
click at [596, 288] on span "Generate Preview" at bounding box center [579, 290] width 51 height 10
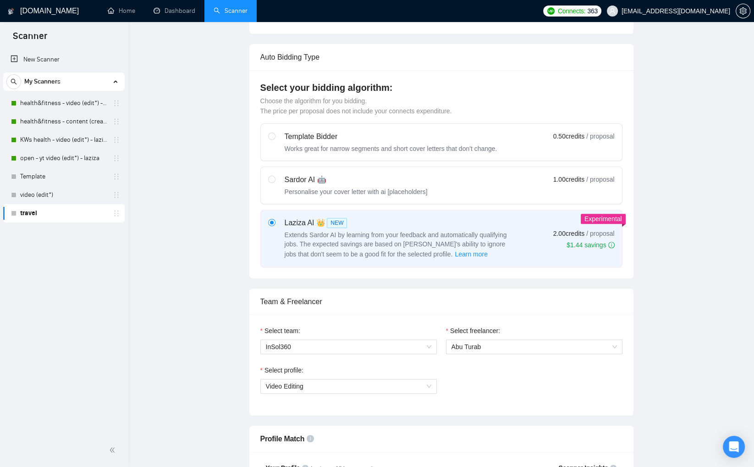
scroll to position [0, 0]
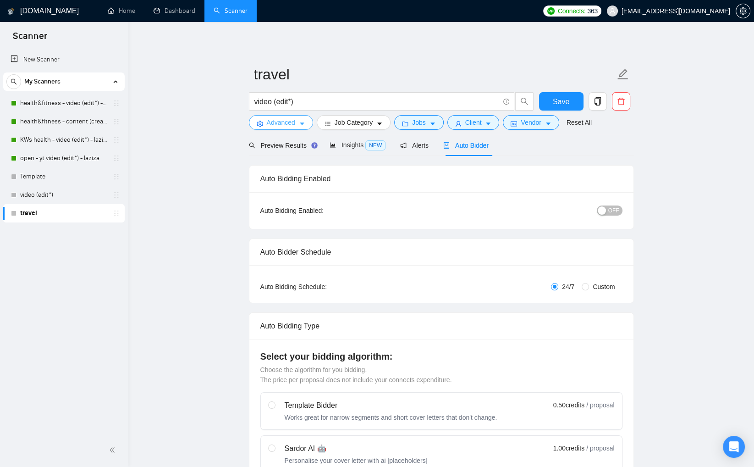
click at [281, 126] on span "Advanced" at bounding box center [281, 122] width 28 height 10
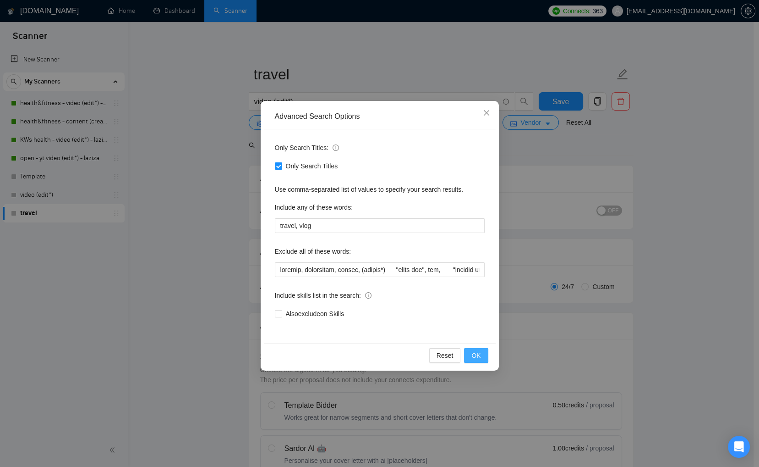
click at [481, 353] on button "OK" at bounding box center [476, 355] width 24 height 15
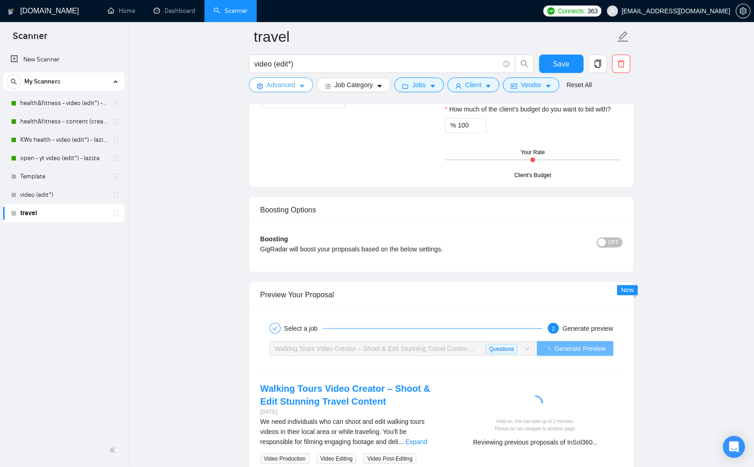
scroll to position [1800, 0]
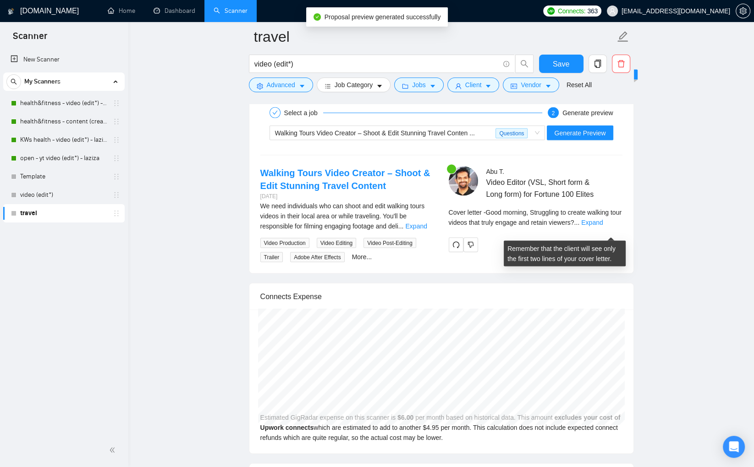
drag, startPoint x: 619, startPoint y: 231, endPoint x: 701, endPoint y: 233, distance: 82.5
click at [603, 225] on link "Expand" at bounding box center [592, 221] width 22 height 7
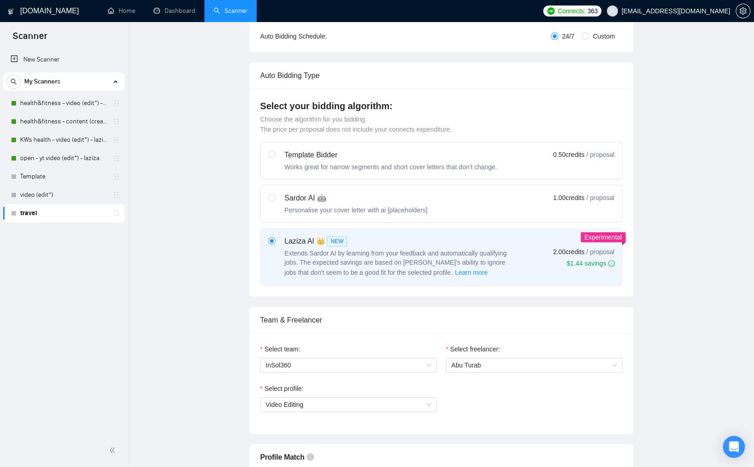
scroll to position [0, 0]
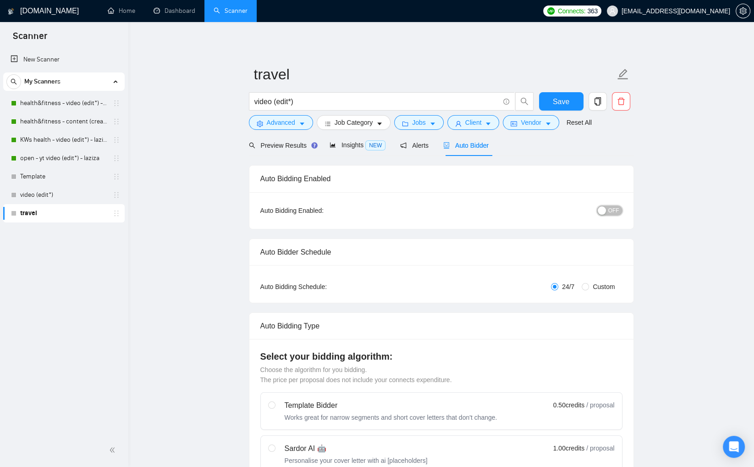
drag, startPoint x: 610, startPoint y: 213, endPoint x: 661, endPoint y: 231, distance: 54.6
click at [610, 213] on span "OFF" at bounding box center [613, 210] width 11 height 10
click at [558, 107] on button "Save" at bounding box center [561, 101] width 44 height 18
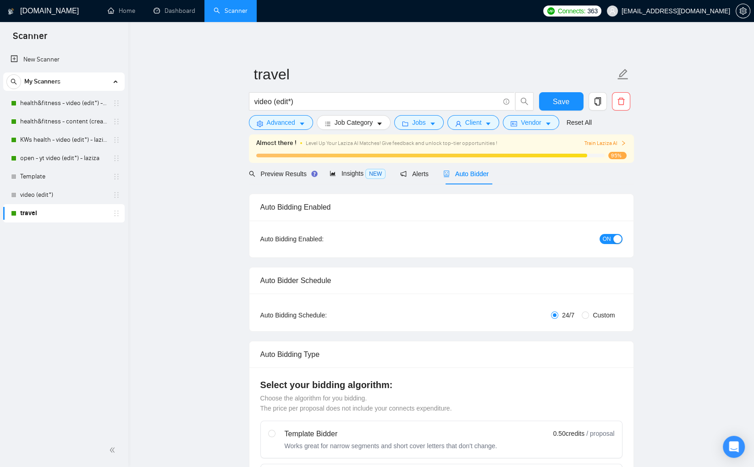
click at [619, 141] on span "Train Laziza AI" at bounding box center [605, 143] width 42 height 9
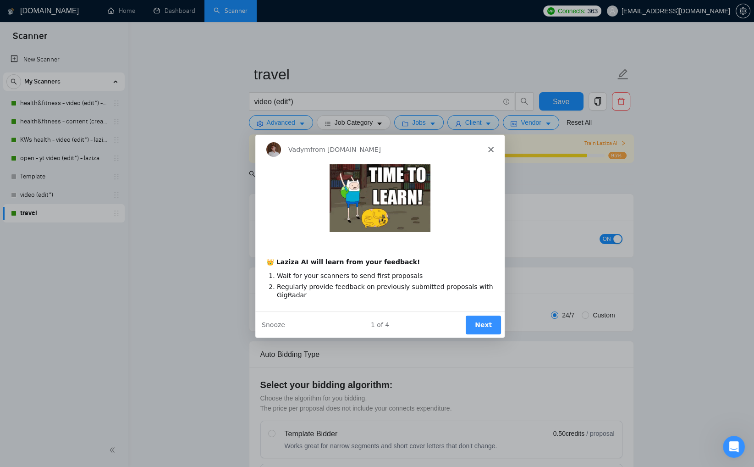
click at [489, 324] on button "Next" at bounding box center [482, 323] width 35 height 19
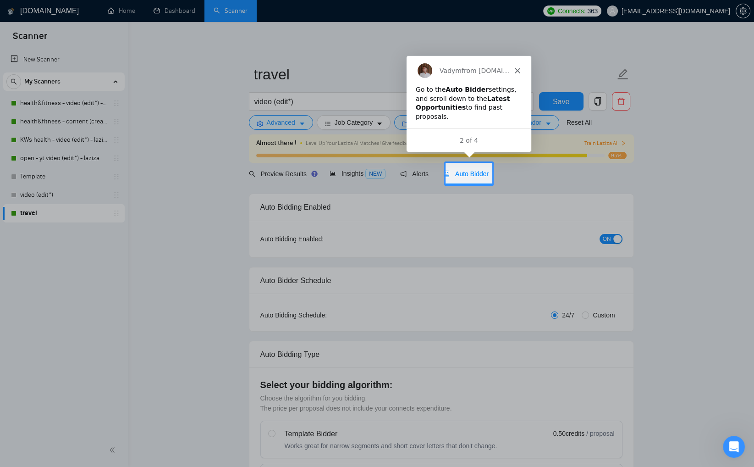
click at [514, 70] on icon "Close" at bounding box center [516, 69] width 5 height 5
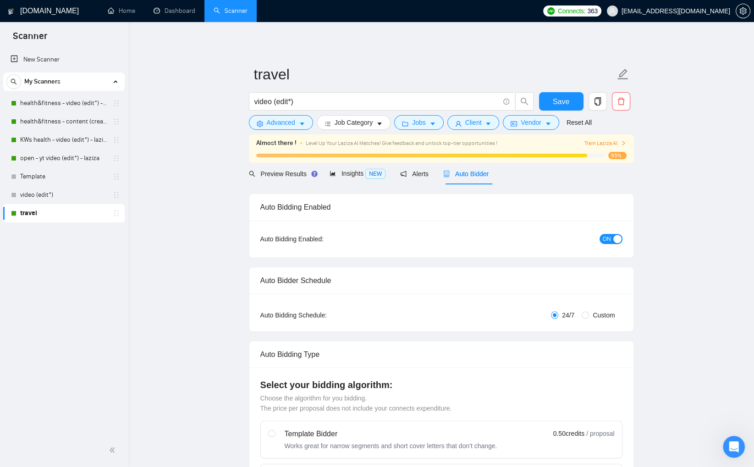
click at [610, 142] on span "Train Laziza AI" at bounding box center [605, 143] width 42 height 9
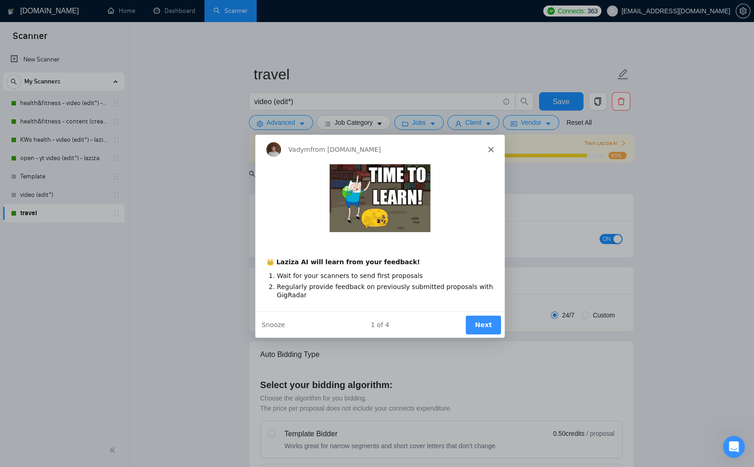
click at [489, 318] on button "Next" at bounding box center [482, 323] width 35 height 19
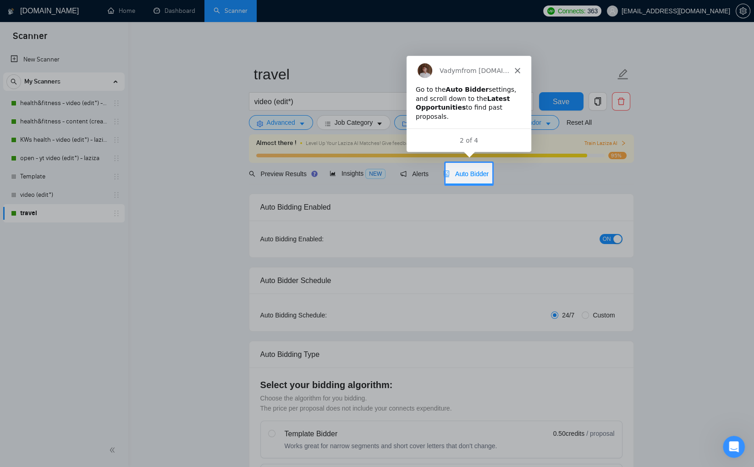
click at [528, 105] on div "Go to the Auto Bidder settings, and scroll down to the Latest Opportunities to …" at bounding box center [468, 105] width 125 height 43
drag, startPoint x: 516, startPoint y: 105, endPoint x: 478, endPoint y: 108, distance: 38.6
click at [516, 105] on div "Go to the Auto Bidder settings, and scroll down to the Latest Opportunities to …" at bounding box center [468, 102] width 106 height 36
drag, startPoint x: 452, startPoint y: 104, endPoint x: 434, endPoint y: 104, distance: 17.9
click at [451, 104] on b "Latest Opportunities" at bounding box center [462, 102] width 94 height 16
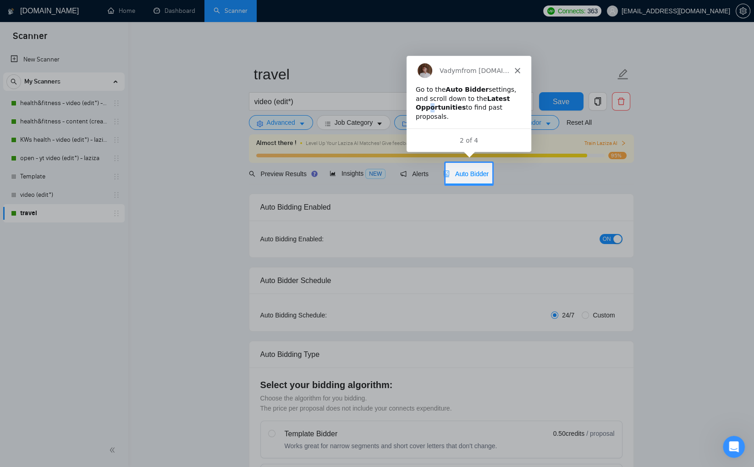
drag, startPoint x: 430, startPoint y: 105, endPoint x: 464, endPoint y: 149, distance: 55.8
click at [431, 106] on b "Latest Opportunities" at bounding box center [462, 102] width 94 height 16
click at [503, 269] on div at bounding box center [377, 325] width 754 height 282
click at [466, 174] on span "Auto Bidder" at bounding box center [465, 173] width 45 height 7
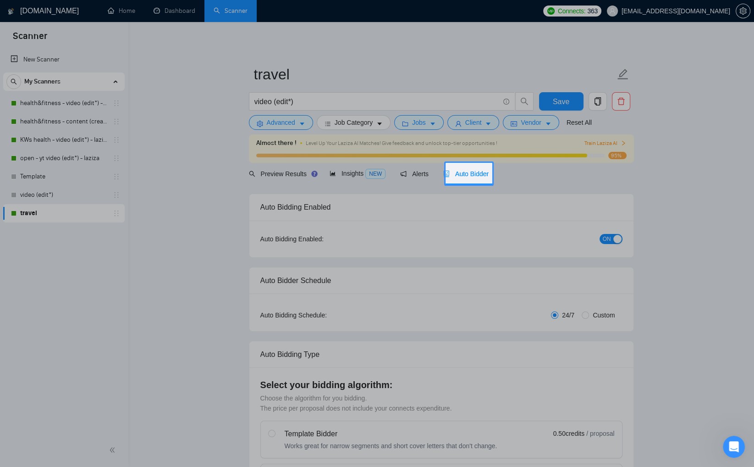
click at [467, 169] on div "Auto Bidder" at bounding box center [465, 174] width 45 height 10
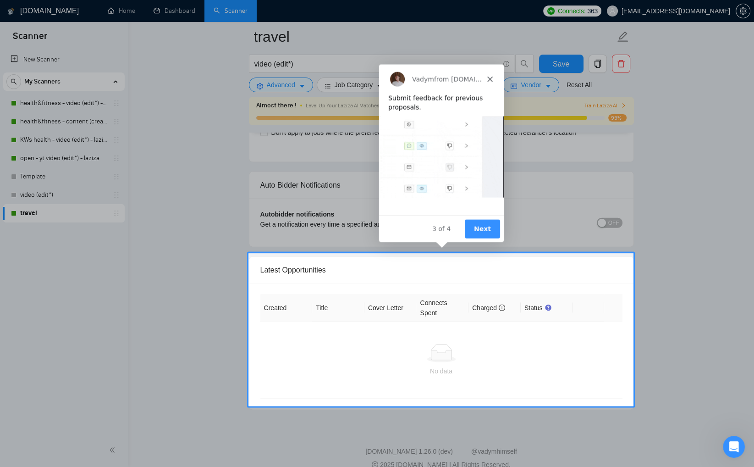
scroll to position [2166, 0]
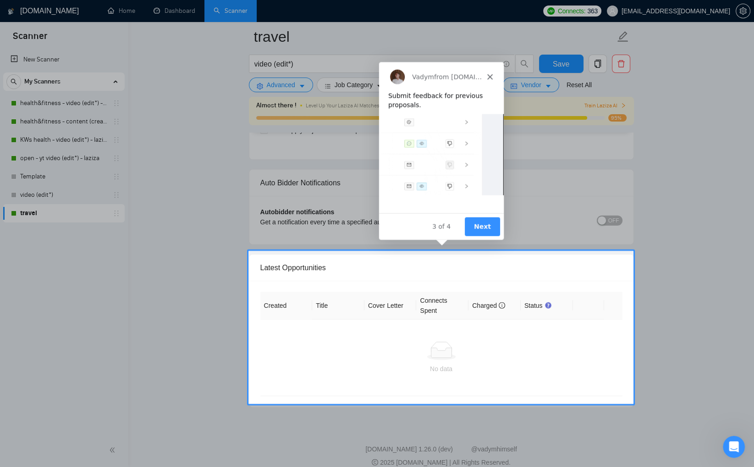
click at [546, 291] on div "Product tour overlay" at bounding box center [377, 233] width 754 height 467
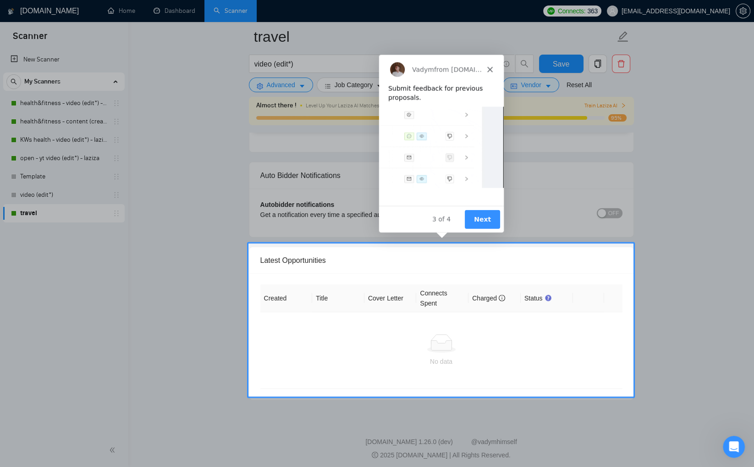
click at [478, 216] on button "Next" at bounding box center [481, 218] width 35 height 19
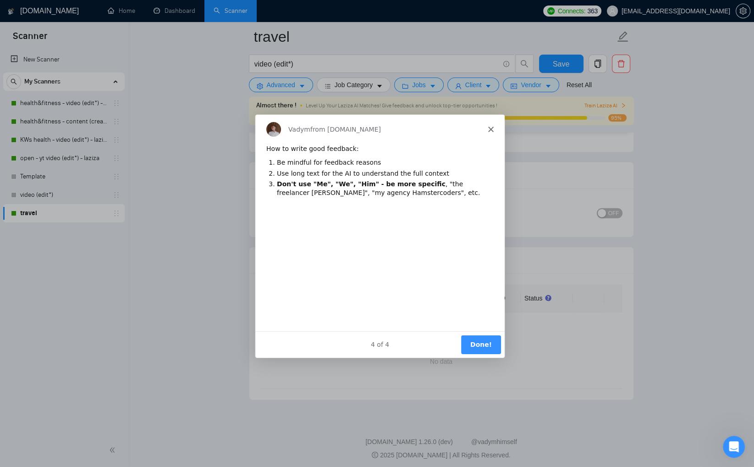
scroll to position [0, 0]
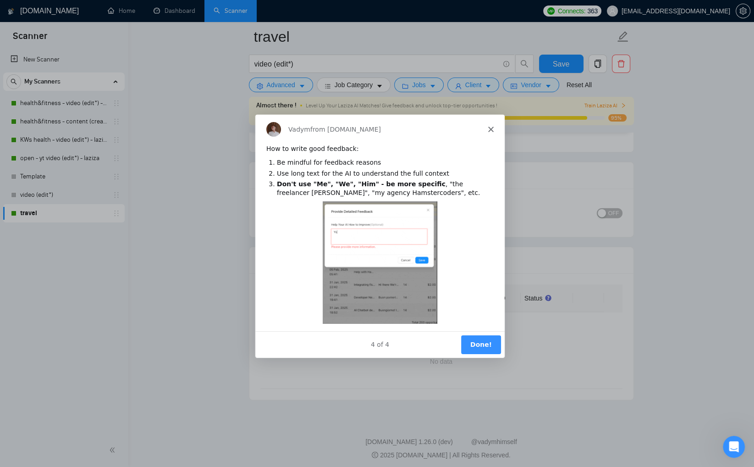
click at [476, 342] on button "Done!" at bounding box center [480, 343] width 40 height 19
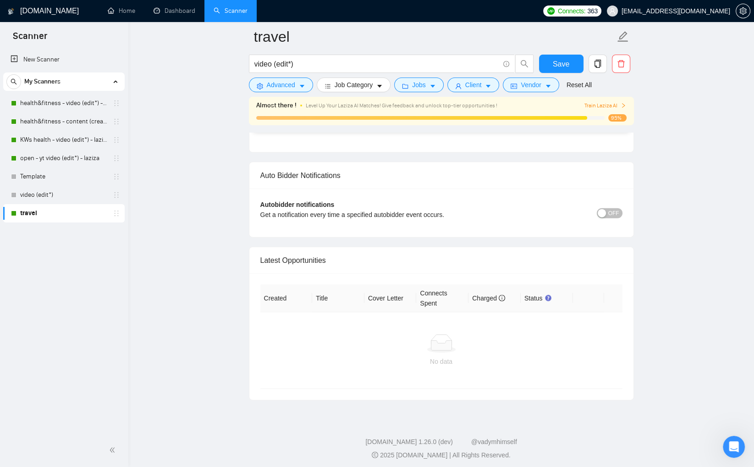
click at [618, 208] on span "OFF" at bounding box center [613, 213] width 11 height 10
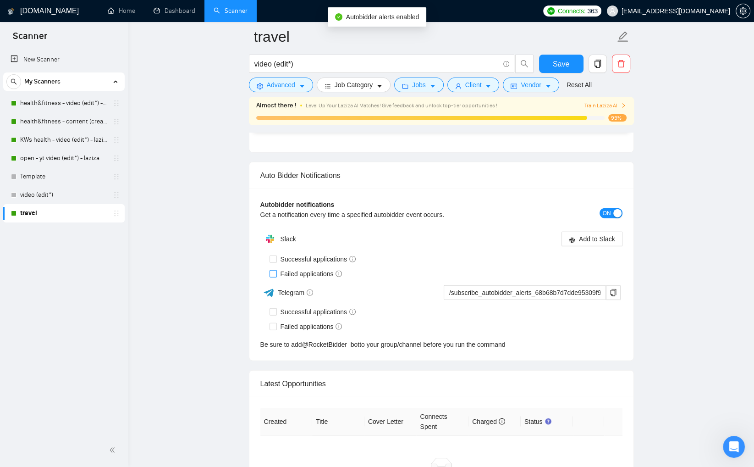
drag, startPoint x: 271, startPoint y: 268, endPoint x: 307, endPoint y: 278, distance: 36.8
click at [272, 270] on input "Failed applications" at bounding box center [272, 273] width 6 height 6
checkbox input "true"
click at [607, 234] on span "Add to Slack" at bounding box center [597, 239] width 36 height 10
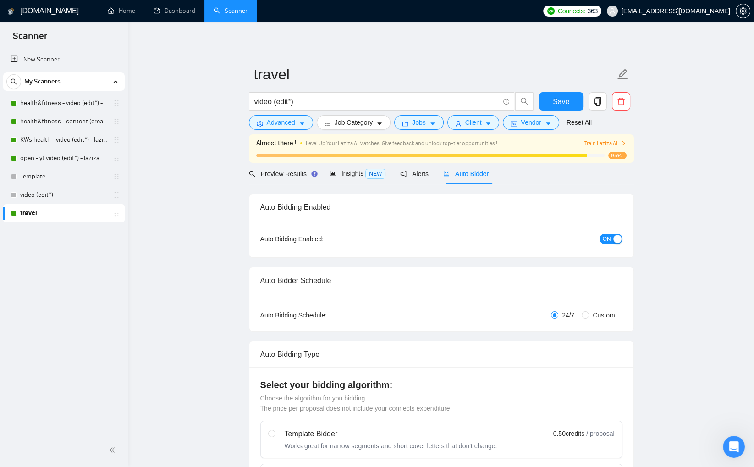
click at [611, 145] on span "Train Laziza AI" at bounding box center [605, 143] width 42 height 9
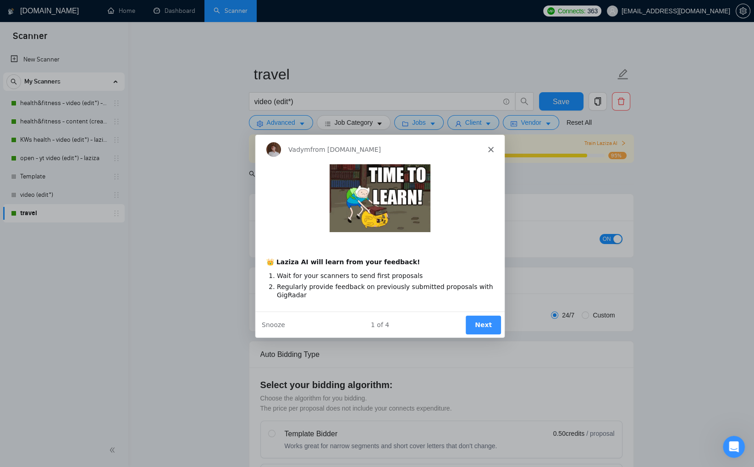
click at [470, 325] on button "Next" at bounding box center [482, 323] width 35 height 19
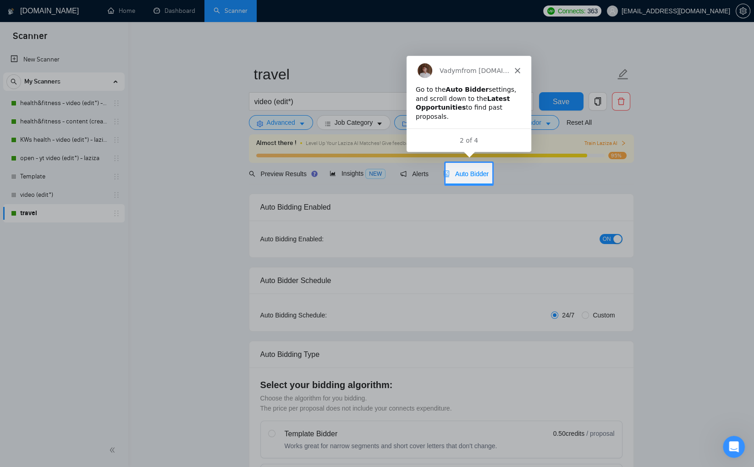
click at [467, 99] on div "Go to the Auto Bidder settings, and scroll down to the Latest Opportunities to …" at bounding box center [468, 102] width 106 height 36
click at [464, 176] on span "Auto Bidder" at bounding box center [465, 173] width 45 height 7
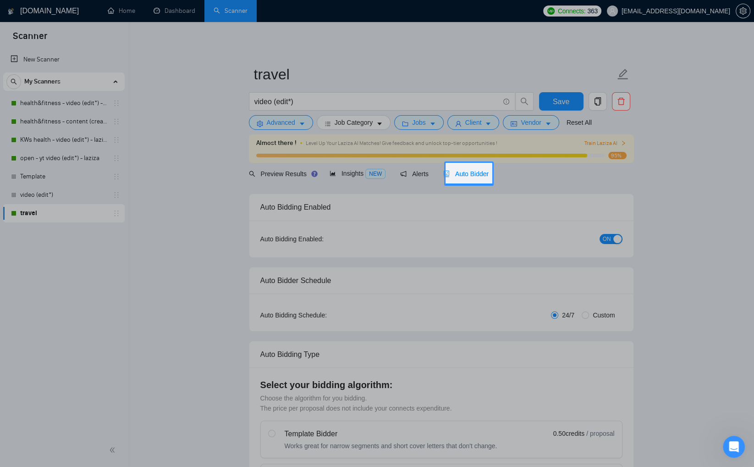
click at [463, 175] on span "Auto Bidder" at bounding box center [465, 173] width 45 height 7
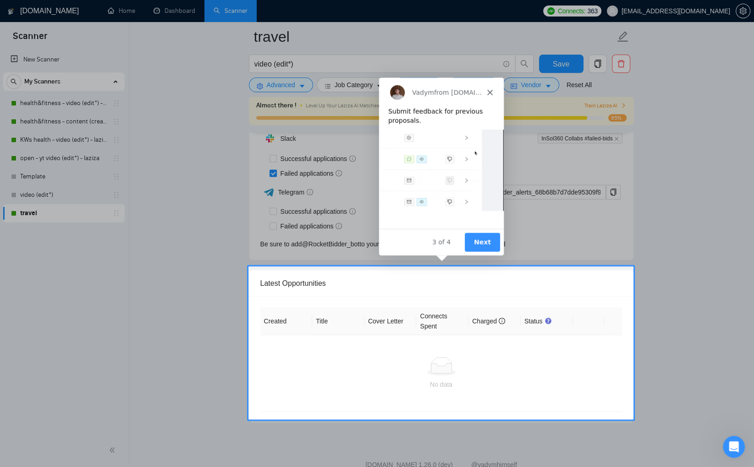
scroll to position [2289, 0]
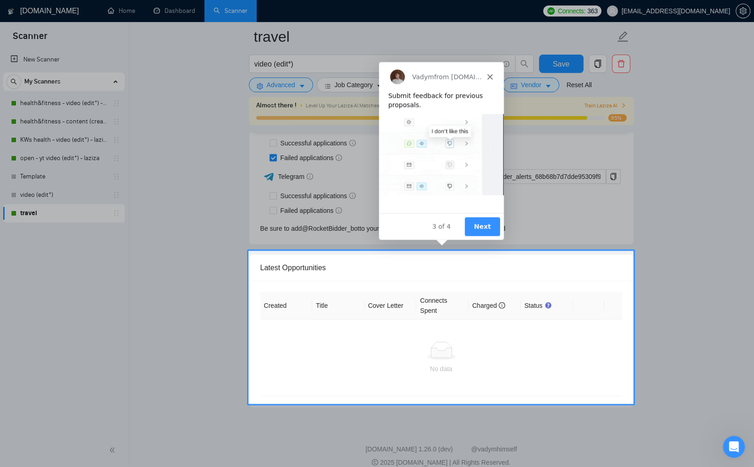
click at [479, 222] on button "Next" at bounding box center [481, 225] width 35 height 19
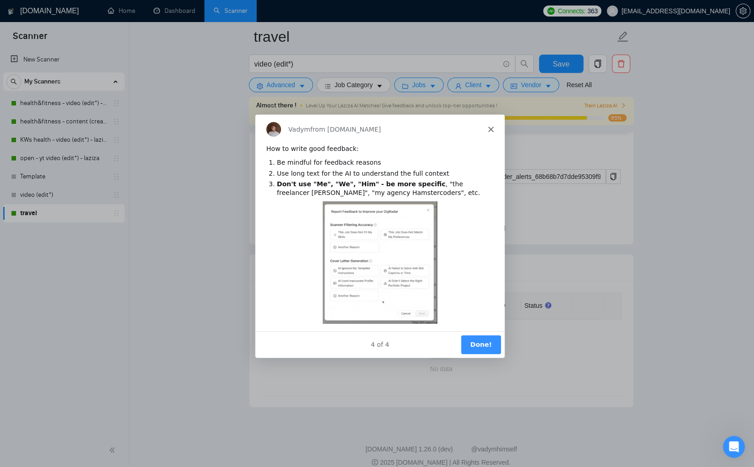
scroll to position [0, 0]
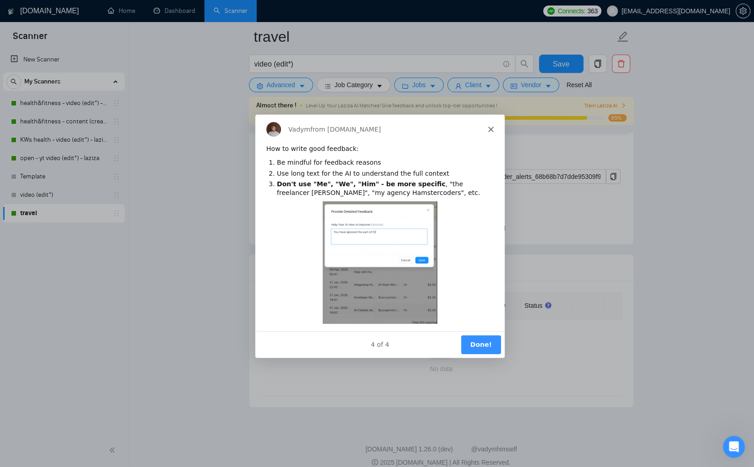
click at [490, 342] on button "Done!" at bounding box center [480, 343] width 40 height 19
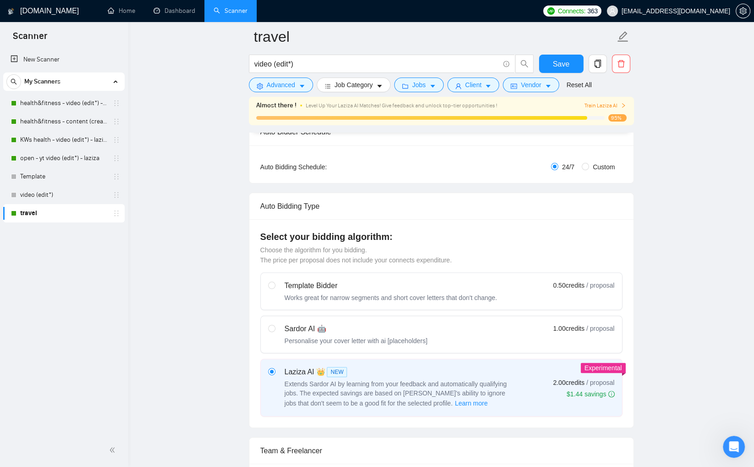
scroll to position [155, 0]
click at [571, 63] on button "Save" at bounding box center [561, 64] width 44 height 18
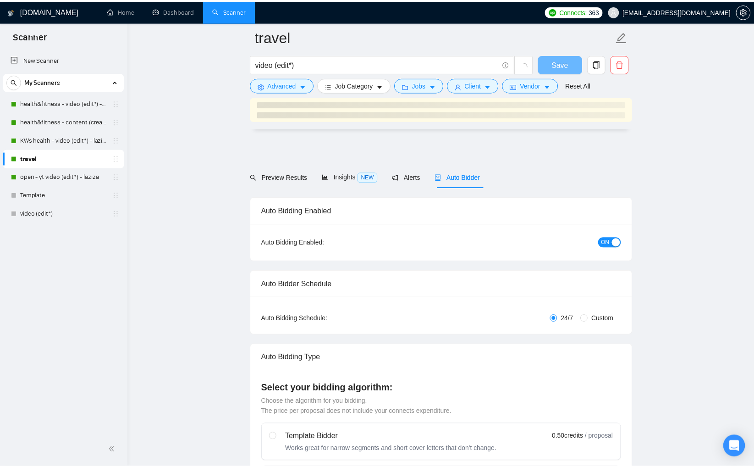
scroll to position [155, 0]
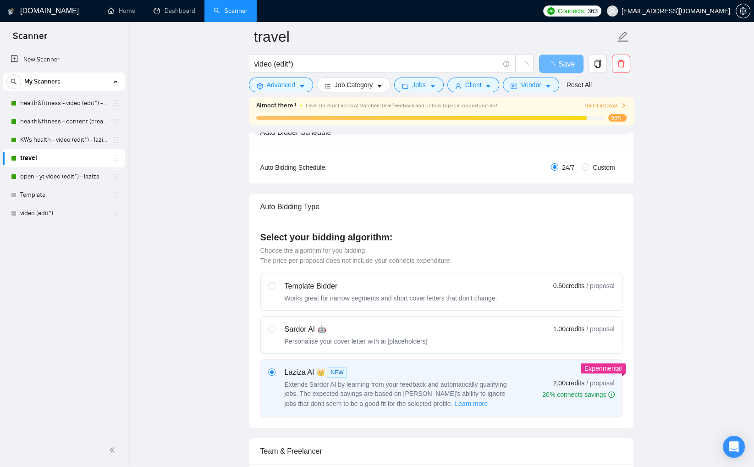
click at [590, 104] on span "Train Laziza AI" at bounding box center [605, 105] width 42 height 9
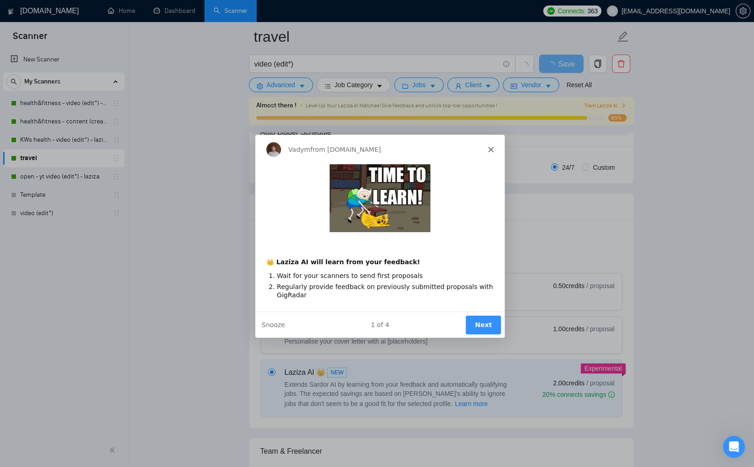
scroll to position [0, 0]
click at [473, 325] on button "Next" at bounding box center [482, 323] width 35 height 19
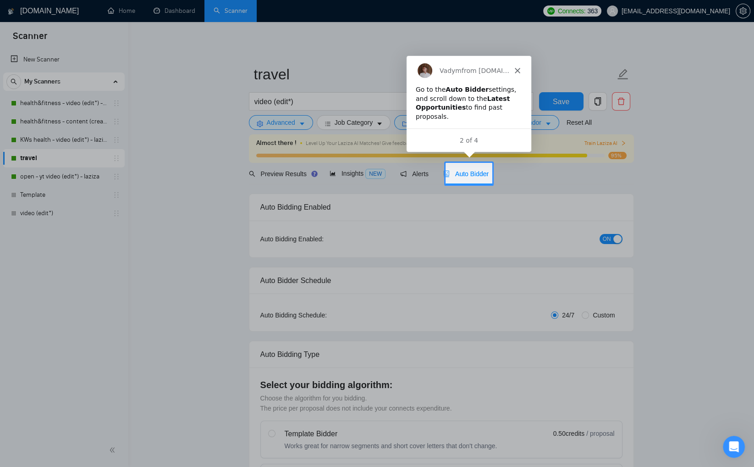
click at [467, 168] on div "Auto Bidder" at bounding box center [465, 174] width 45 height 22
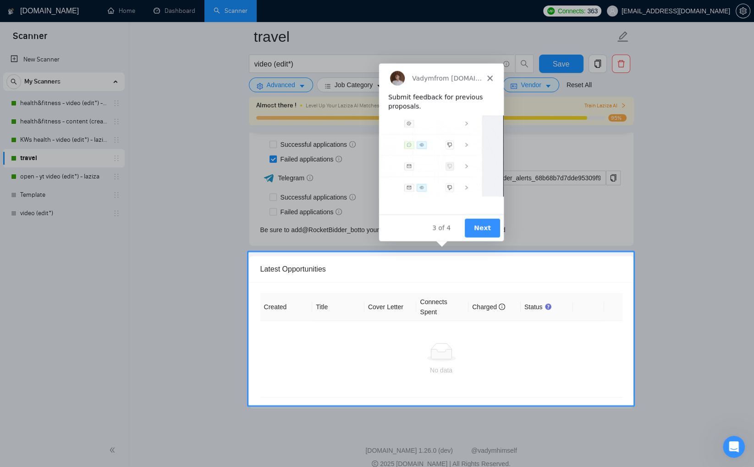
scroll to position [2289, 0]
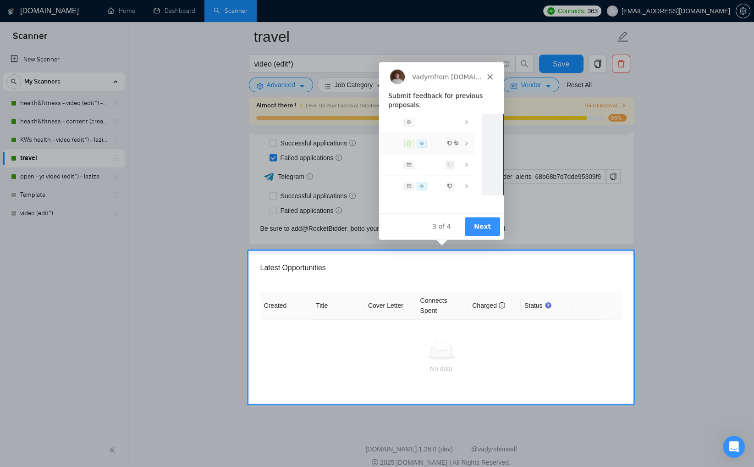
click at [477, 219] on button "Next" at bounding box center [481, 225] width 35 height 19
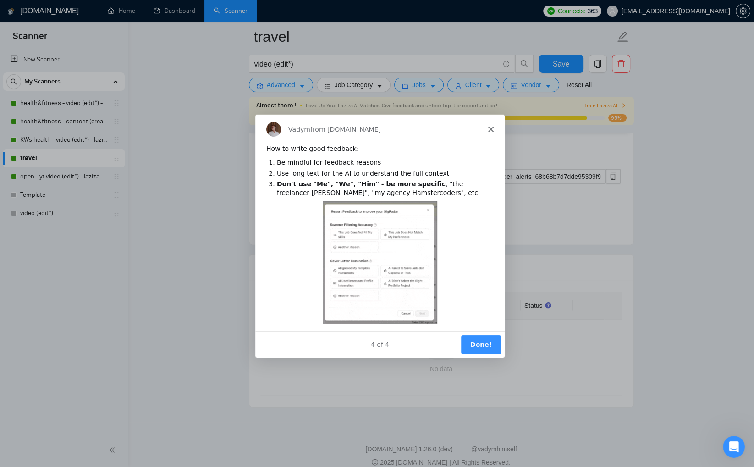
scroll to position [0, 0]
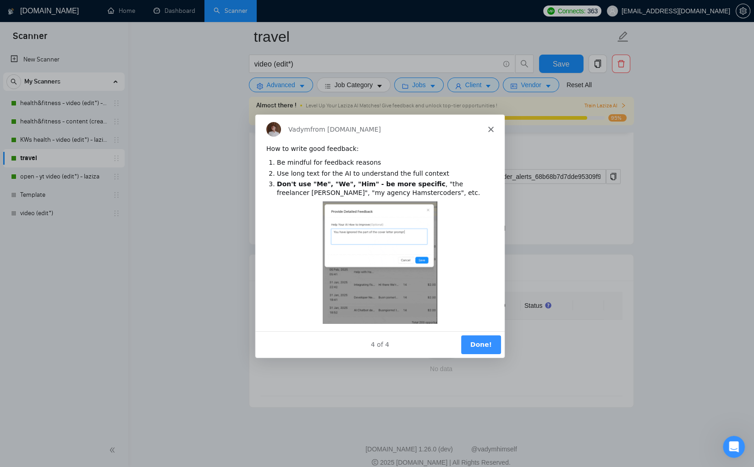
click at [483, 341] on button "Done!" at bounding box center [480, 343] width 40 height 19
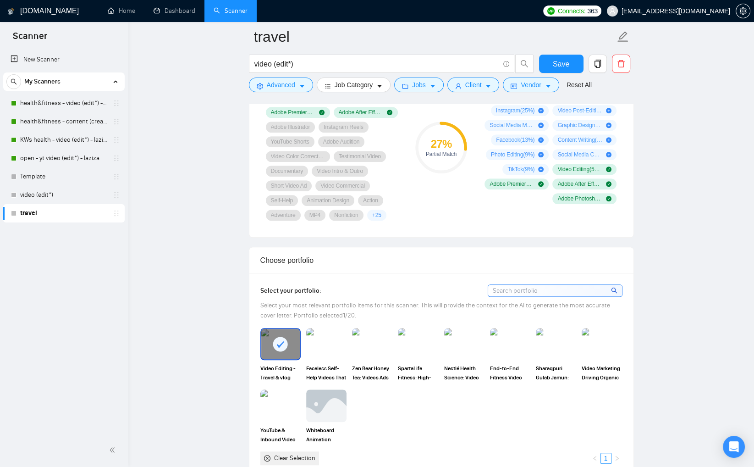
scroll to position [312, 0]
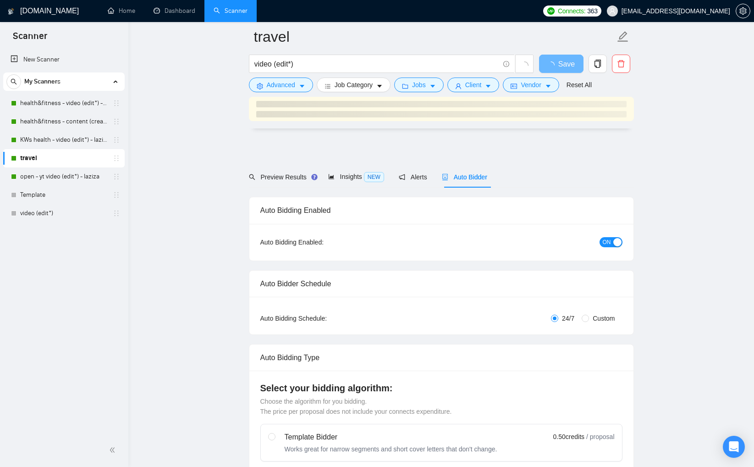
scroll to position [664, 0]
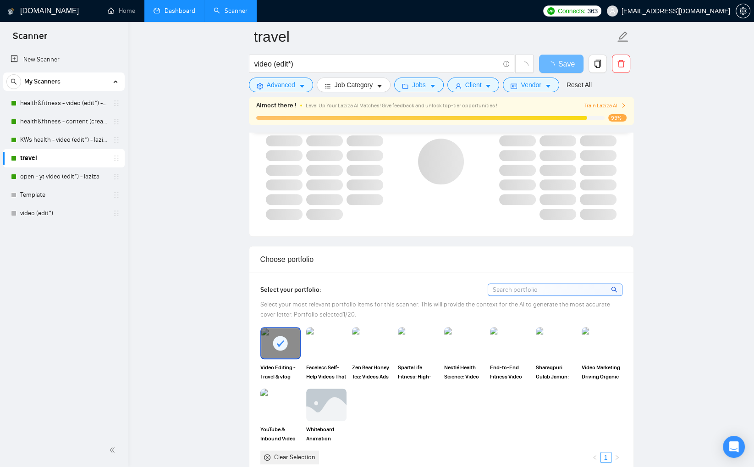
click at [173, 15] on link "Dashboard" at bounding box center [175, 11] width 42 height 8
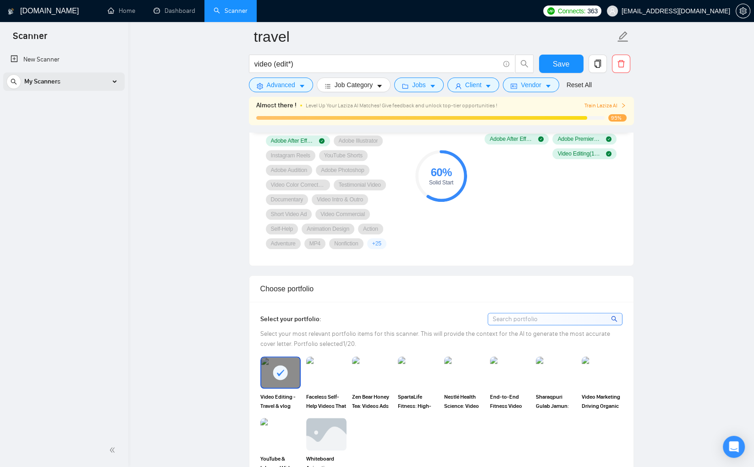
click at [101, 81] on div "My Scanners" at bounding box center [63, 81] width 115 height 18
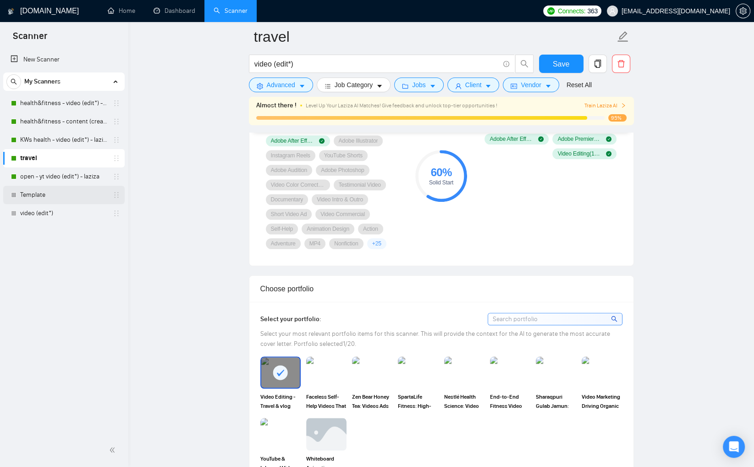
click at [81, 190] on link "Template" at bounding box center [63, 195] width 87 height 18
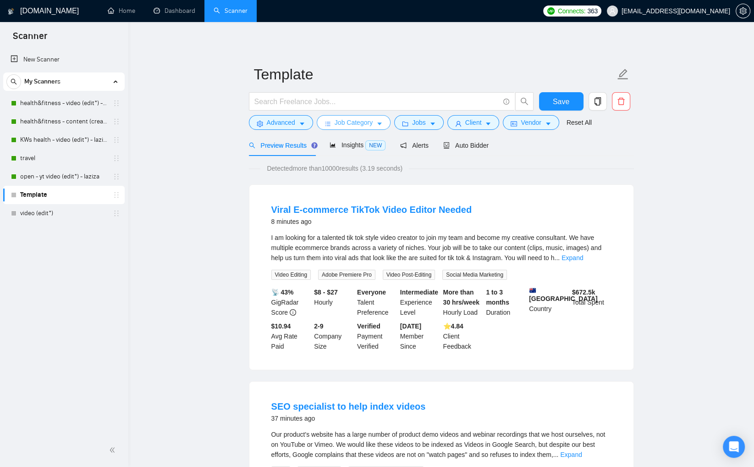
click at [379, 121] on icon "caret-down" at bounding box center [379, 124] width 6 height 6
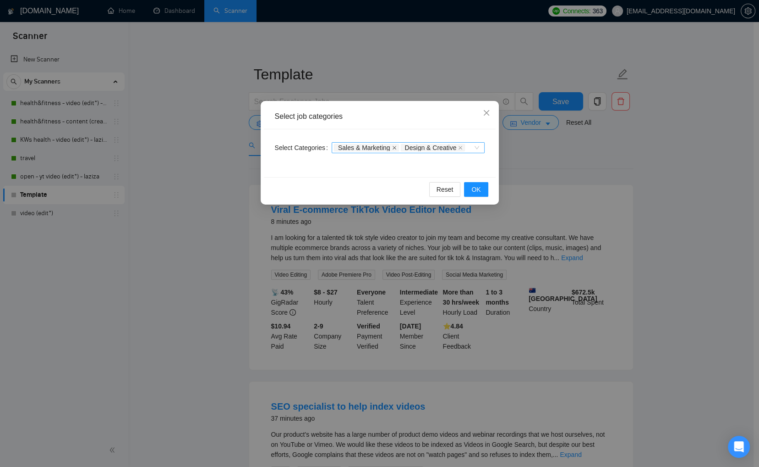
click at [397, 146] on icon "close" at bounding box center [394, 147] width 5 height 5
click at [396, 146] on icon "close" at bounding box center [394, 147] width 5 height 5
drag, startPoint x: 477, startPoint y: 185, endPoint x: 451, endPoint y: 178, distance: 27.1
click at [477, 185] on span "OK" at bounding box center [476, 189] width 9 height 10
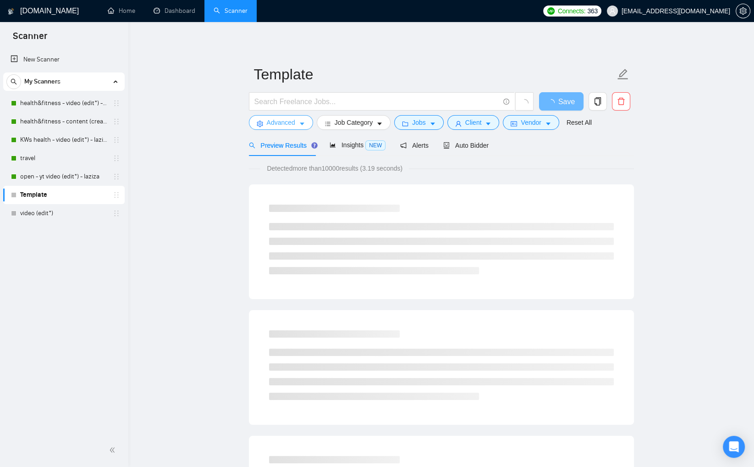
click at [300, 122] on icon "caret-down" at bounding box center [302, 124] width 6 height 6
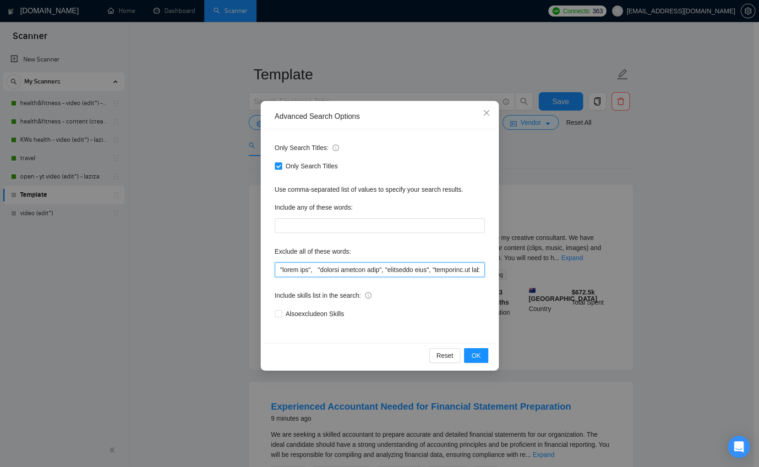
click at [348, 268] on input "text" at bounding box center [380, 269] width 210 height 15
paste input "travel, lifestyle, "life style", vlog, podcast, whiteboard, guitar, (crypto*) "…"
type input "travel, lifestyle, "life style", vlog, podcast, whiteboard, guitar, (crypto*) "…"
click at [478, 357] on span "OK" at bounding box center [476, 355] width 9 height 10
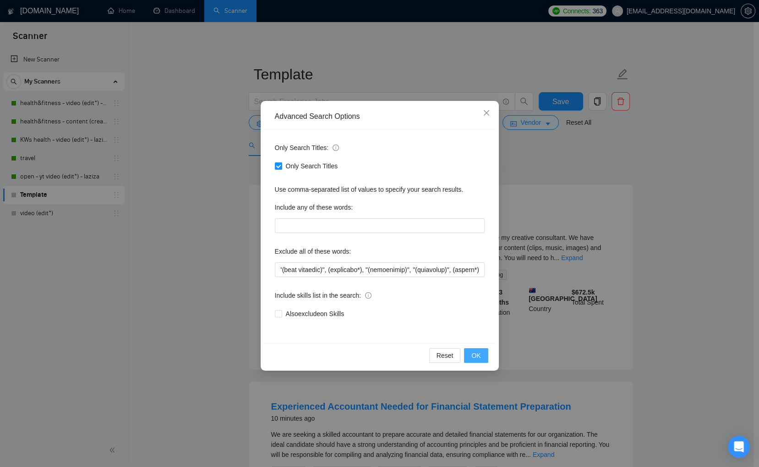
scroll to position [0, 0]
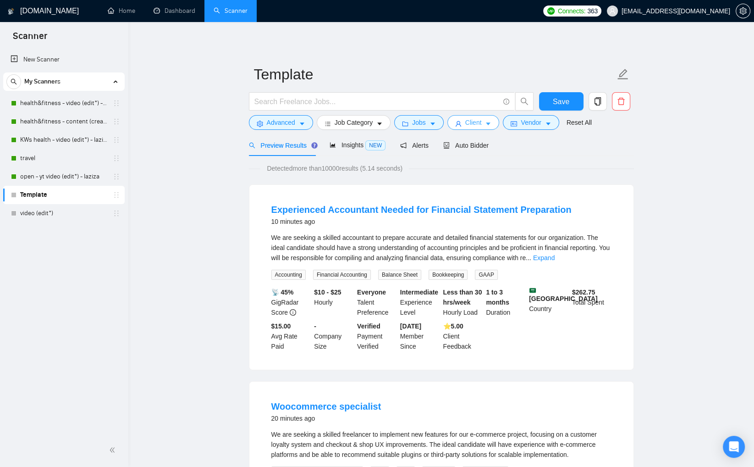
click at [482, 126] on span "Client" at bounding box center [473, 122] width 16 height 10
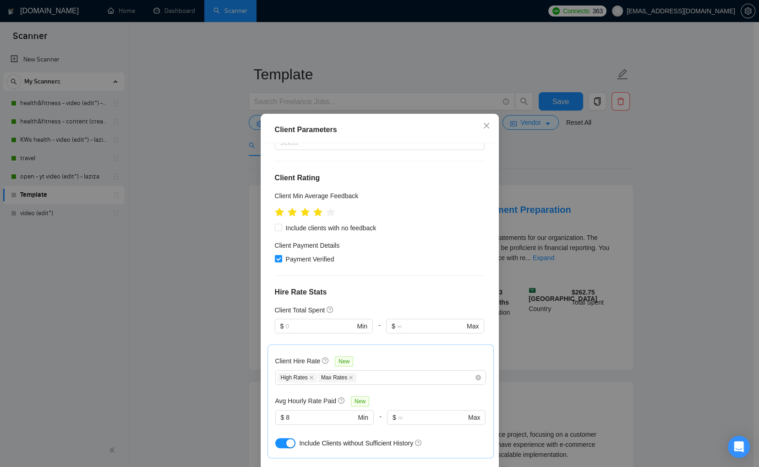
scroll to position [237, 0]
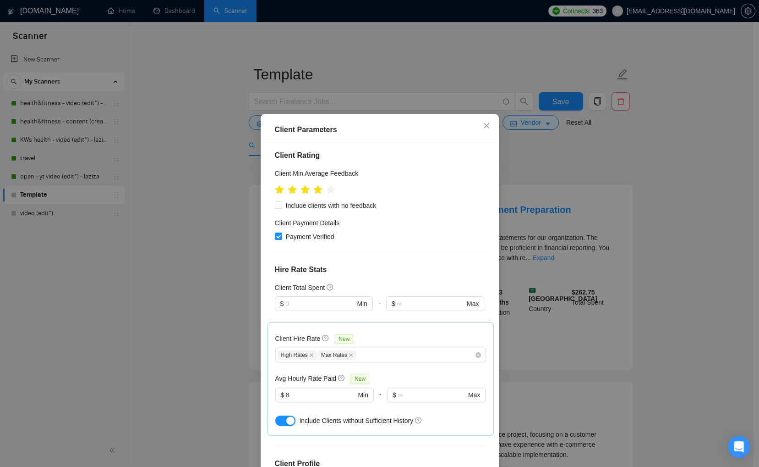
drag, startPoint x: 283, startPoint y: 365, endPoint x: 319, endPoint y: 364, distance: 35.3
click at [286, 416] on div "button" at bounding box center [290, 420] width 8 height 8
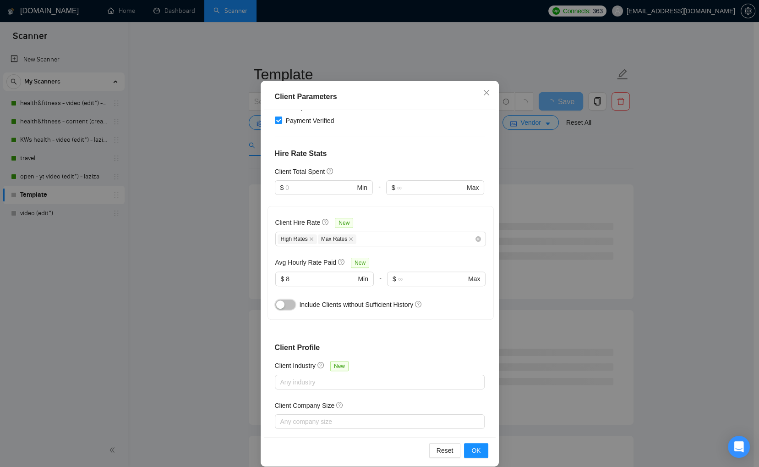
scroll to position [43, 0]
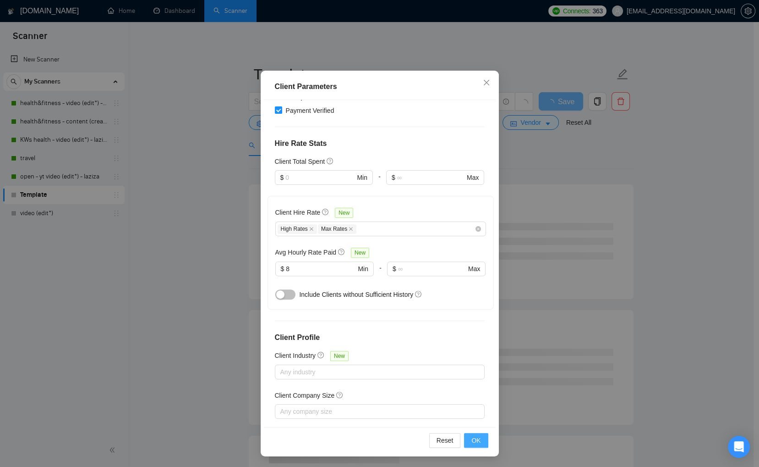
click at [474, 439] on span "OK" at bounding box center [476, 440] width 9 height 10
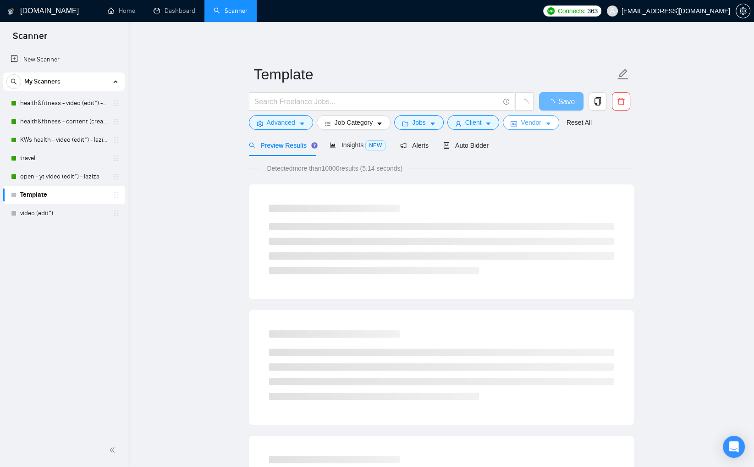
click at [550, 123] on icon "caret-down" at bounding box center [548, 124] width 5 height 3
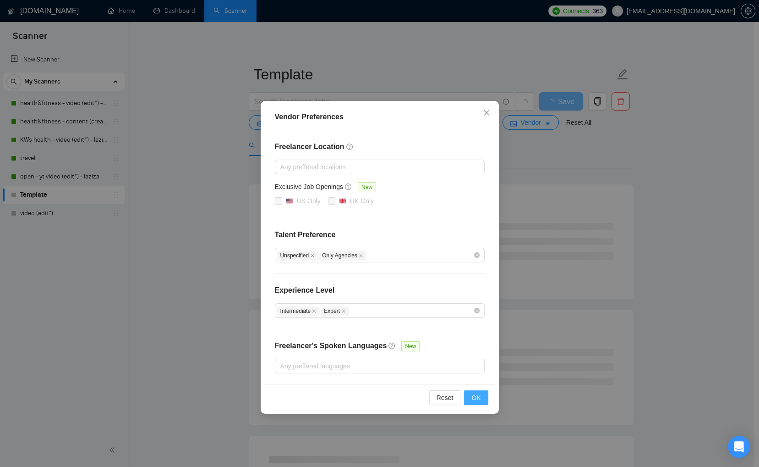
click at [470, 391] on button "OK" at bounding box center [476, 397] width 24 height 15
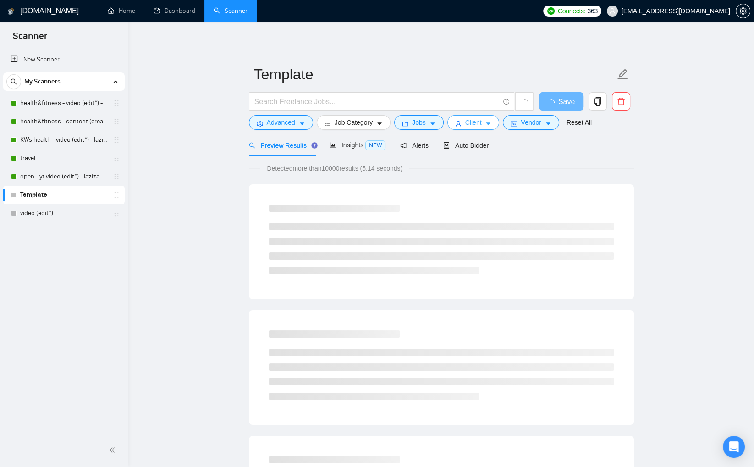
click at [474, 122] on span "Client" at bounding box center [473, 122] width 16 height 10
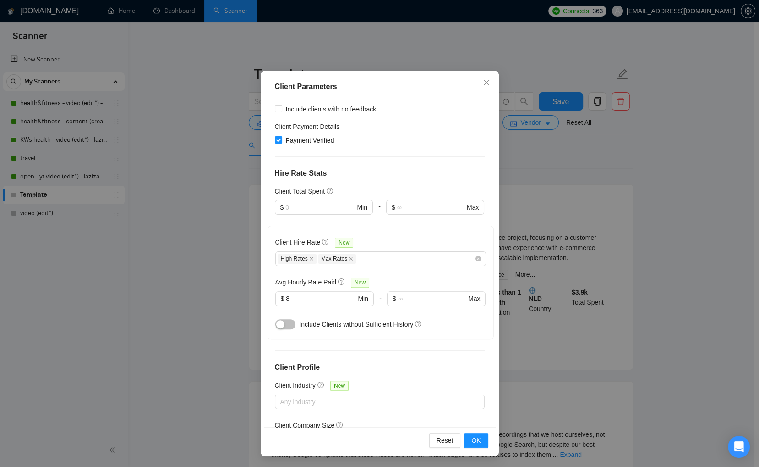
scroll to position [290, 0]
click at [474, 441] on span "OK" at bounding box center [476, 440] width 9 height 10
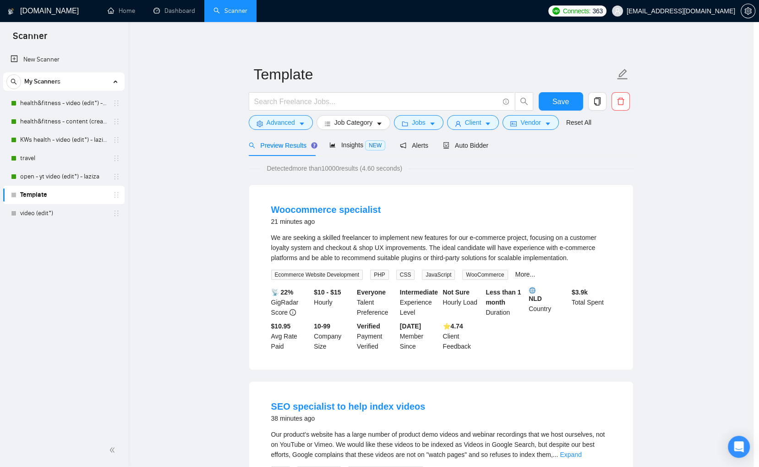
scroll to position [0, 0]
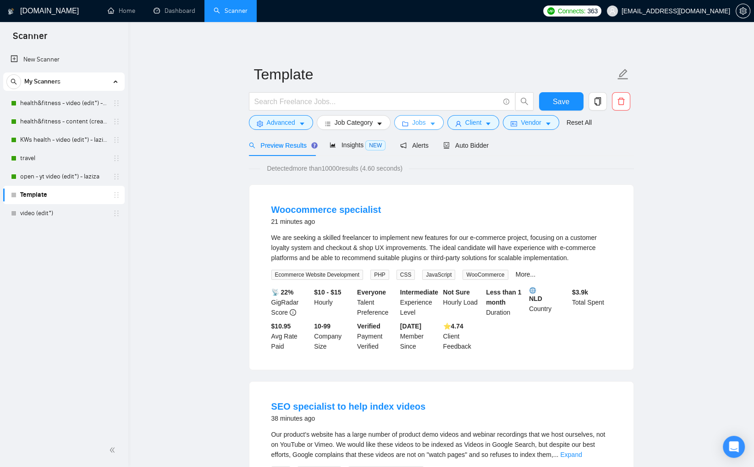
click at [439, 123] on button "Jobs" at bounding box center [418, 122] width 49 height 15
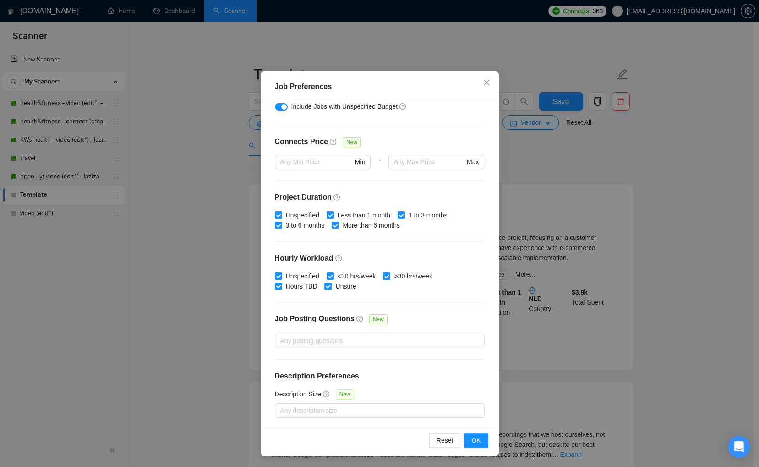
scroll to position [190, 0]
click at [473, 441] on span "OK" at bounding box center [476, 440] width 9 height 10
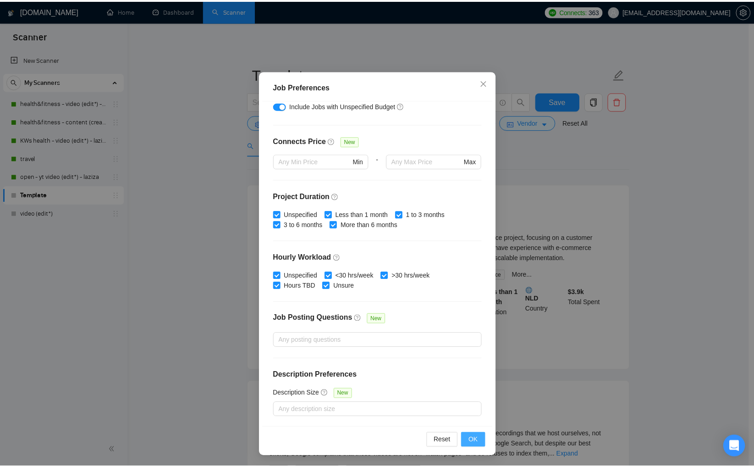
scroll to position [0, 0]
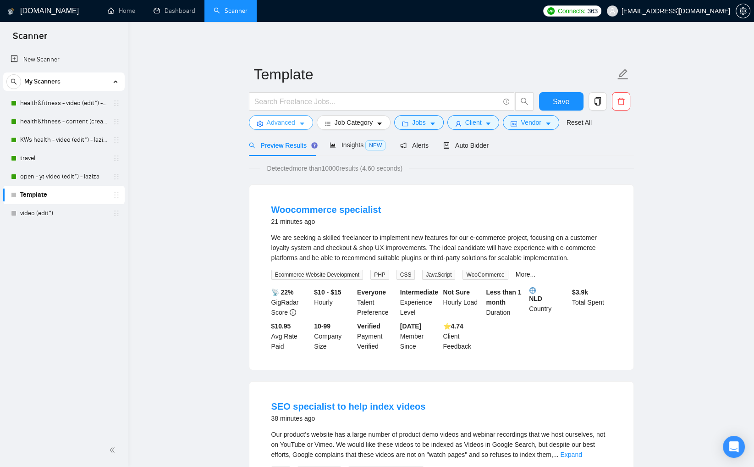
click at [294, 126] on span "Advanced" at bounding box center [281, 122] width 28 height 10
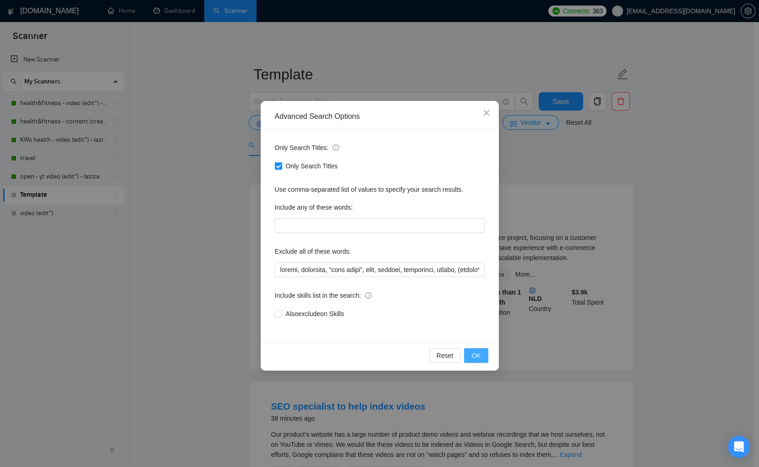
click at [476, 349] on button "OK" at bounding box center [476, 355] width 24 height 15
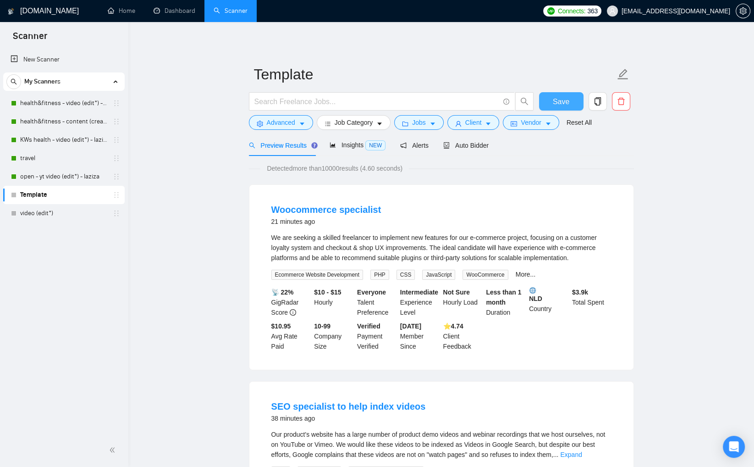
click at [560, 104] on span "Save" at bounding box center [561, 101] width 16 height 11
click at [594, 97] on icon "copy" at bounding box center [598, 101] width 8 height 8
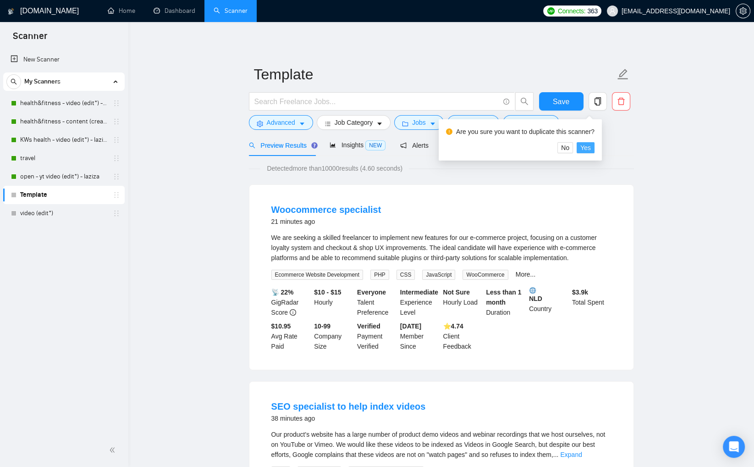
click at [591, 147] on span "Yes" at bounding box center [585, 148] width 11 height 10
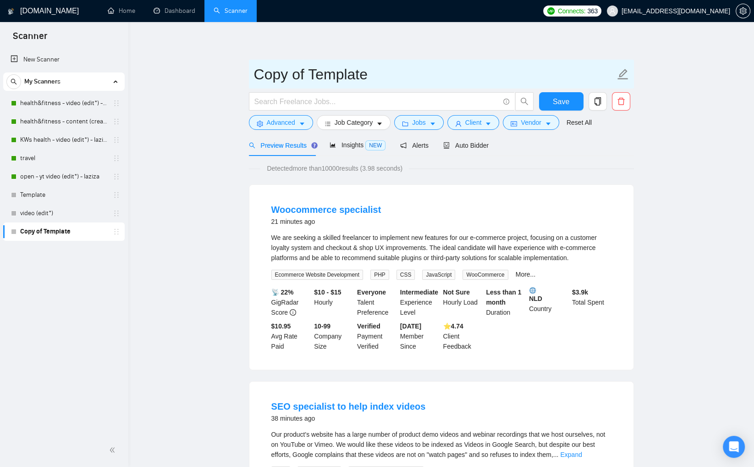
click at [324, 79] on input "Copy of Template" at bounding box center [434, 74] width 361 height 23
drag, startPoint x: 368, startPoint y: 77, endPoint x: 217, endPoint y: 67, distance: 152.0
type input "faceless videos"
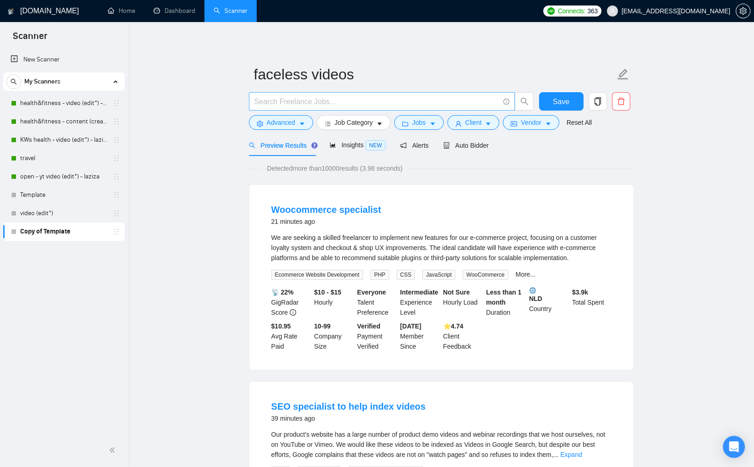
click at [266, 100] on input "text" at bounding box center [376, 101] width 245 height 11
click at [310, 100] on input "text" at bounding box center [376, 101] width 245 height 11
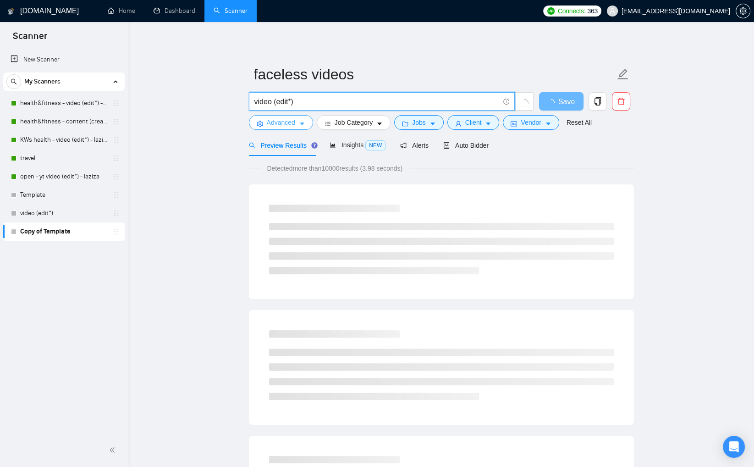
type input "video (edit*)"
click at [286, 123] on span "Advanced" at bounding box center [281, 122] width 28 height 10
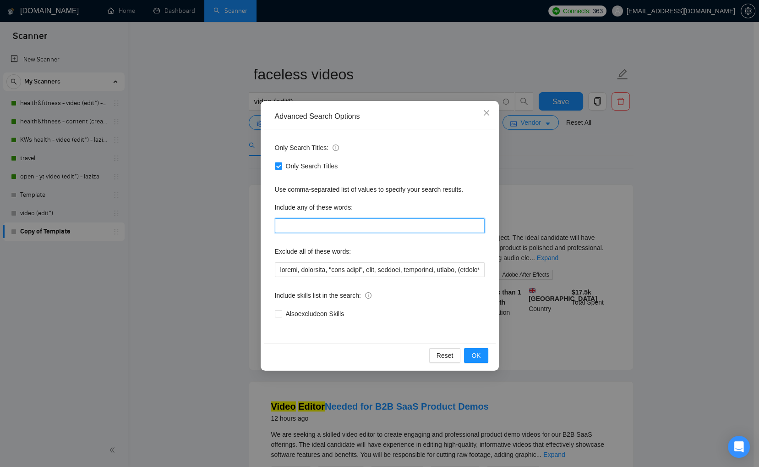
click at [308, 227] on input "text" at bounding box center [380, 225] width 210 height 15
type input "faceless"
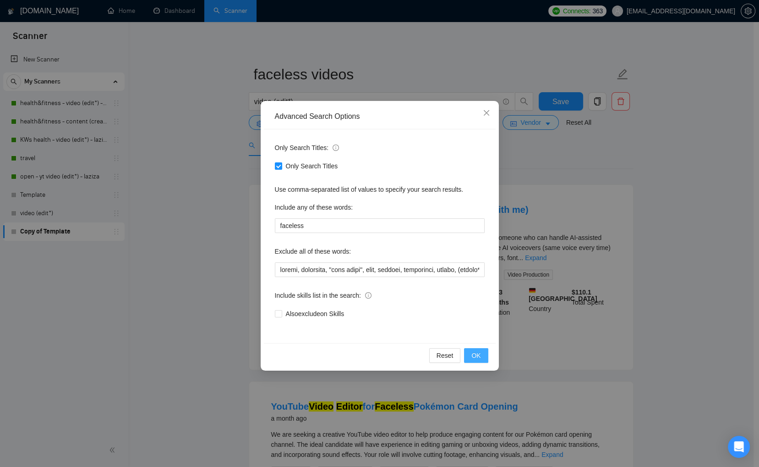
click at [474, 357] on span "OK" at bounding box center [476, 355] width 9 height 10
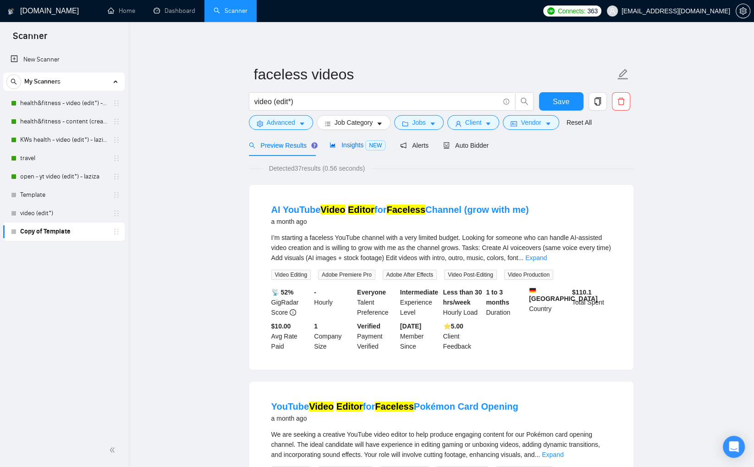
click at [347, 143] on span "Insights NEW" at bounding box center [358, 144] width 56 height 7
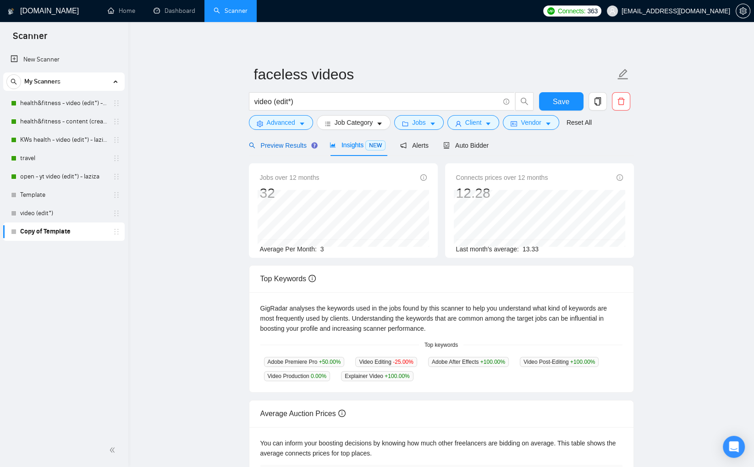
click at [278, 148] on span "Preview Results" at bounding box center [282, 145] width 66 height 7
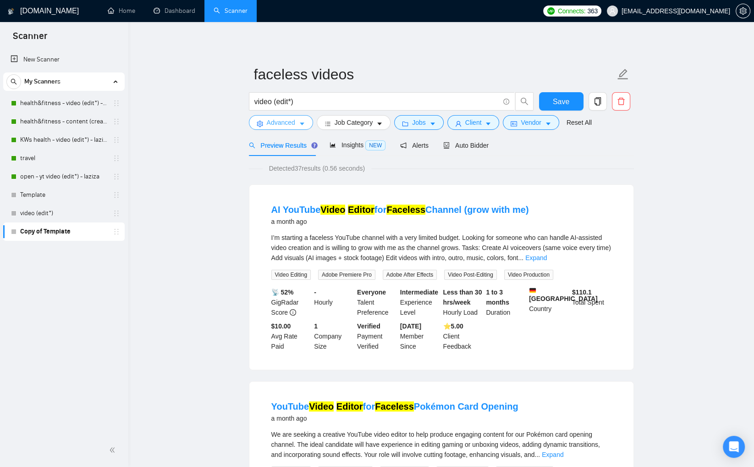
click at [285, 124] on span "Advanced" at bounding box center [281, 122] width 28 height 10
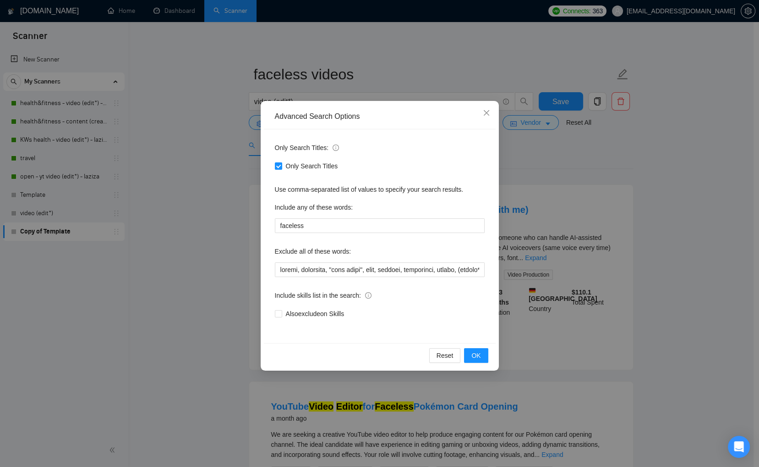
click at [281, 165] on input "Only Search Titles" at bounding box center [278, 165] width 6 height 6
checkbox input "false"
click at [485, 356] on button "OK" at bounding box center [476, 355] width 24 height 15
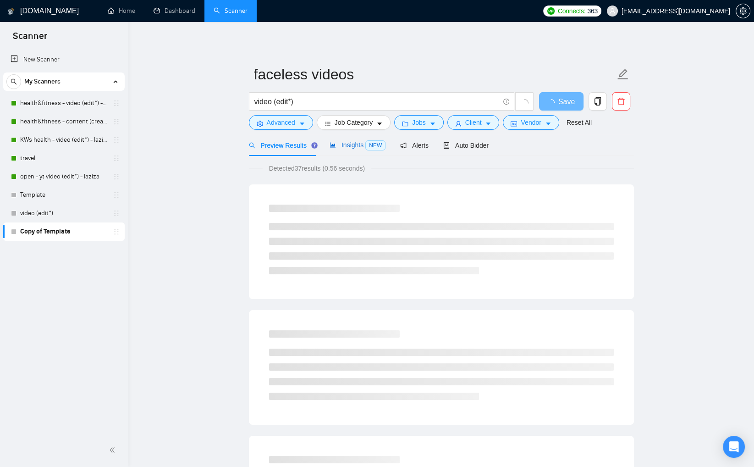
click at [348, 143] on span "Insights NEW" at bounding box center [358, 144] width 56 height 7
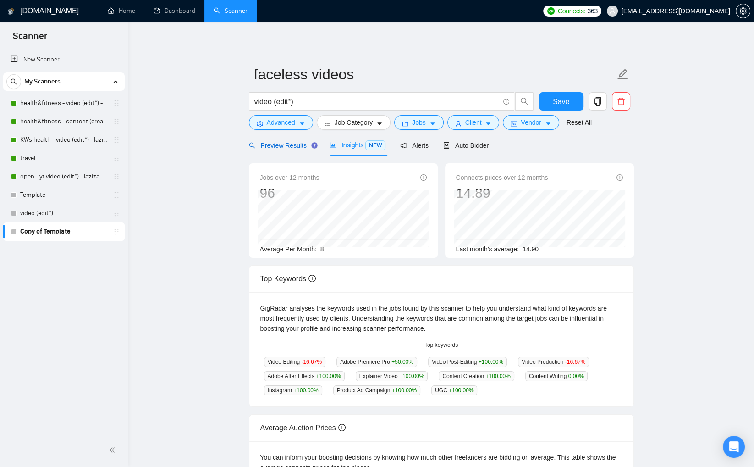
drag, startPoint x: 289, startPoint y: 143, endPoint x: 244, endPoint y: 226, distance: 94.6
click at [289, 144] on span "Preview Results" at bounding box center [282, 145] width 66 height 7
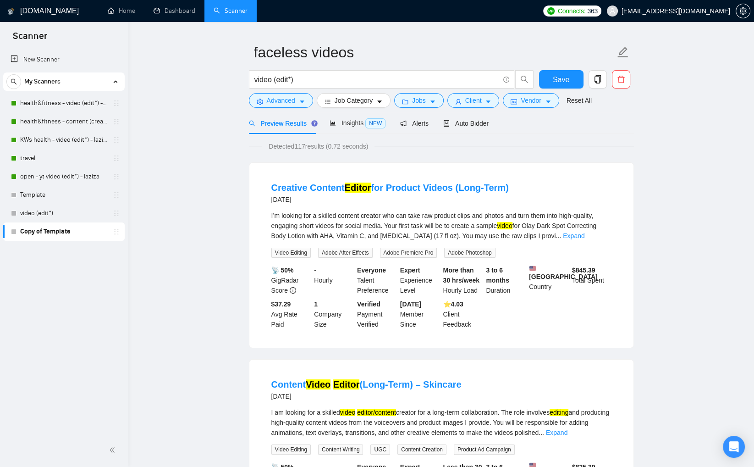
scroll to position [22, 0]
click at [584, 234] on link "Expand" at bounding box center [574, 234] width 22 height 7
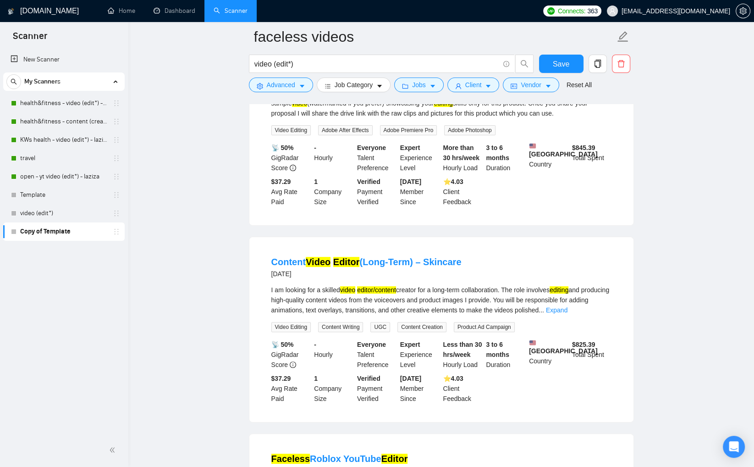
scroll to position [233, 0]
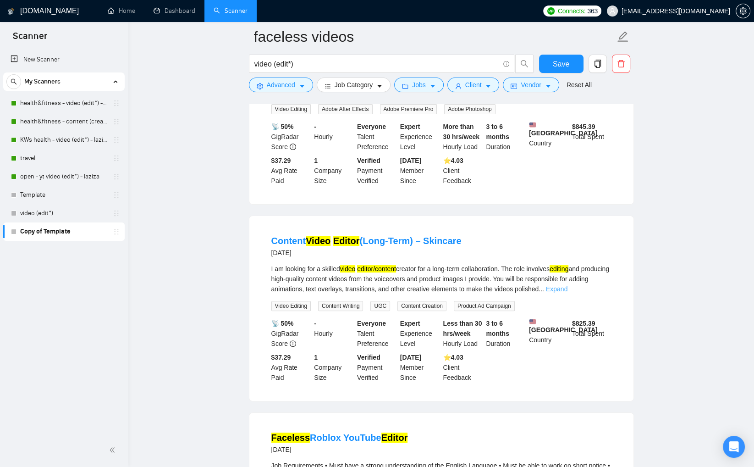
click at [567, 292] on link "Expand" at bounding box center [557, 288] width 22 height 7
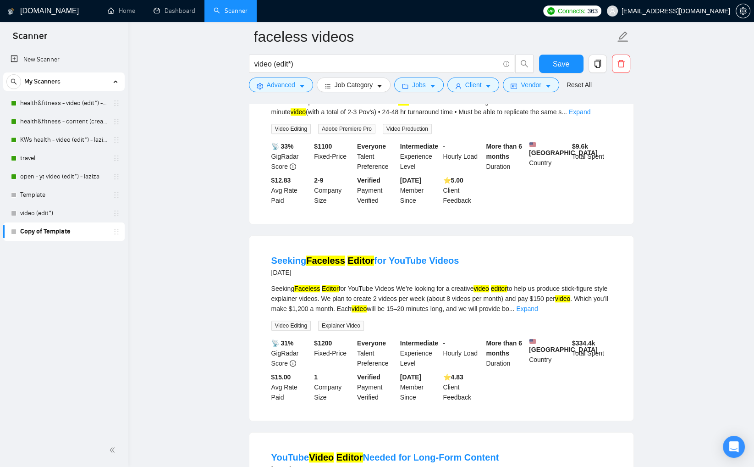
scroll to position [713, 0]
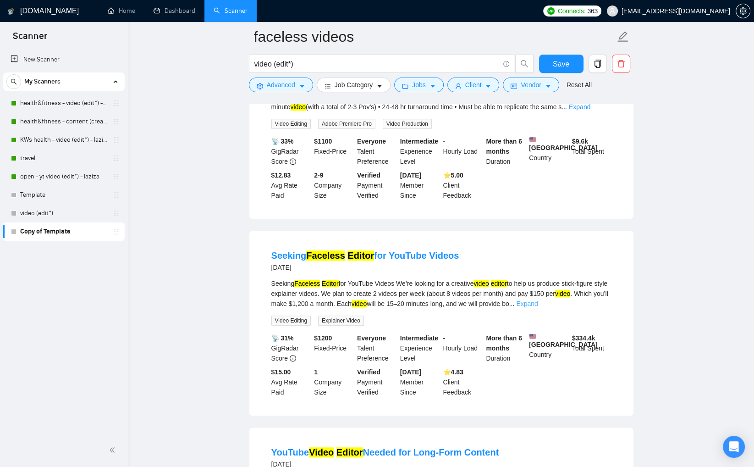
click at [538, 307] on link "Expand" at bounding box center [527, 303] width 22 height 7
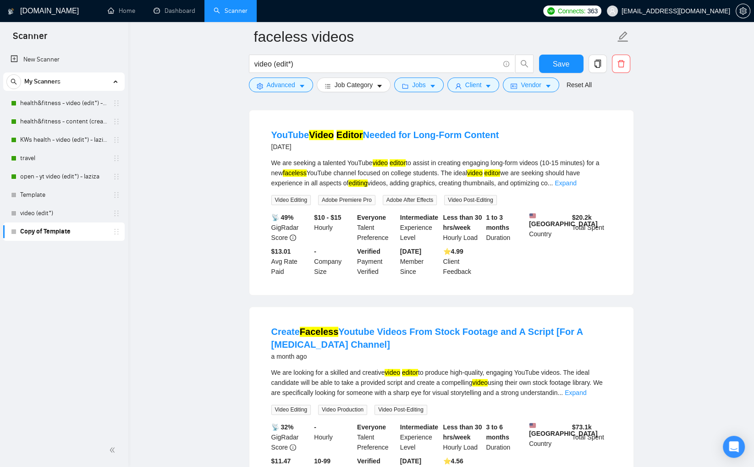
scroll to position [1076, 0]
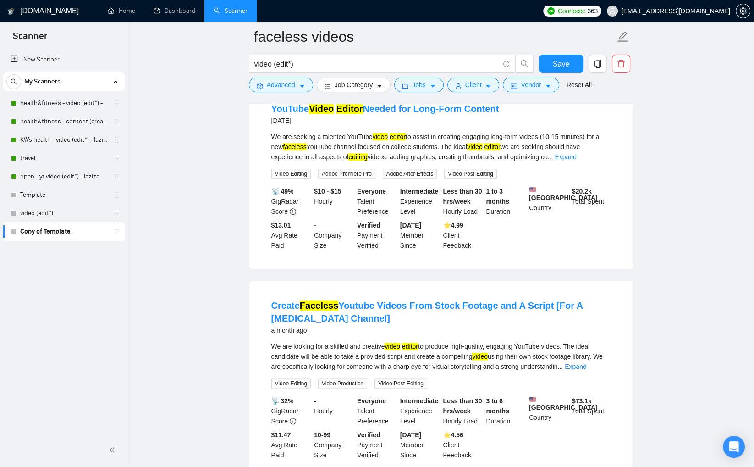
click at [576, 160] on link "Expand" at bounding box center [566, 156] width 22 height 7
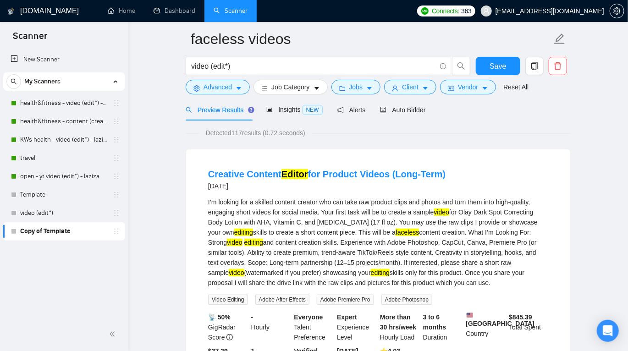
scroll to position [0, 0]
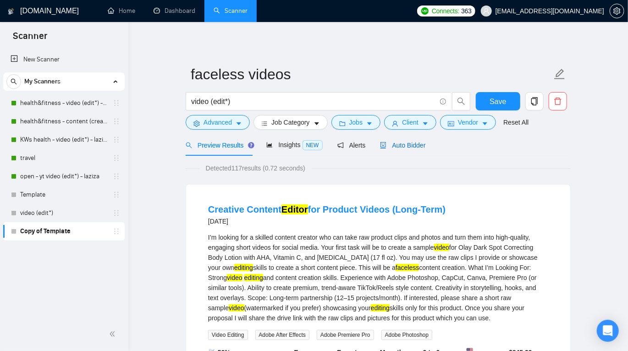
click at [417, 143] on span "Auto Bidder" at bounding box center [402, 145] width 45 height 7
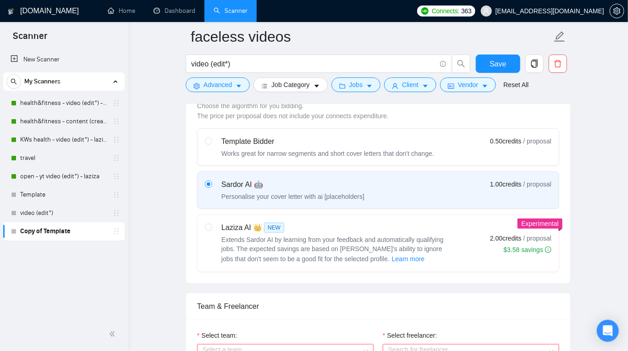
scroll to position [271, 0]
click at [220, 250] on div "Laziza AI 👑 NEW Extends Sardor AI by learning from your feedback and automatica…" at bounding box center [328, 243] width 246 height 42
click at [211, 230] on input "radio" at bounding box center [208, 226] width 6 height 6
radio input "true"
radio input "false"
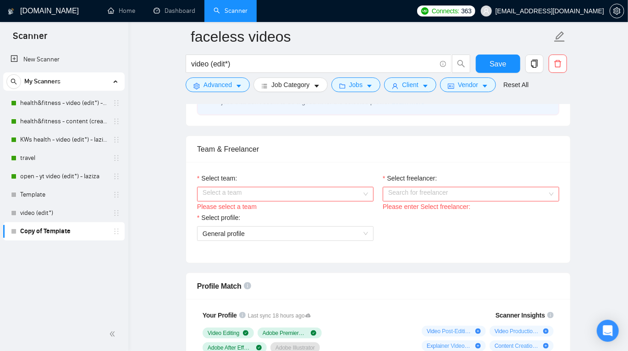
scroll to position [427, 0]
click at [273, 189] on input "Select team:" at bounding box center [282, 195] width 159 height 14
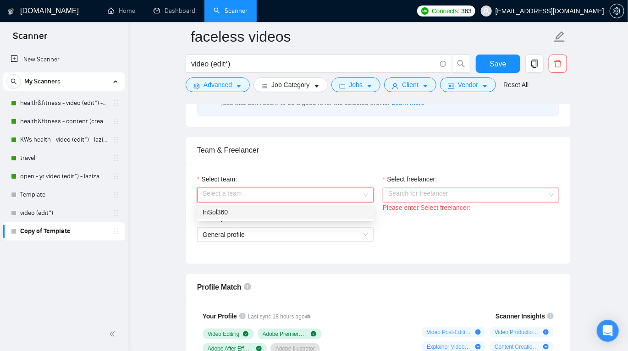
click at [249, 218] on div "InSol360" at bounding box center [285, 212] width 176 height 15
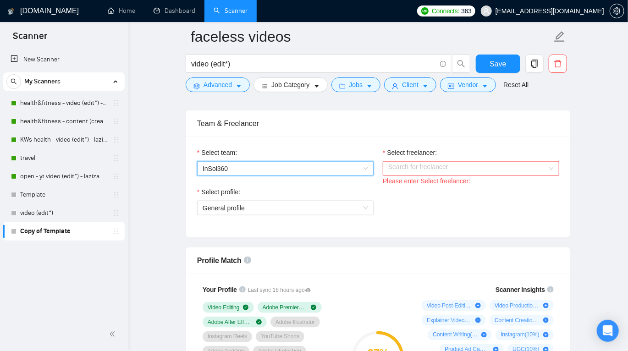
scroll to position [455, 0]
click at [516, 165] on input "Select freelancer:" at bounding box center [467, 168] width 159 height 14
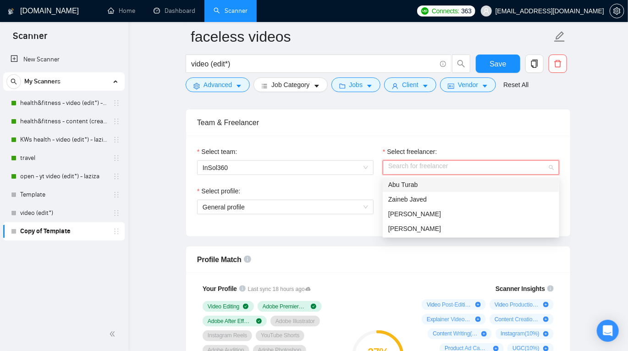
click at [445, 187] on div "Abu Turab" at bounding box center [470, 185] width 165 height 10
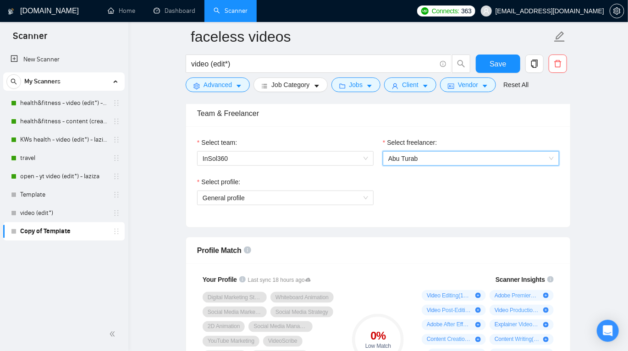
scroll to position [489, 0]
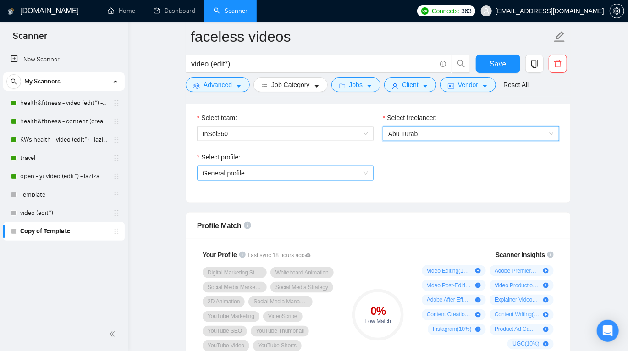
click at [231, 167] on span "General profile" at bounding box center [285, 173] width 165 height 14
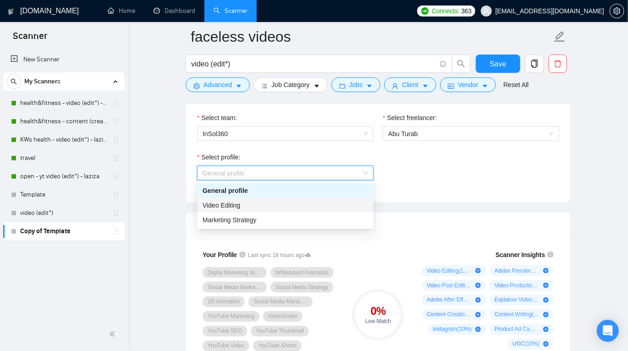
click at [231, 203] on span "Video Editing" at bounding box center [222, 205] width 38 height 7
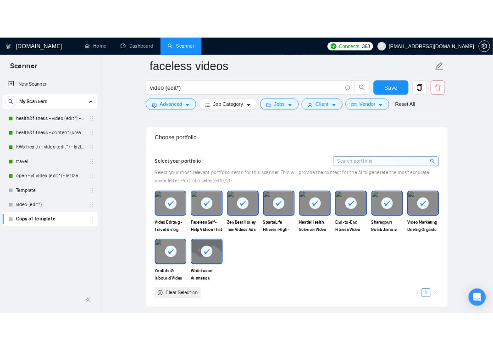
scroll to position [797, 0]
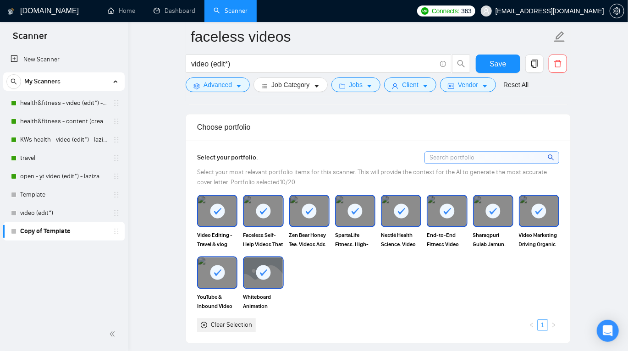
click at [206, 324] on icon "close-circle" at bounding box center [204, 325] width 6 height 6
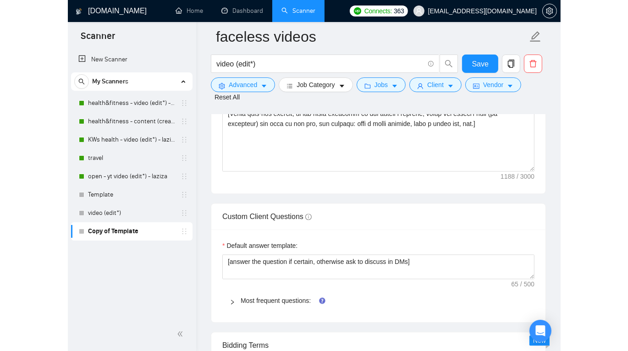
scroll to position [1327, 0]
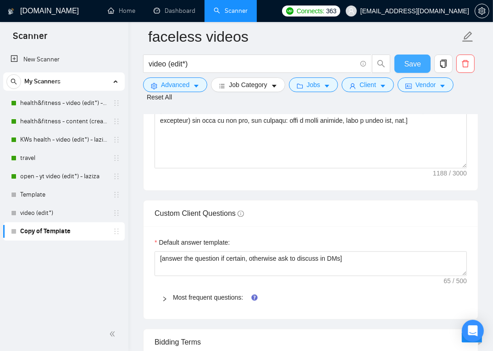
click at [412, 59] on span "Save" at bounding box center [412, 63] width 16 height 11
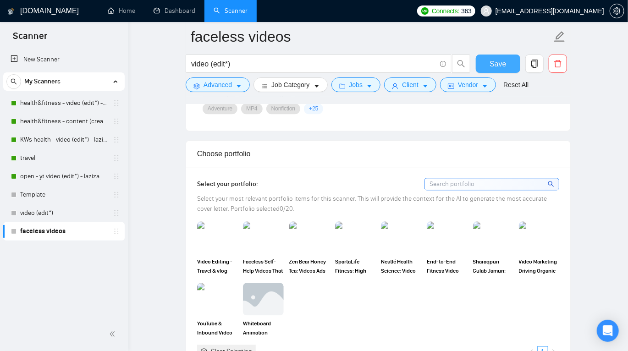
scroll to position [781, 0]
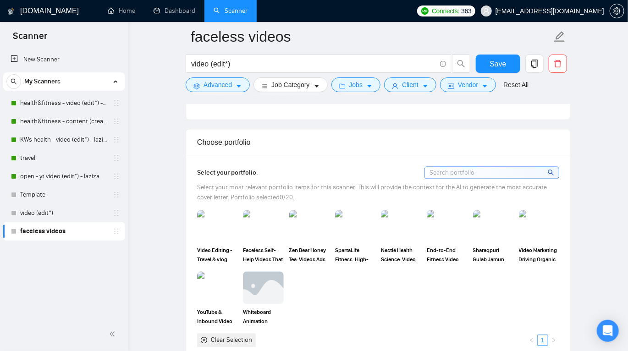
click at [467, 172] on input at bounding box center [492, 172] width 134 height 11
click at [379, 290] on div "Video Editing - Travel & vlog Faceless Self-Help Videos That Grow Organically Z…" at bounding box center [378, 278] width 368 height 137
click at [33, 215] on link "video (edit*)" at bounding box center [63, 213] width 87 height 18
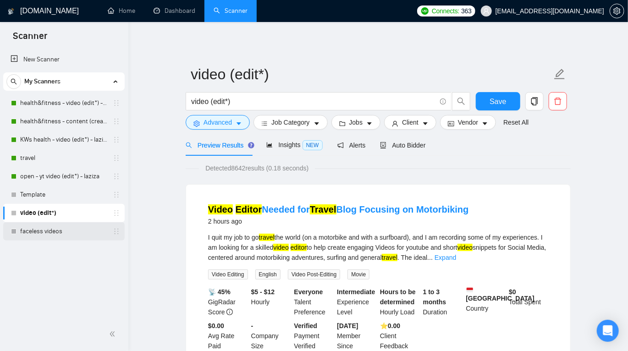
click at [53, 231] on link "faceless videos" at bounding box center [63, 231] width 87 height 18
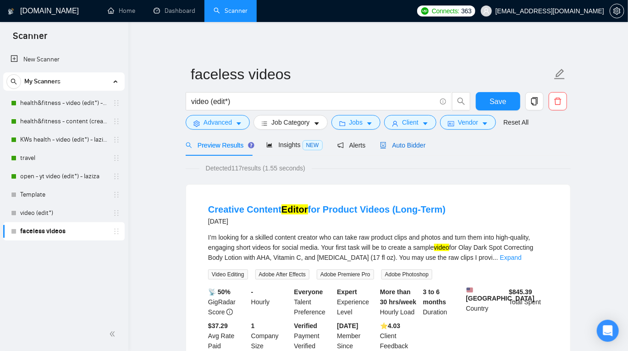
click at [404, 145] on span "Auto Bidder" at bounding box center [402, 145] width 45 height 7
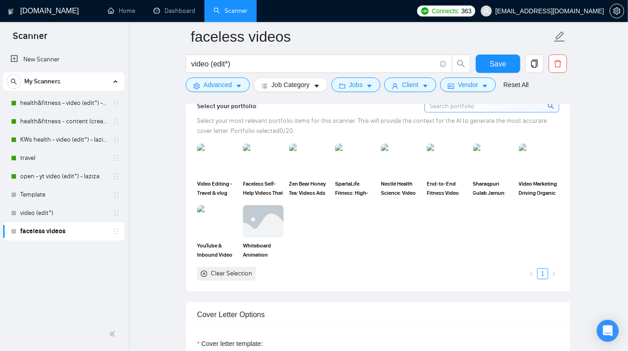
scroll to position [849, 0]
click at [260, 163] on img at bounding box center [263, 158] width 38 height 30
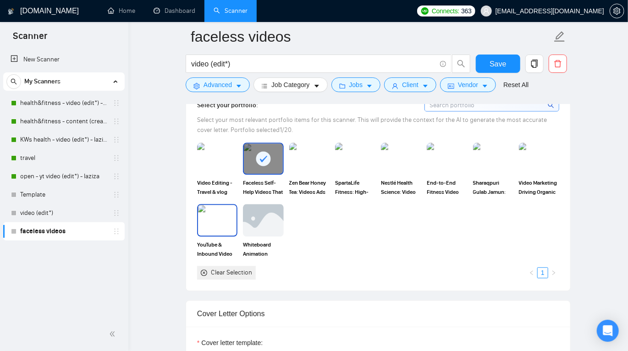
click at [214, 217] on img at bounding box center [217, 220] width 38 height 30
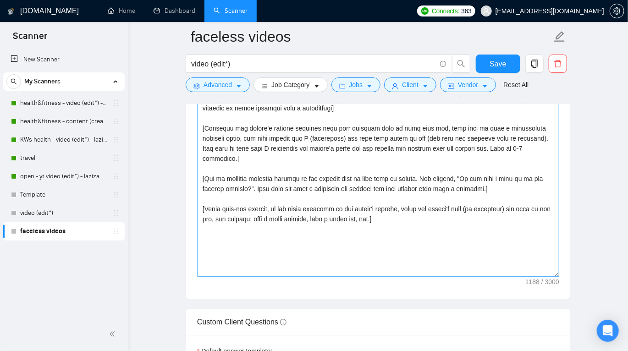
scroll to position [1130, 0]
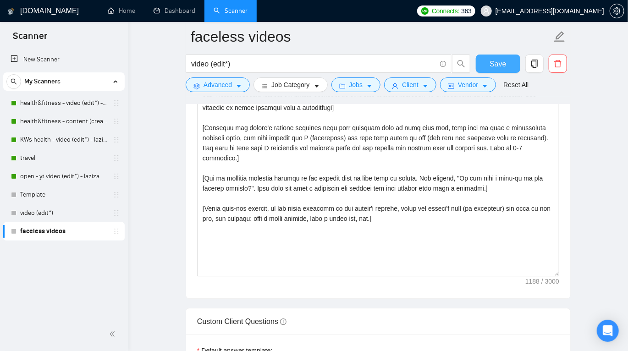
click at [500, 62] on span "Save" at bounding box center [497, 63] width 16 height 11
